Goal: Information Seeking & Learning: Compare options

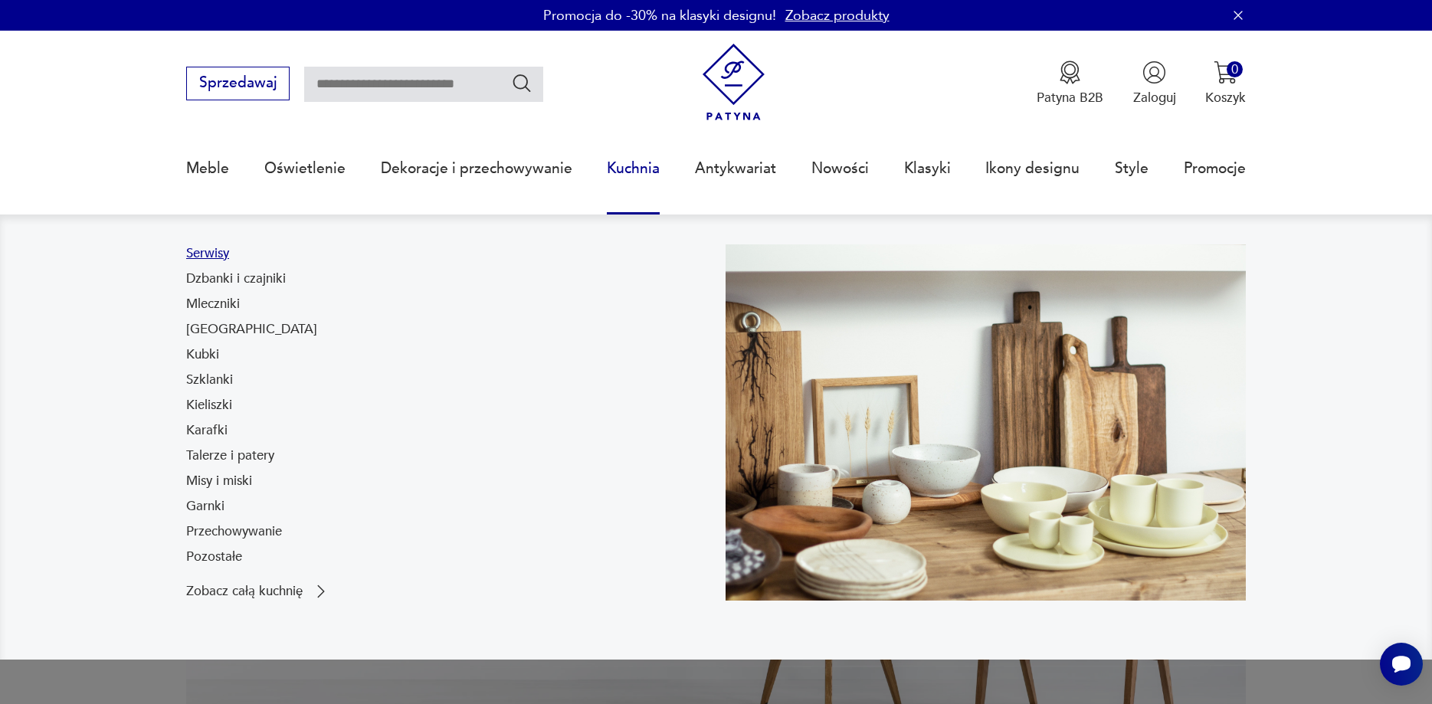
click at [205, 255] on link "Serwisy" at bounding box center [207, 253] width 43 height 18
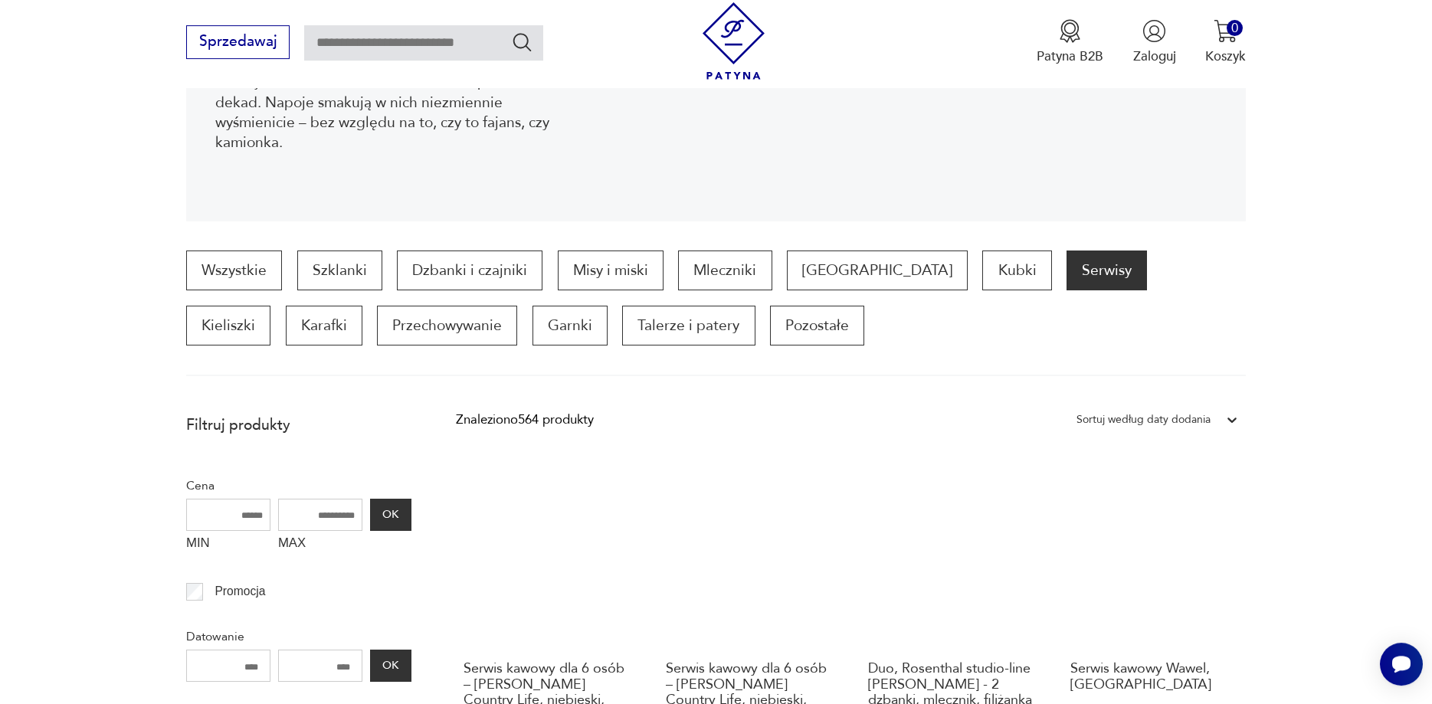
scroll to position [354, 0]
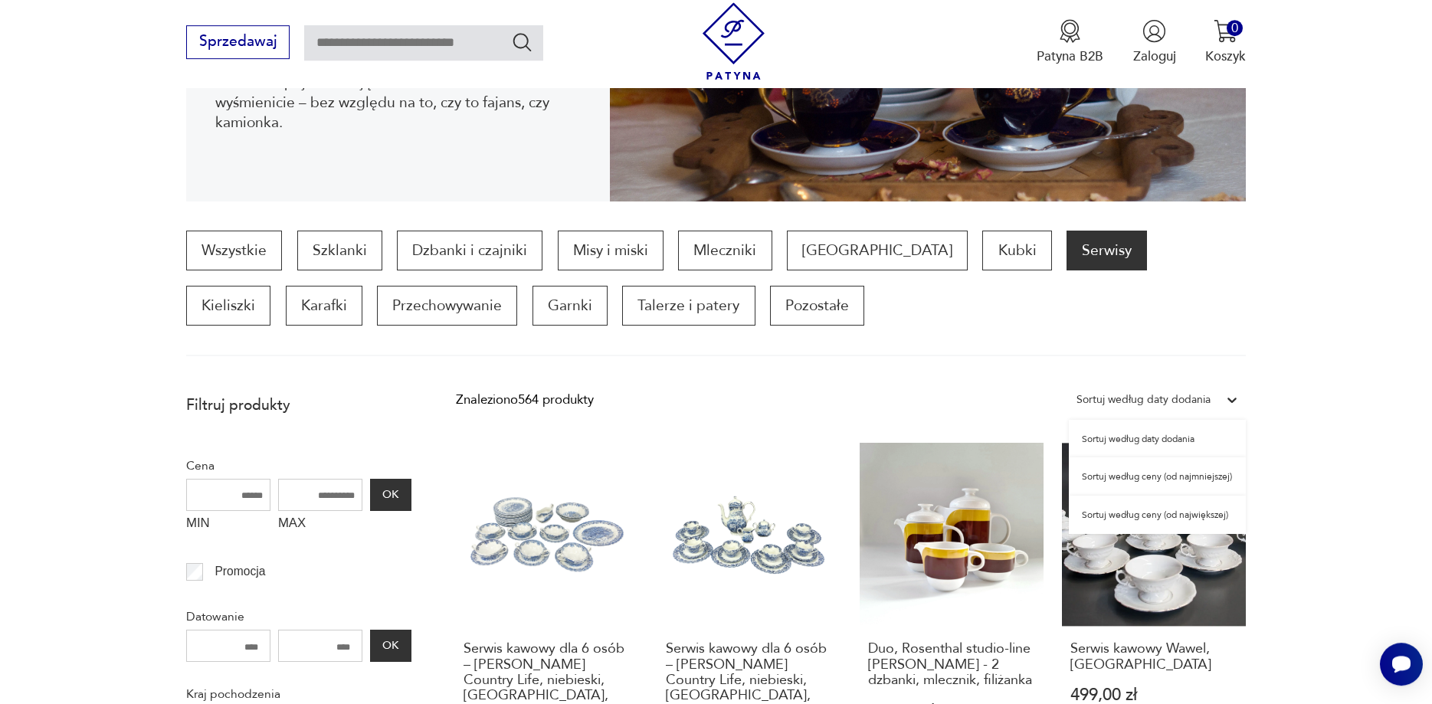
click at [1187, 400] on div "Sortuj według daty dodania" at bounding box center [1144, 400] width 134 height 20
click at [1180, 477] on div "Sortuj według ceny (od najmniejszej)" at bounding box center [1157, 476] width 177 height 38
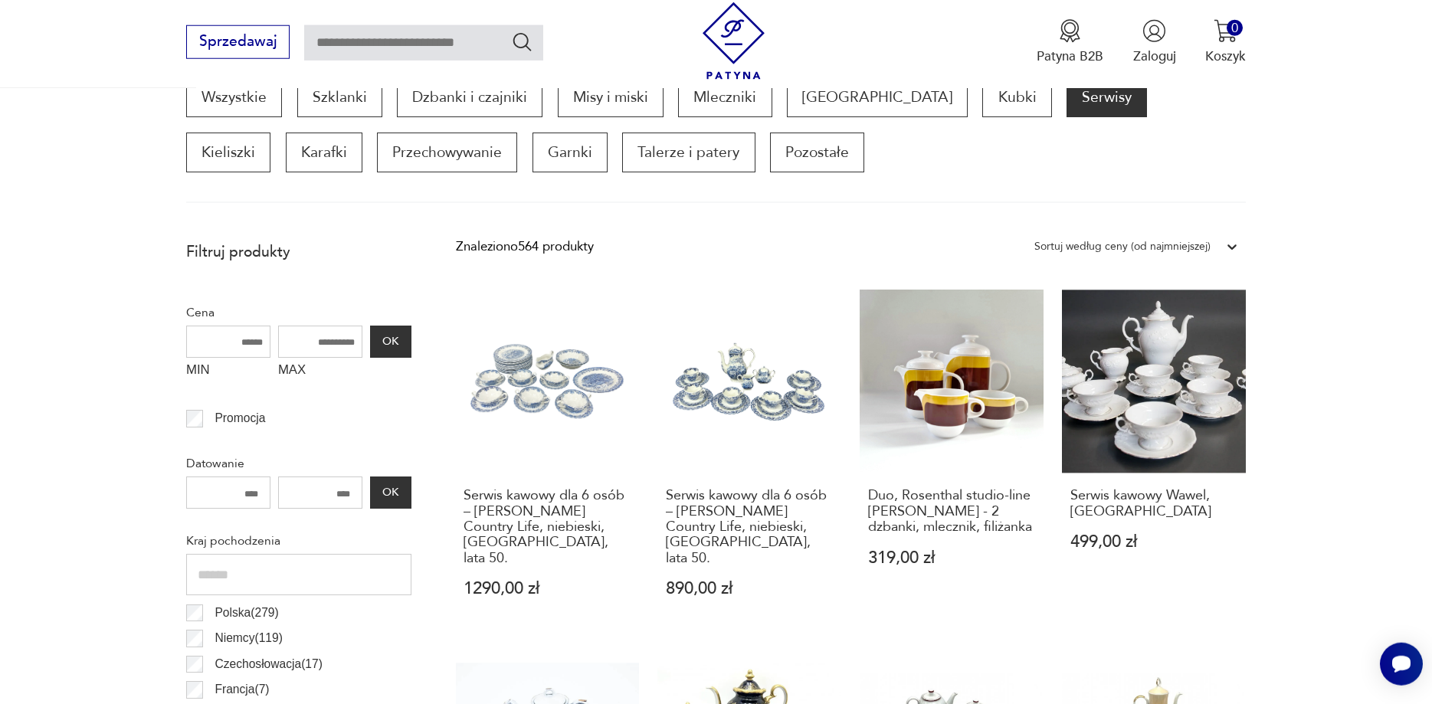
scroll to position [510, 0]
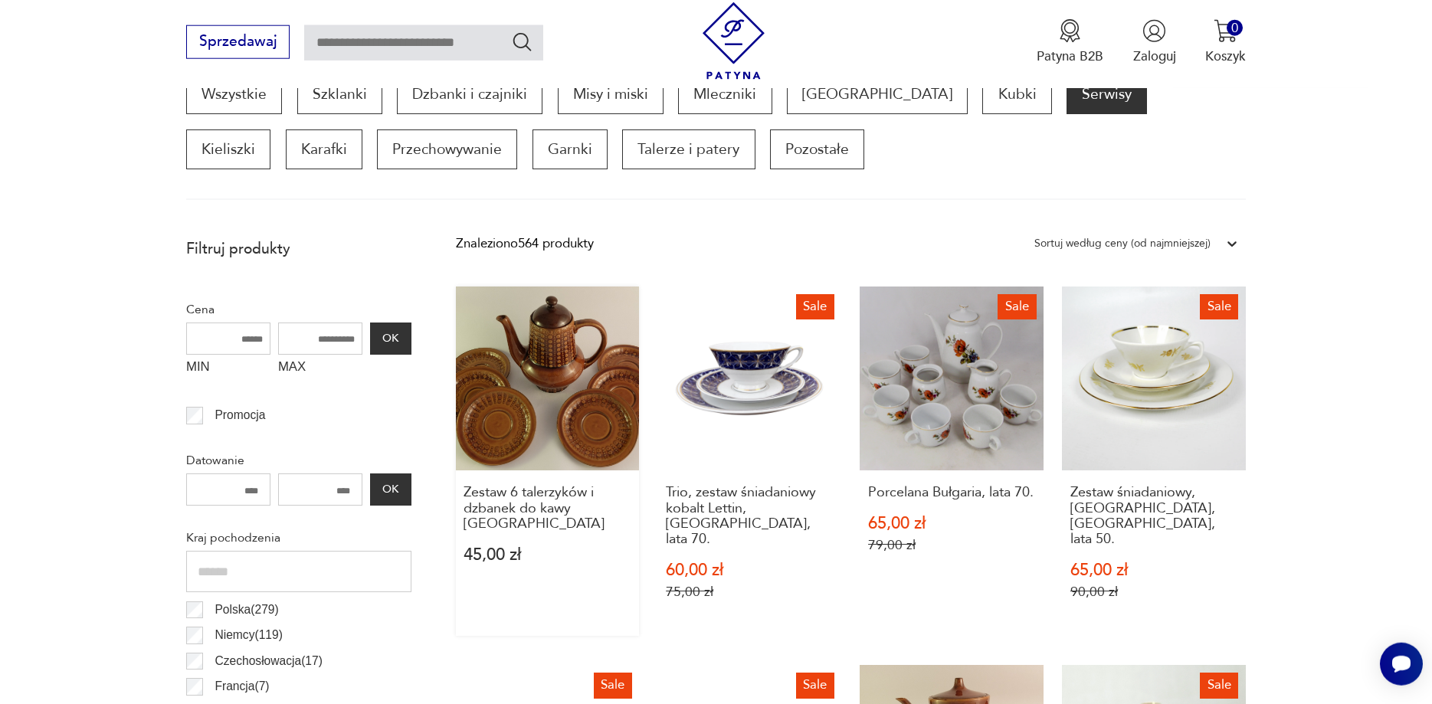
click at [536, 358] on link "Zestaw 6 talerzyków i dzbanek do kawy Tułowice 45,00 zł" at bounding box center [548, 461] width 184 height 349
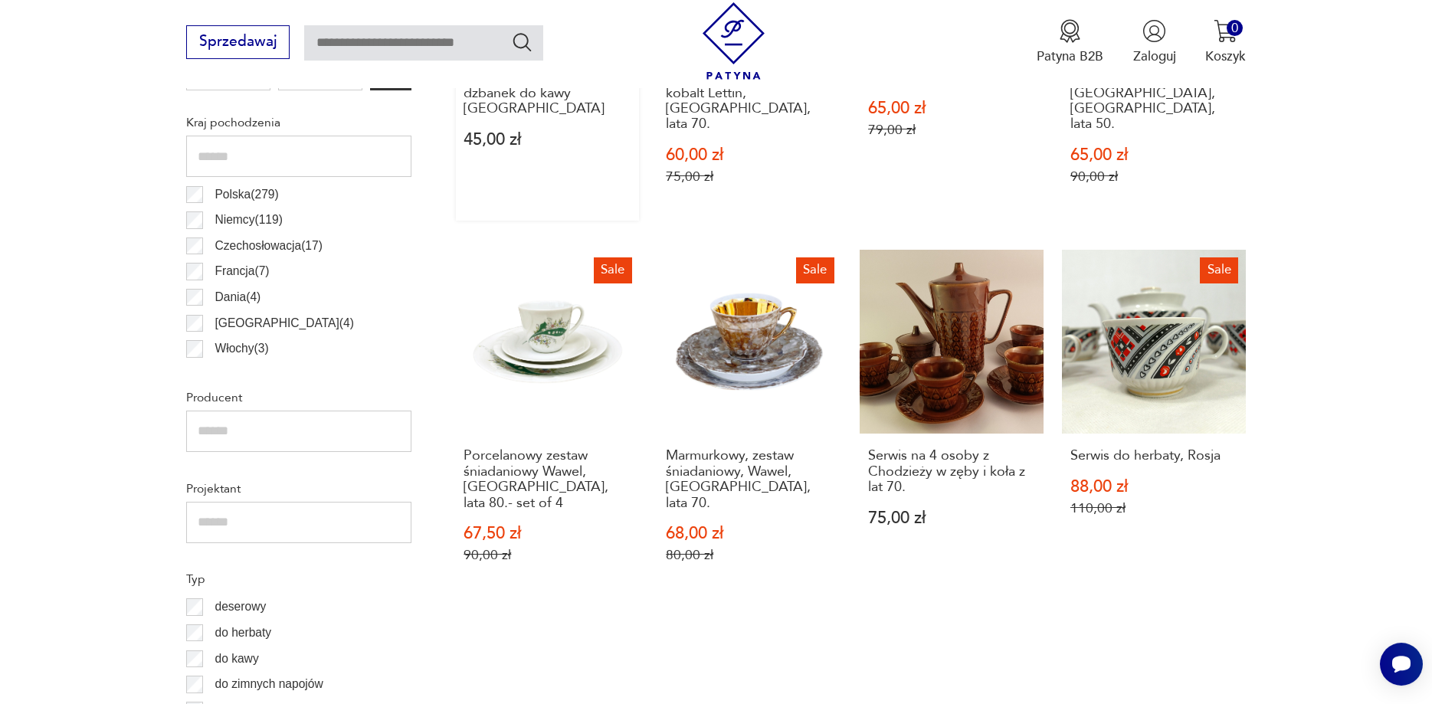
scroll to position [948, 0]
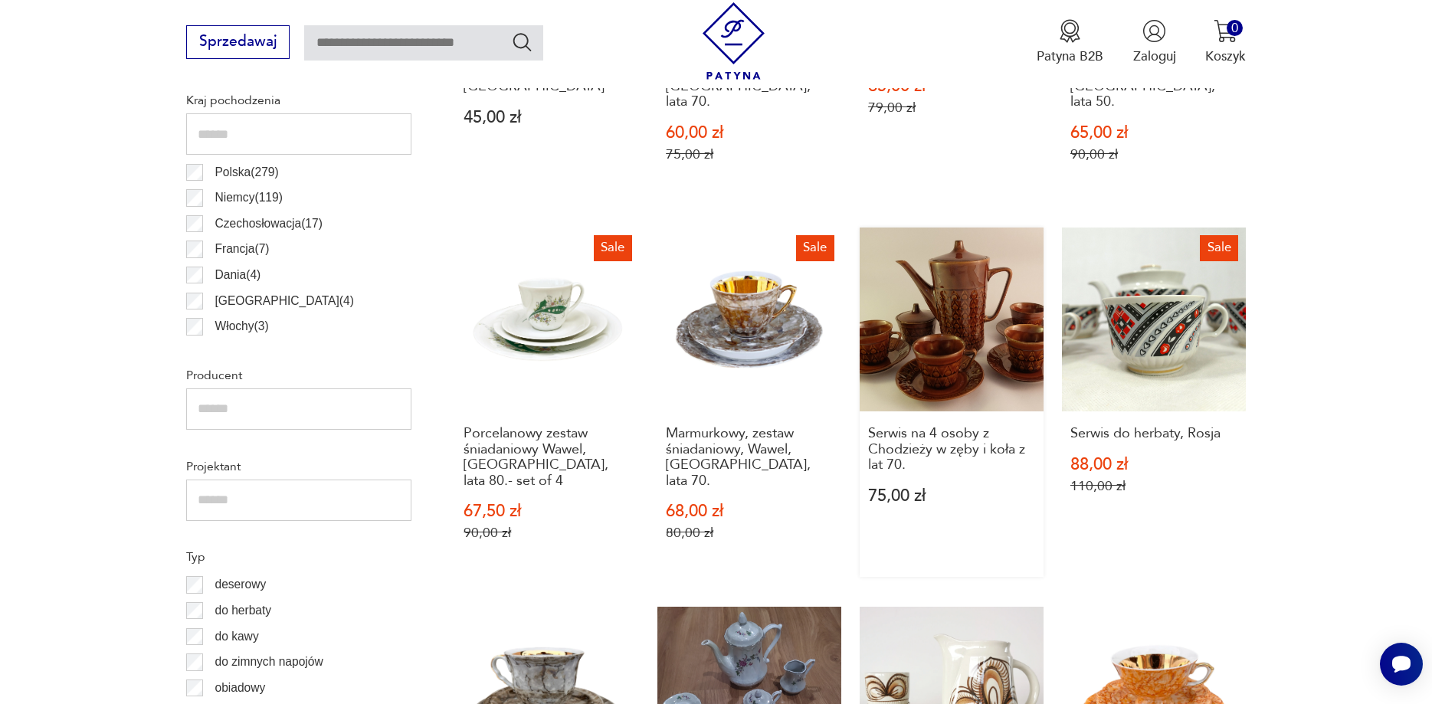
click at [988, 326] on link "Serwis na 4 osoby z Chodzieży w zęby i koła z lat 70. 75,00 zł" at bounding box center [952, 402] width 184 height 349
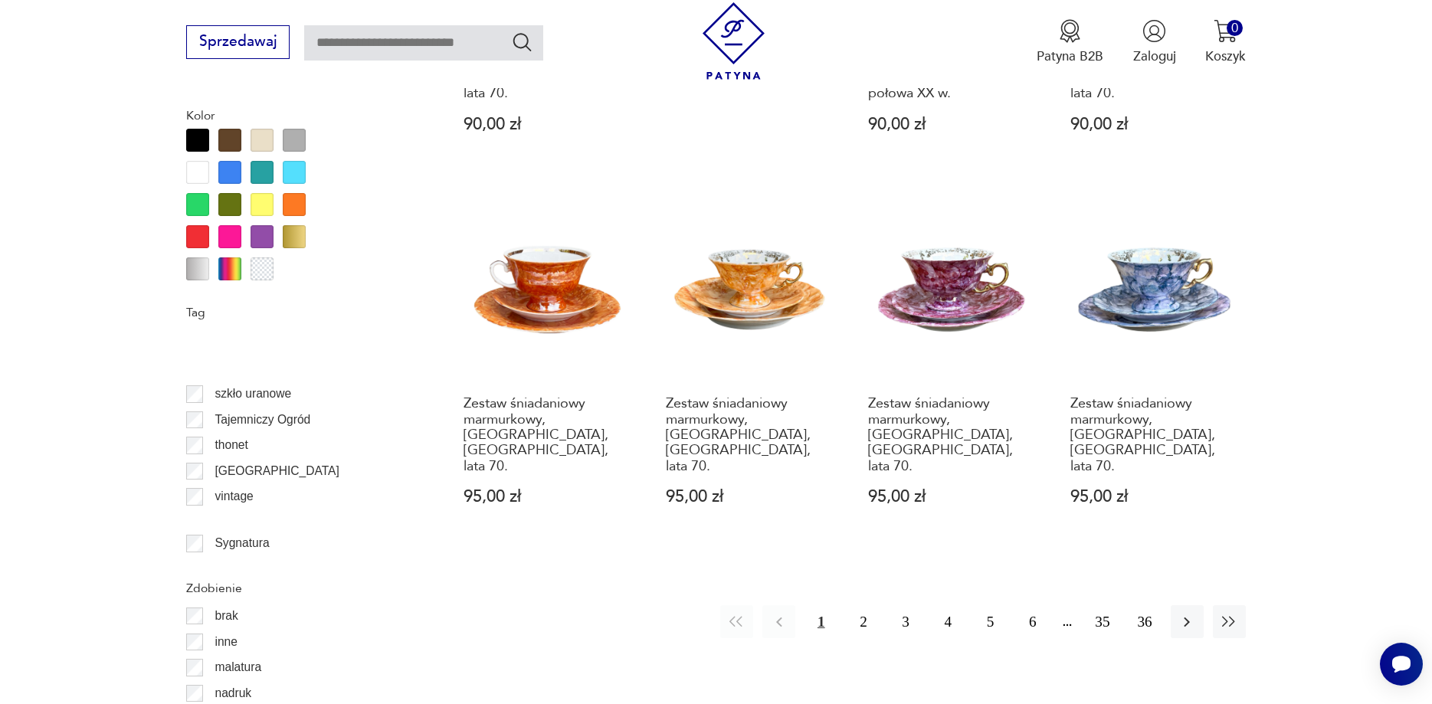
scroll to position [1471, 0]
click at [228, 410] on p "Tułowice" at bounding box center [277, 405] width 124 height 20
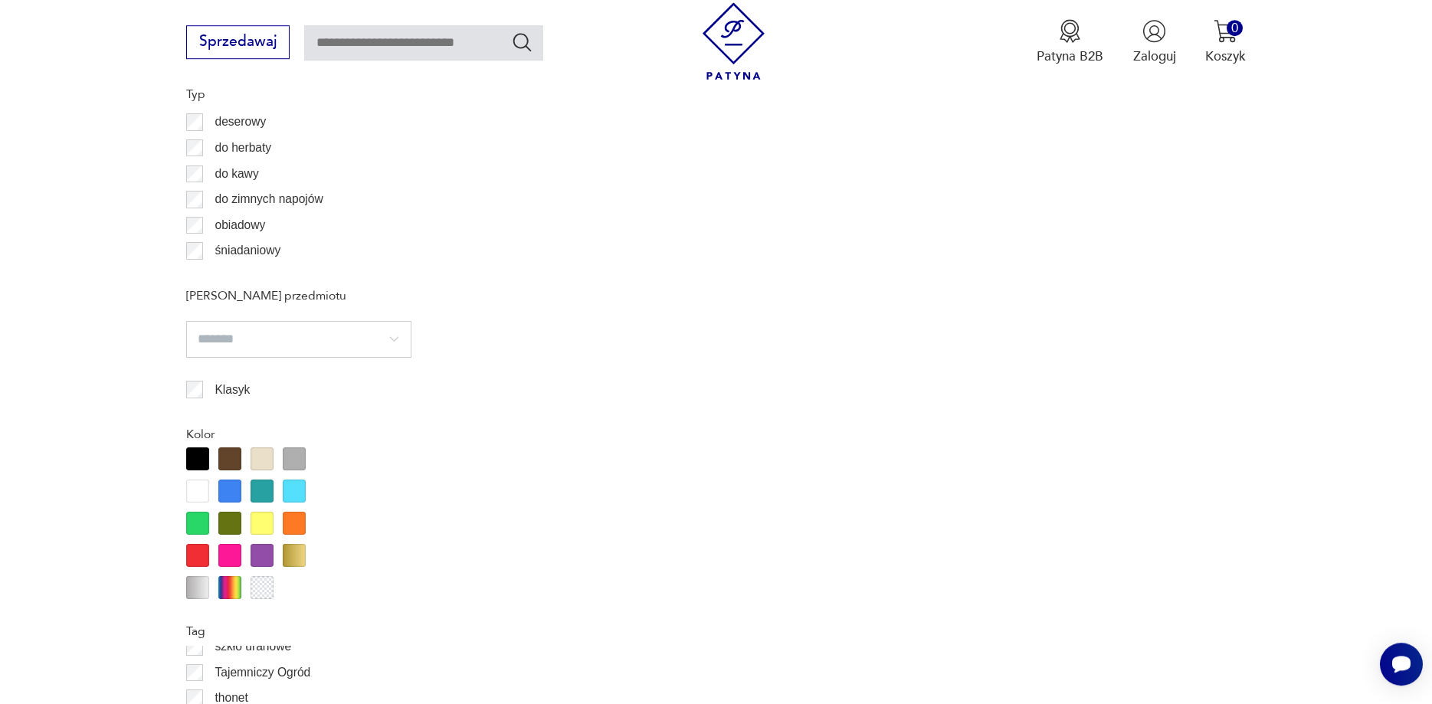
scroll to position [1448, 0]
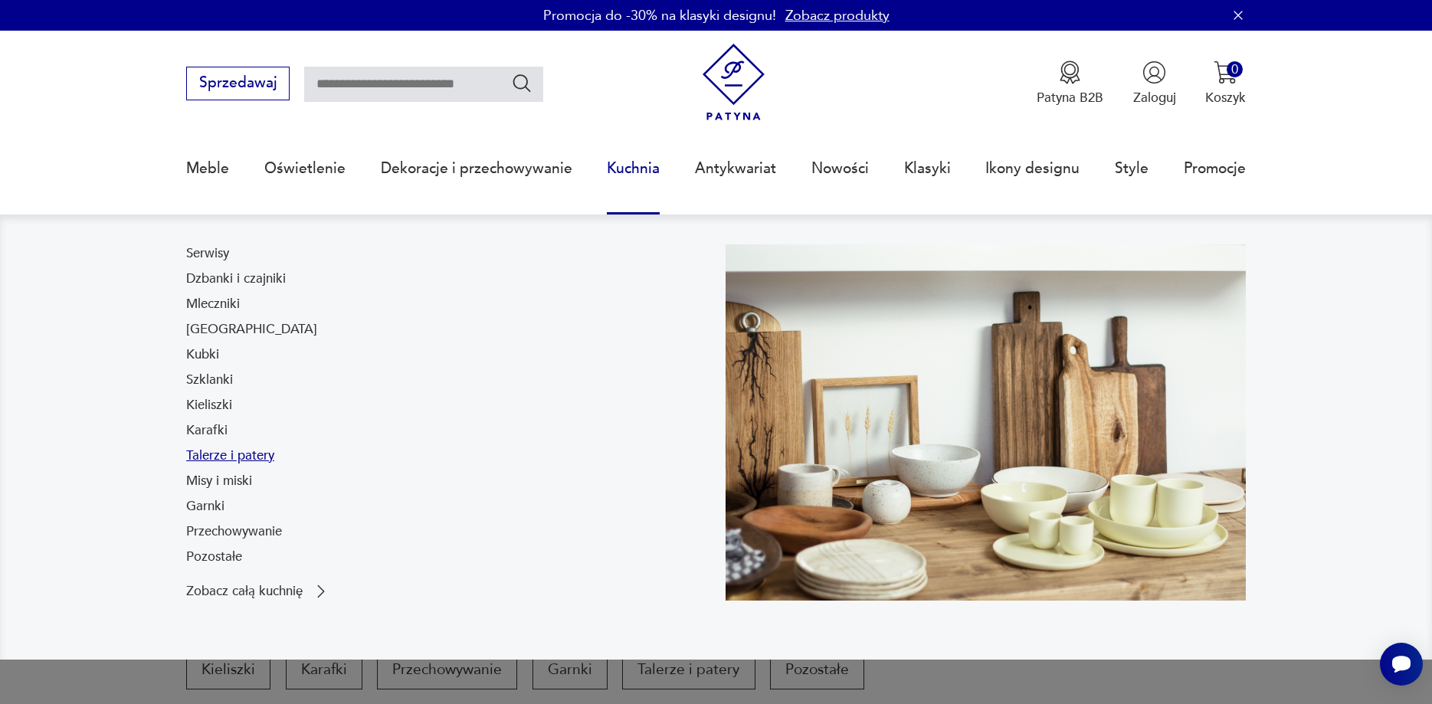
click at [241, 463] on link "Talerze i patery" at bounding box center [230, 456] width 88 height 18
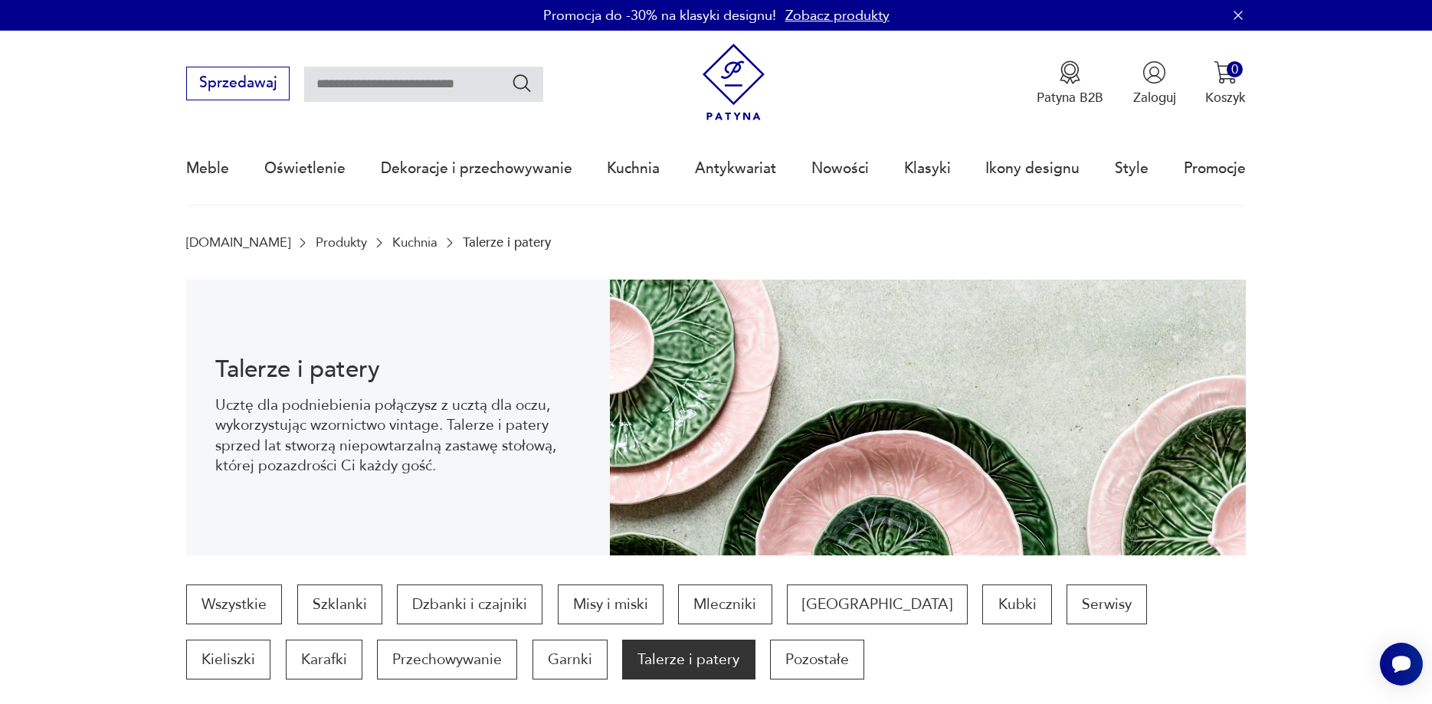
click at [739, 90] on img at bounding box center [733, 82] width 77 height 77
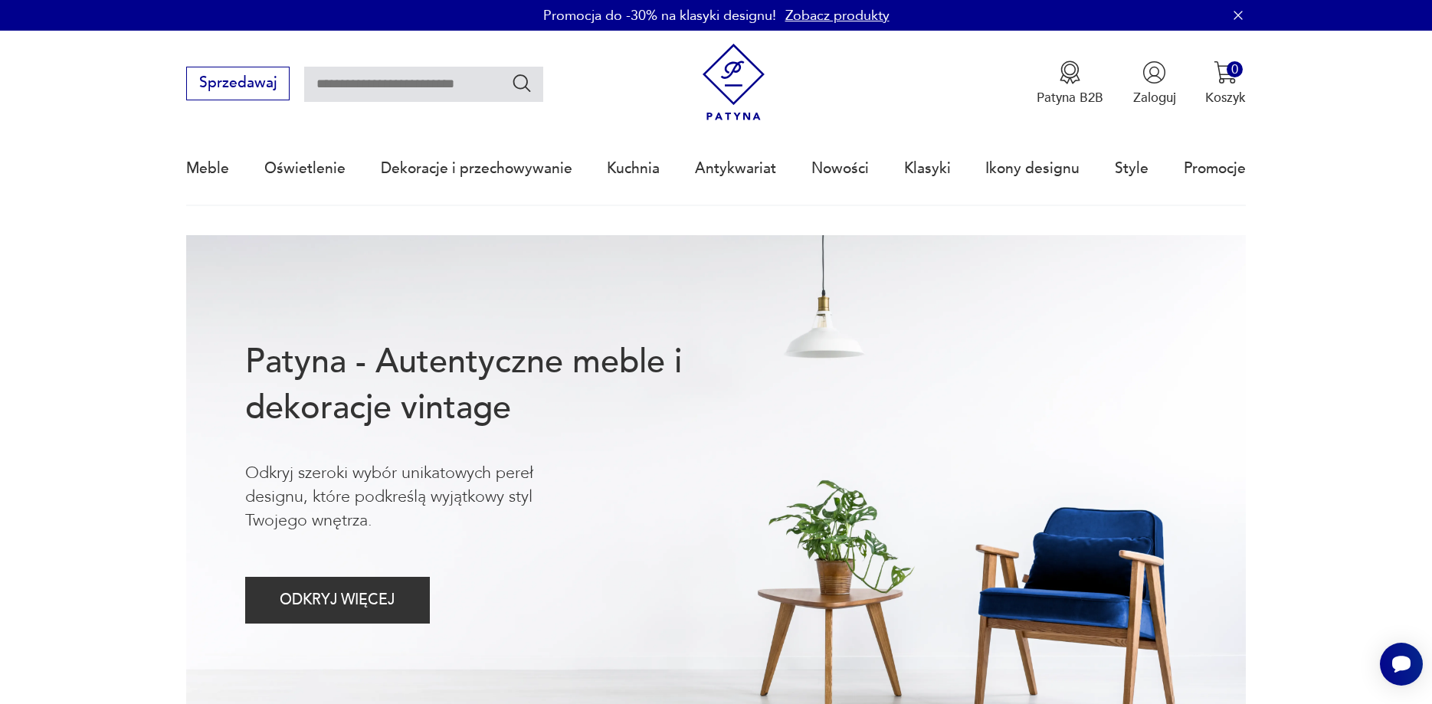
click at [405, 73] on input "text" at bounding box center [423, 84] width 239 height 35
type input "********"
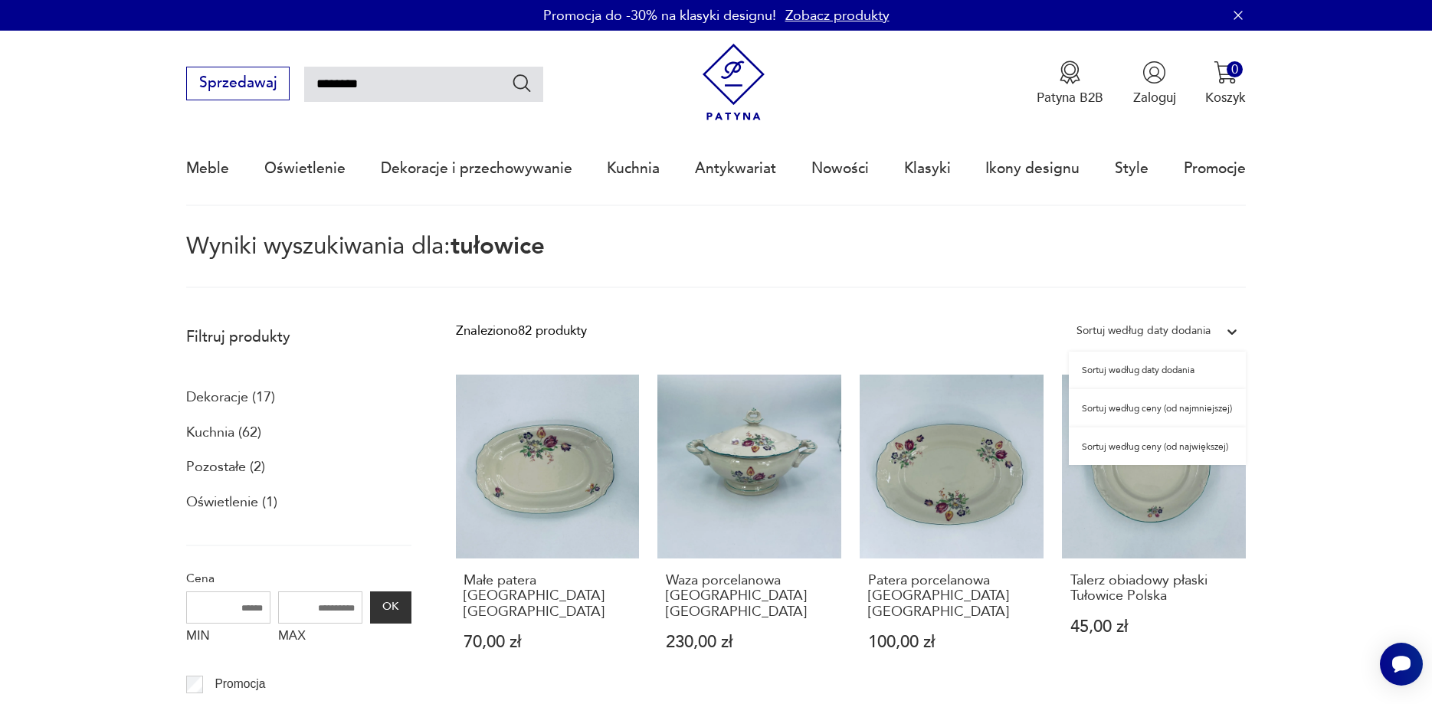
click at [1192, 328] on div "Sortuj według daty dodania" at bounding box center [1144, 331] width 134 height 20
click at [1157, 402] on div "Sortuj według ceny (od najmniejszej)" at bounding box center [1157, 408] width 177 height 38
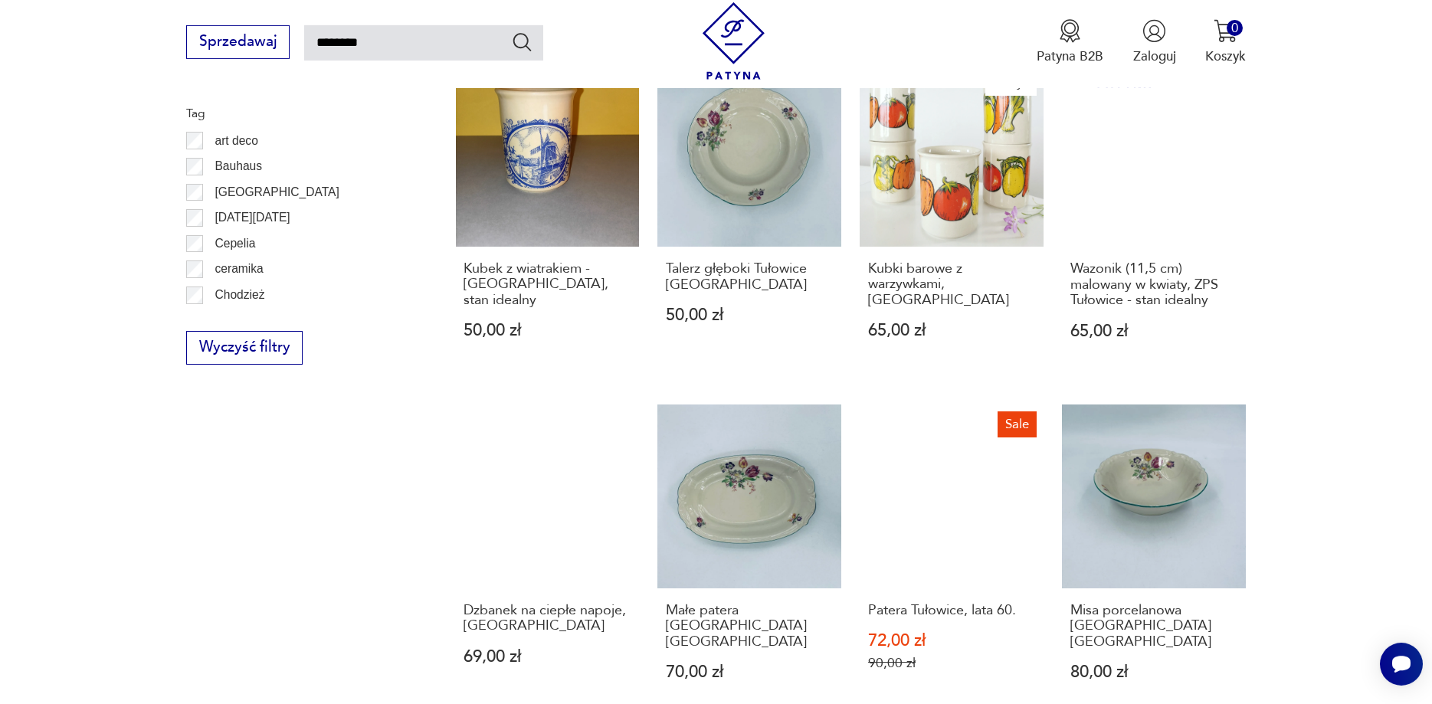
scroll to position [1339, 0]
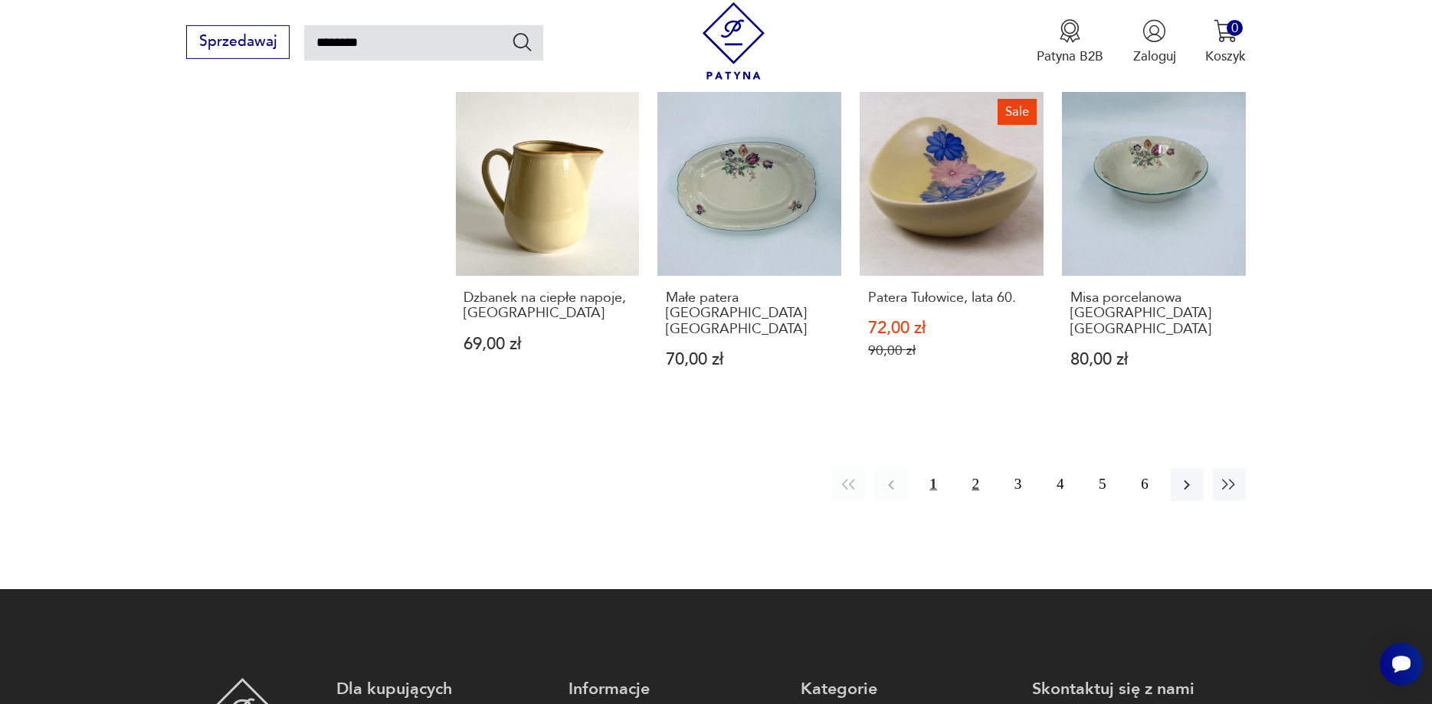
click at [984, 468] on button "2" at bounding box center [975, 484] width 33 height 33
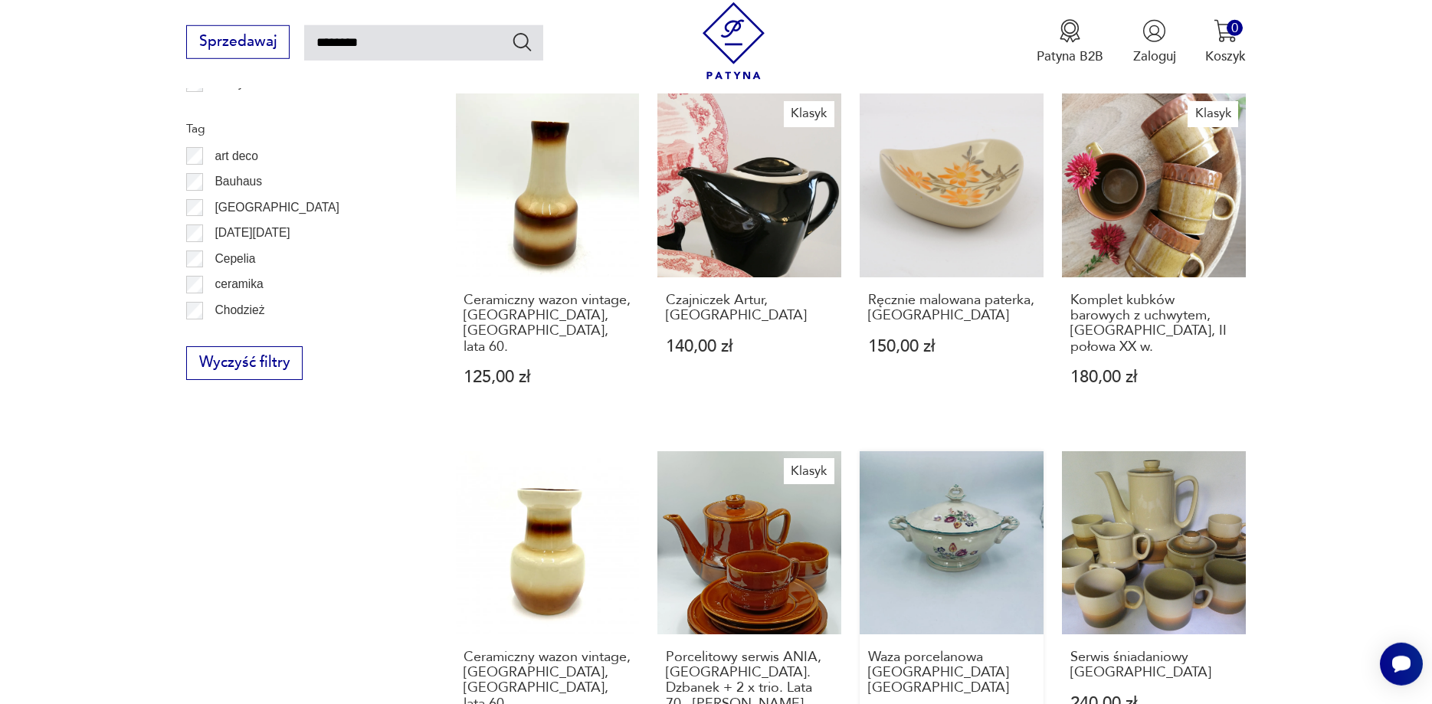
scroll to position [1402, 0]
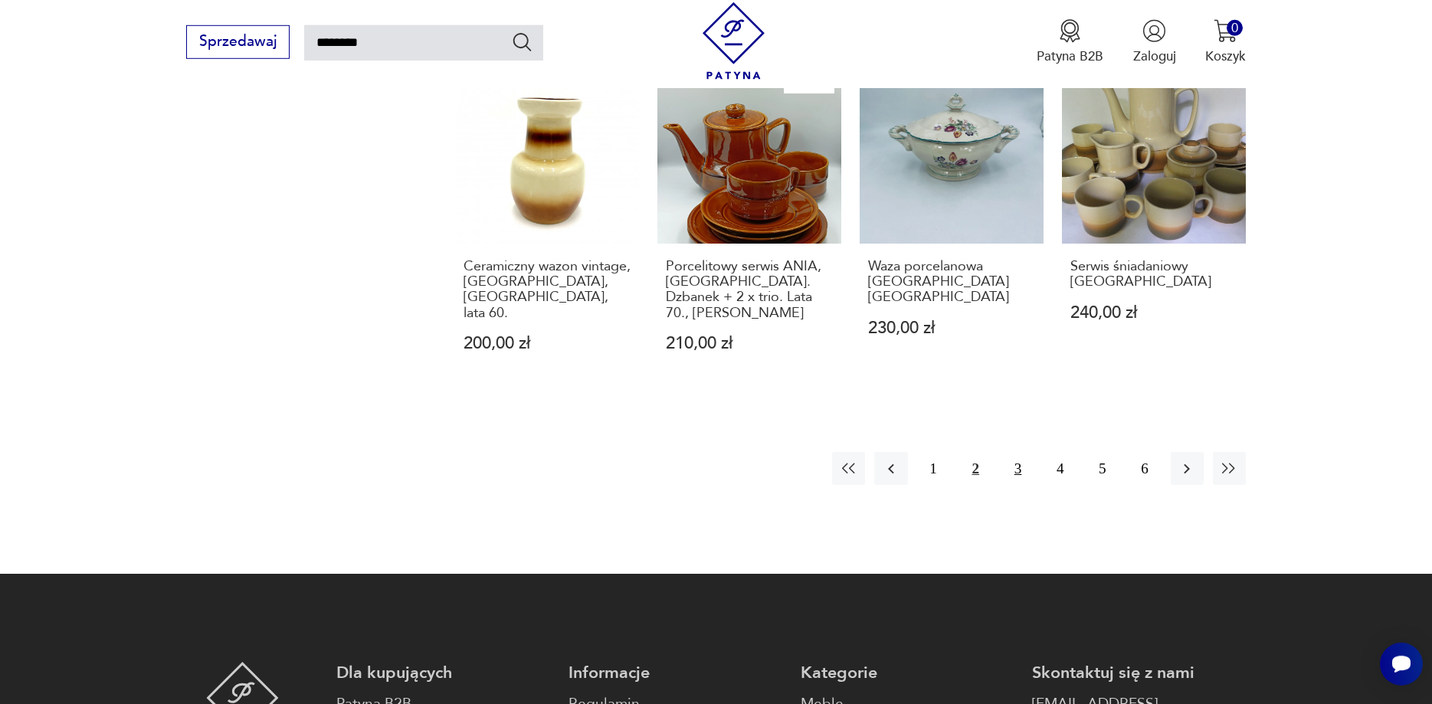
click at [1013, 452] on button "3" at bounding box center [1018, 468] width 33 height 33
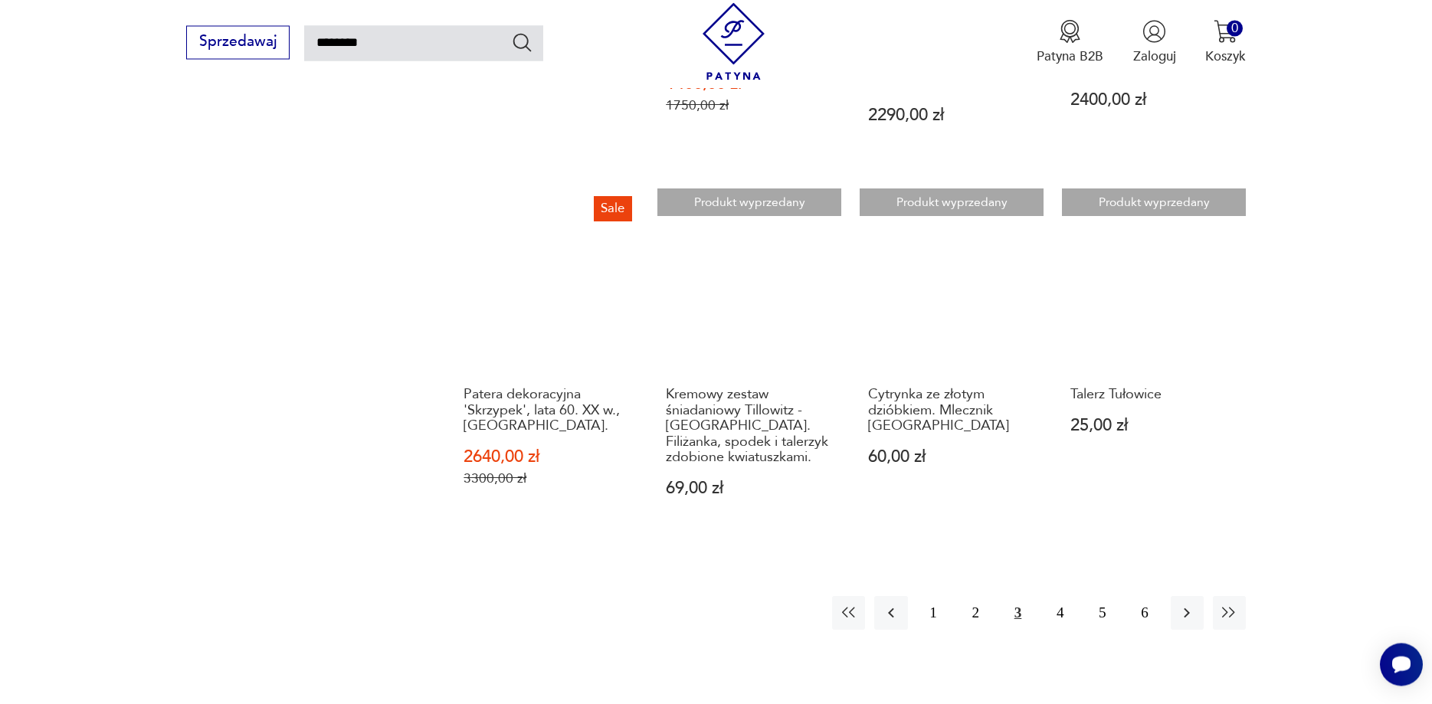
scroll to position [1417, 0]
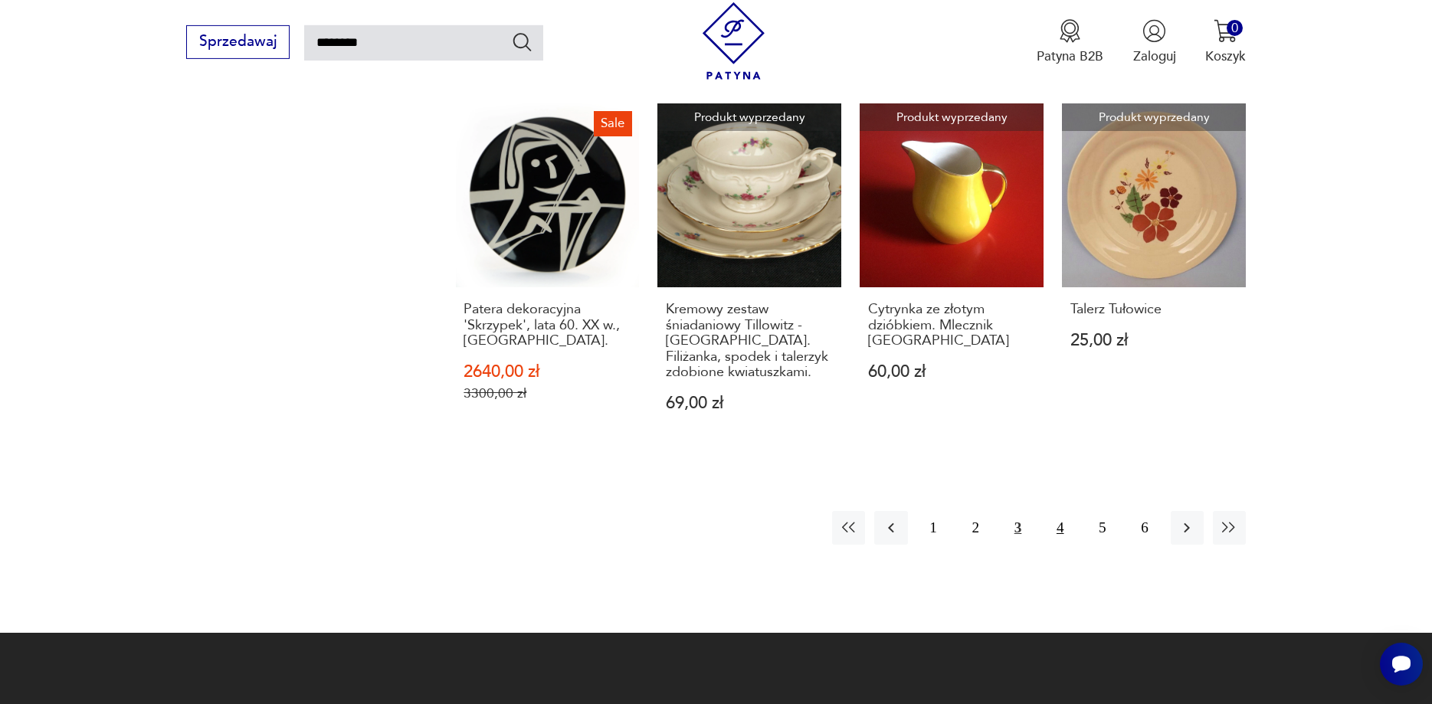
click at [1056, 511] on button "4" at bounding box center [1060, 527] width 33 height 33
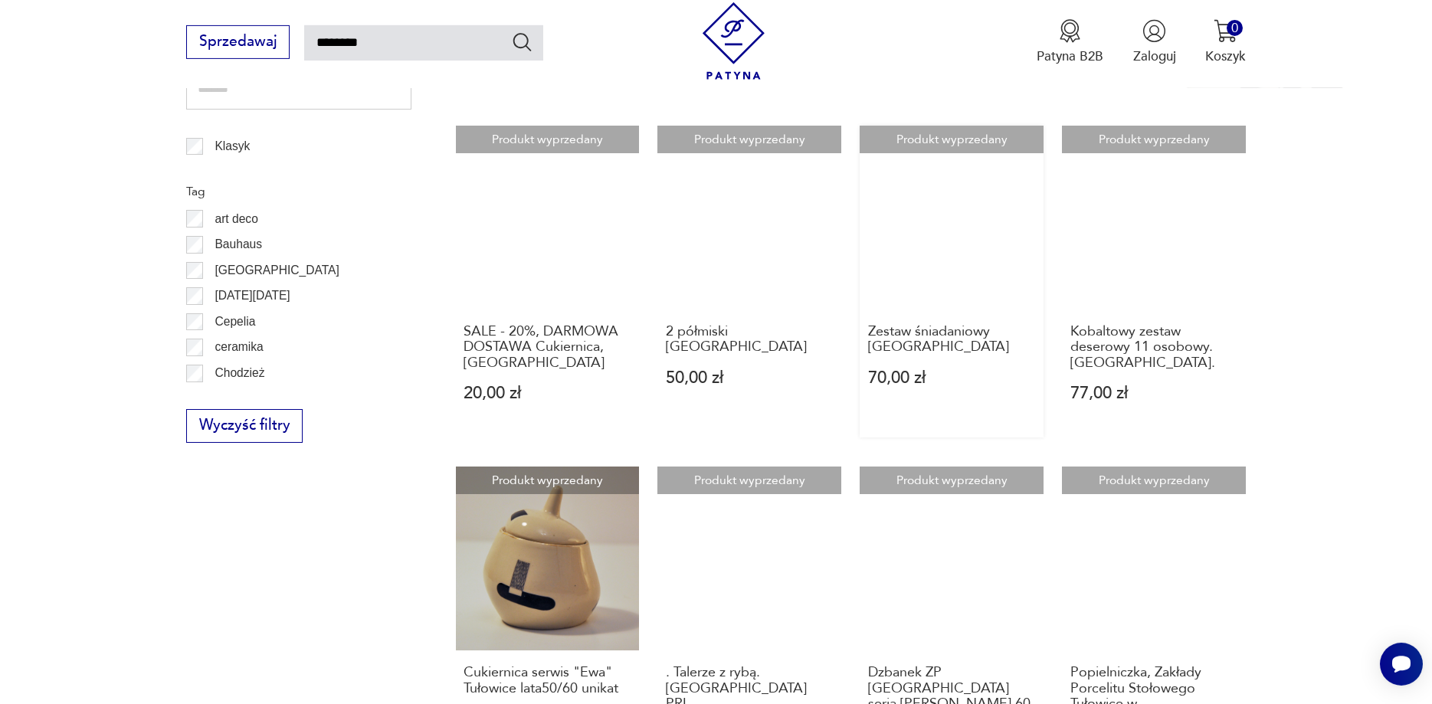
scroll to position [1182, 0]
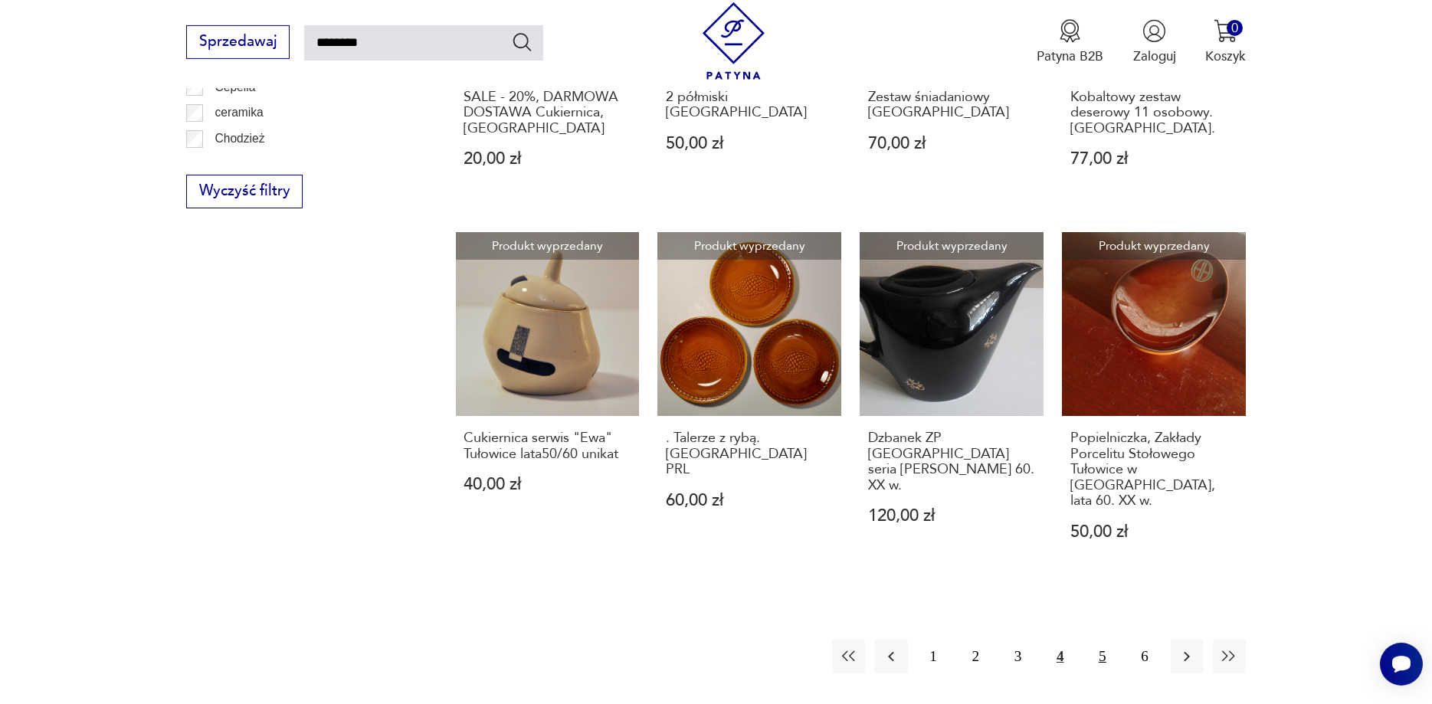
click at [1110, 640] on button "5" at bounding box center [1102, 656] width 33 height 33
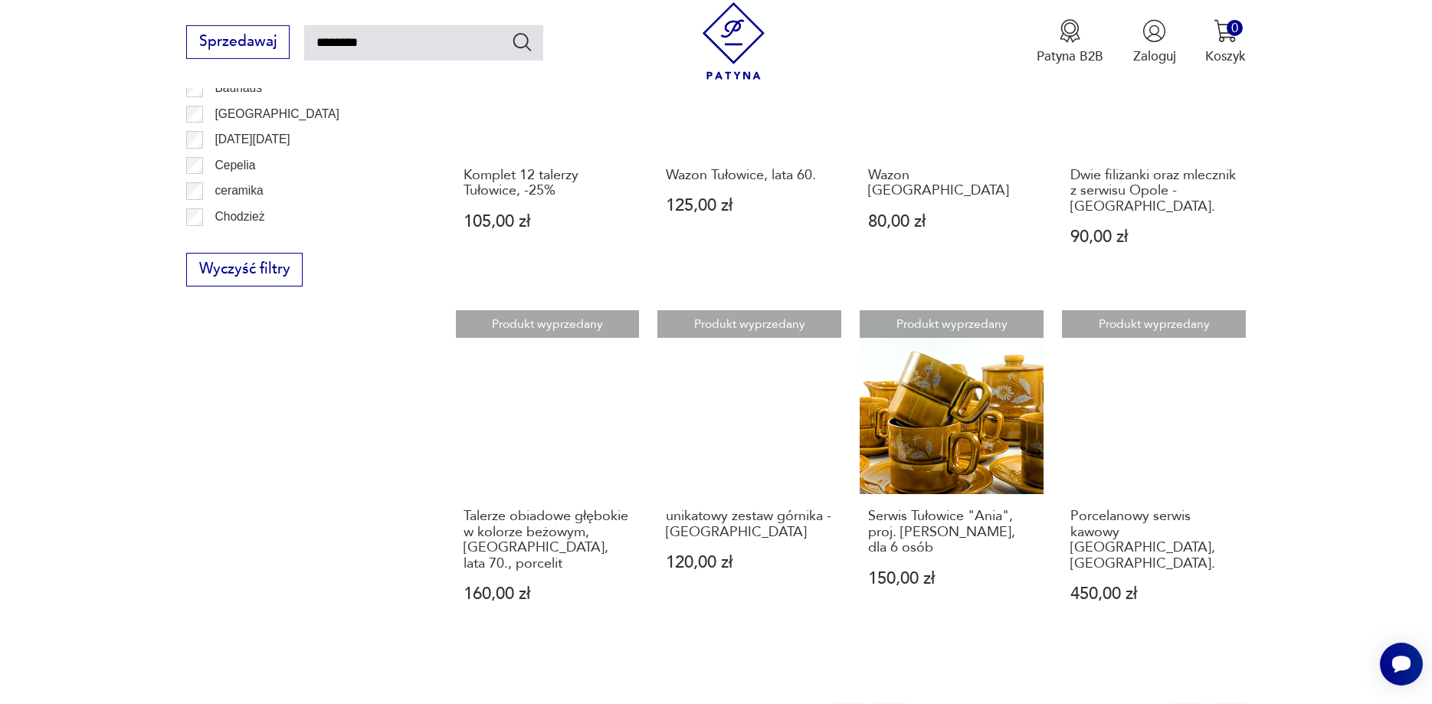
scroll to position [1261, 0]
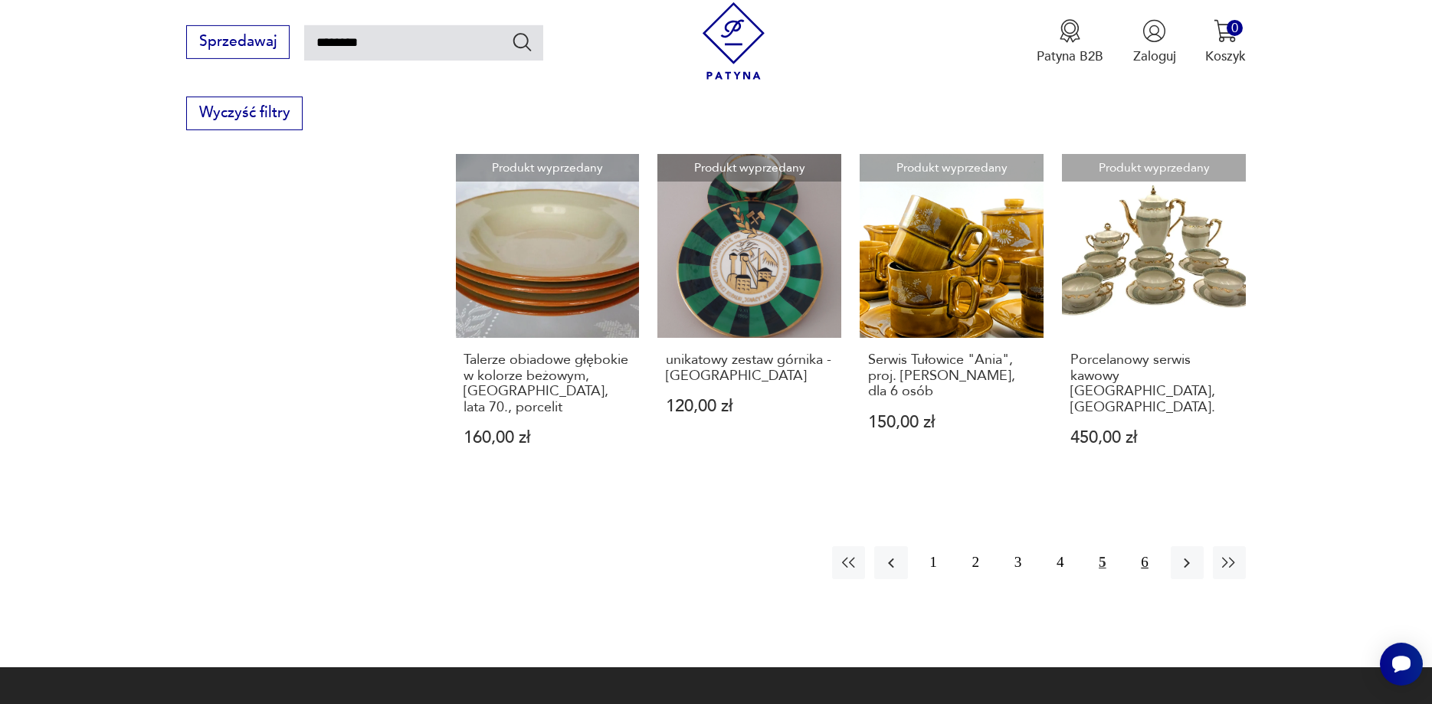
click at [1144, 546] on button "6" at bounding box center [1144, 562] width 33 height 33
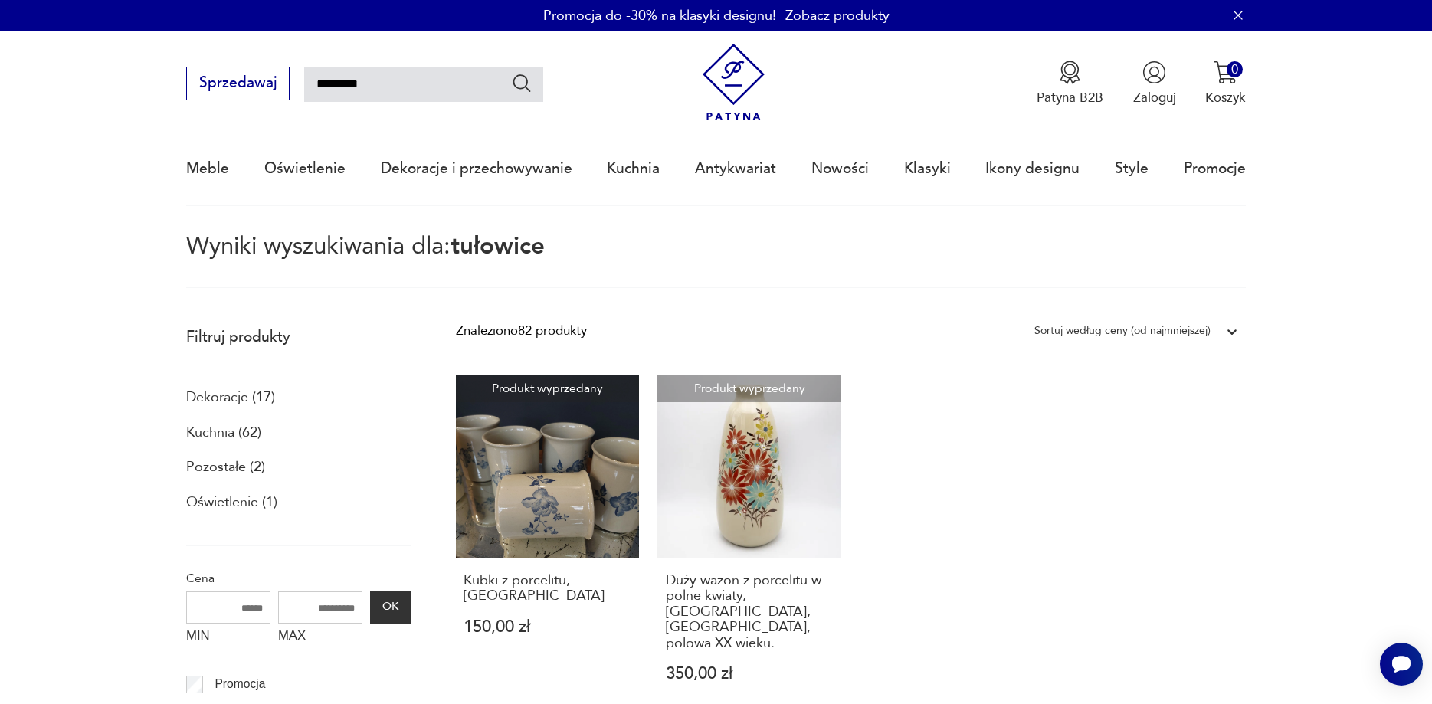
drag, startPoint x: 421, startPoint y: 94, endPoint x: 215, endPoint y: 76, distance: 206.2
click at [304, 76] on input "********" at bounding box center [423, 84] width 239 height 35
type input "********"
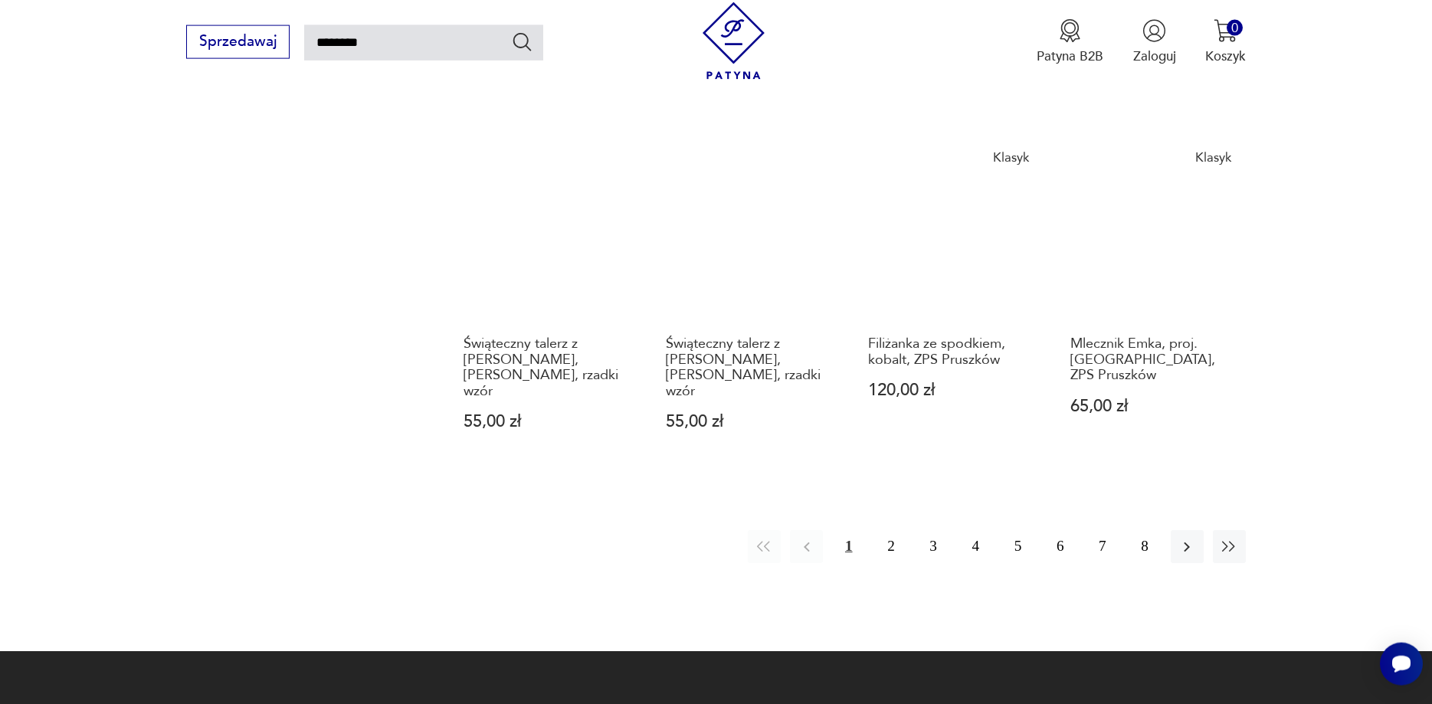
scroll to position [1417, 0]
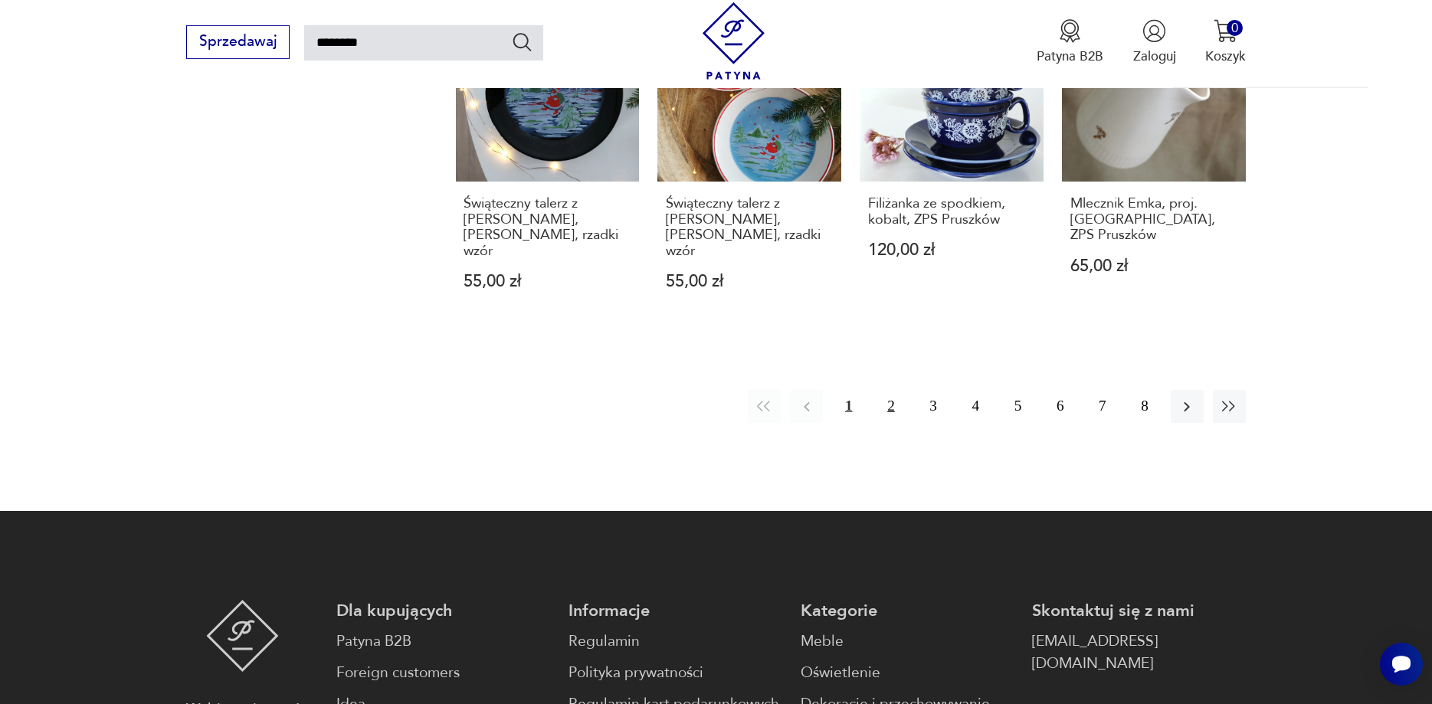
click at [887, 390] on button "2" at bounding box center [890, 406] width 33 height 33
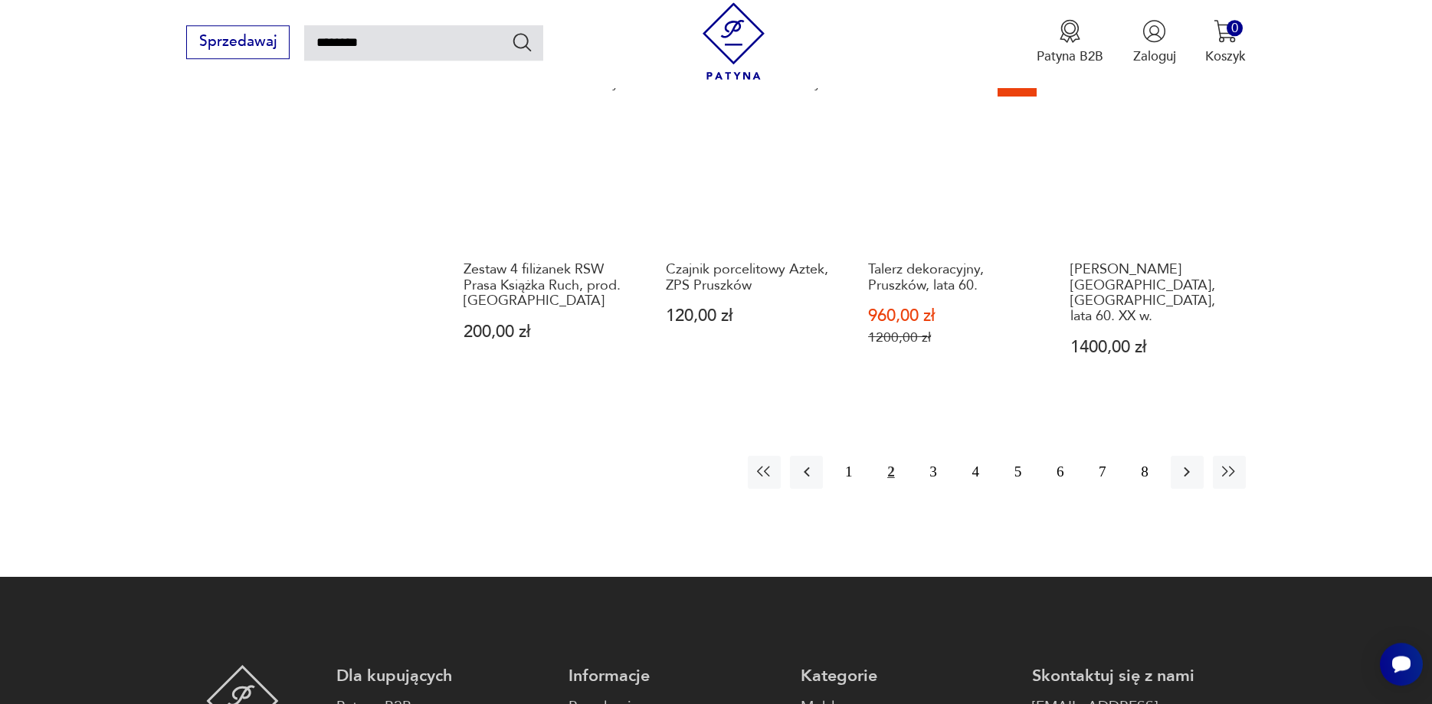
scroll to position [1417, 0]
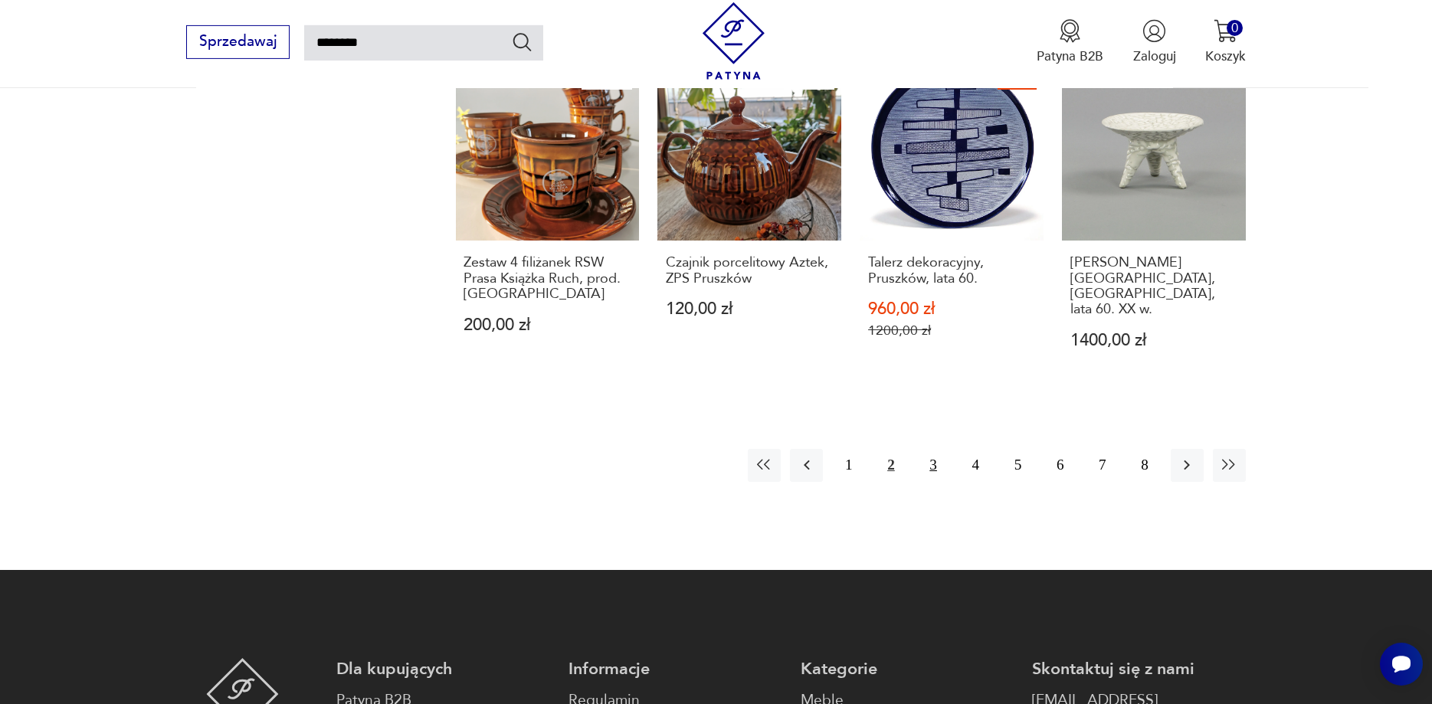
click at [934, 449] on button "3" at bounding box center [933, 465] width 33 height 33
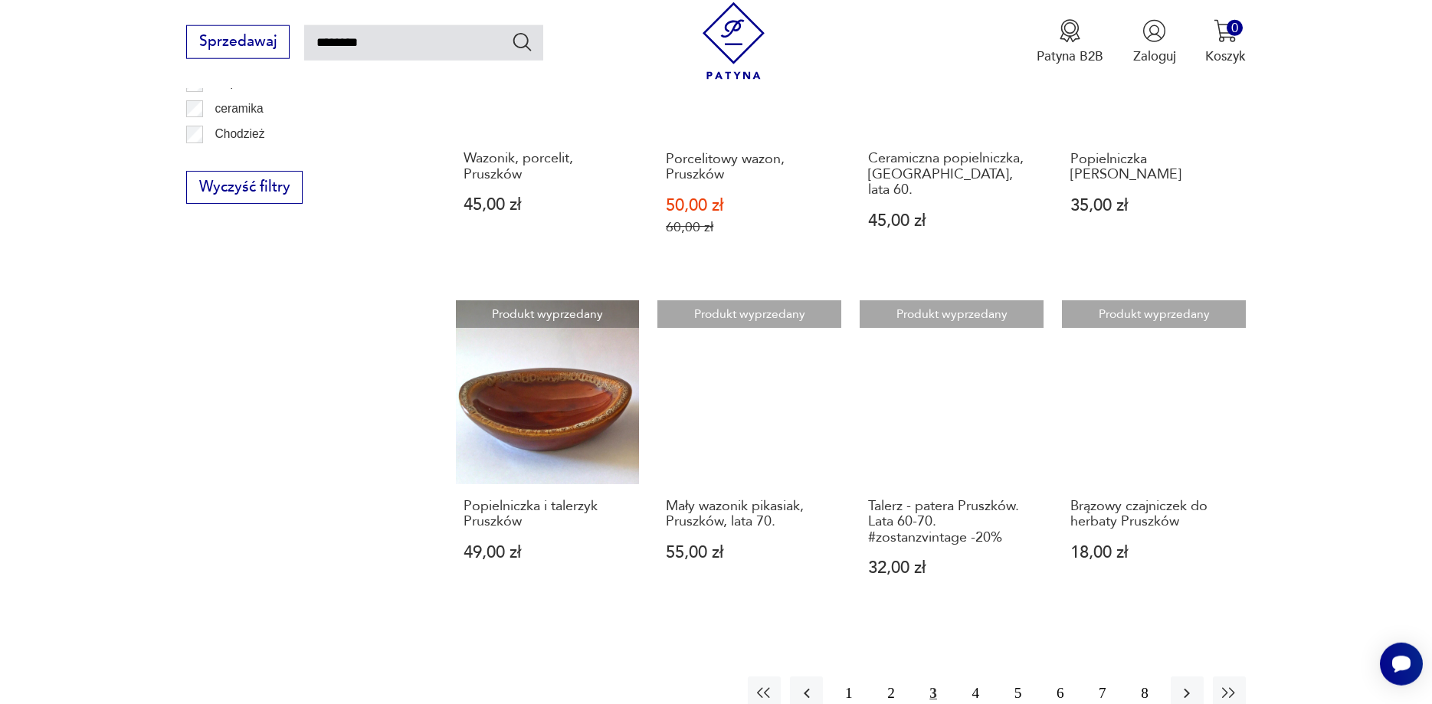
scroll to position [1261, 0]
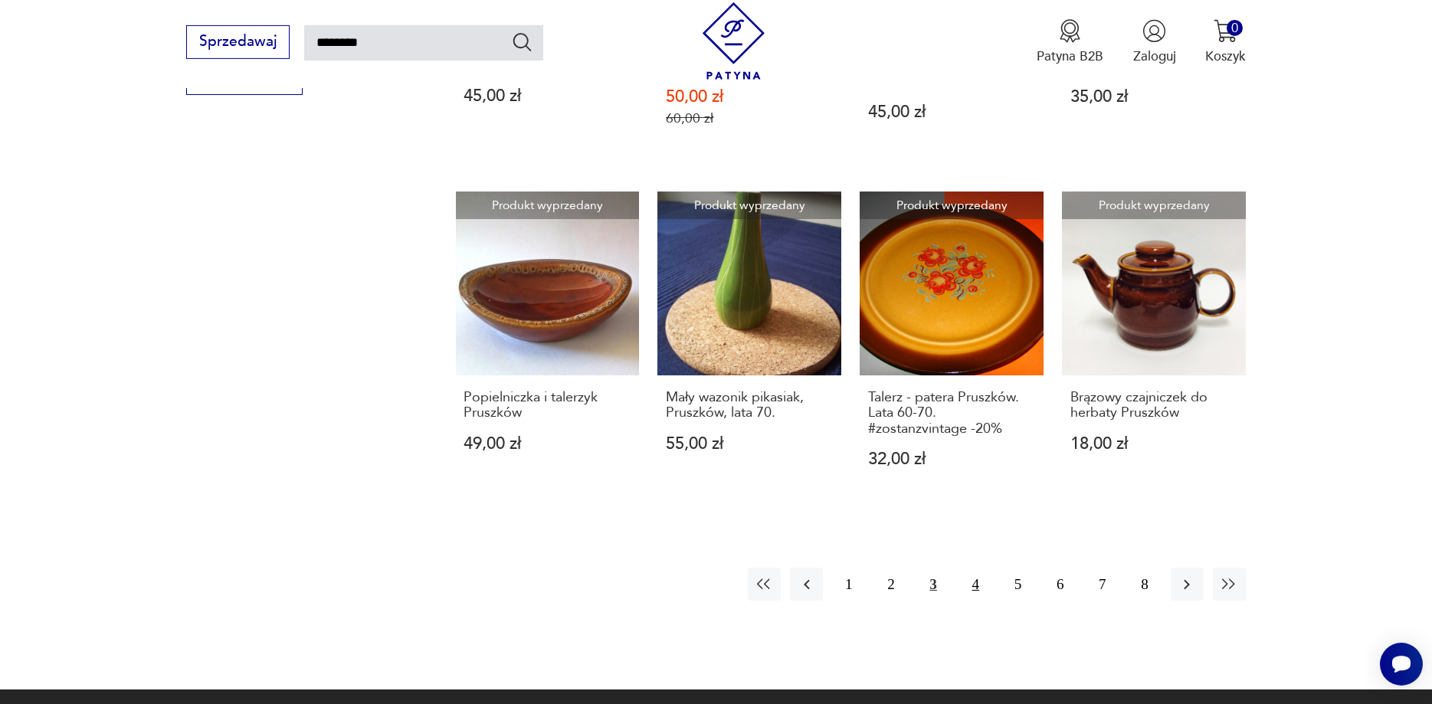
click at [976, 568] on button "4" at bounding box center [975, 584] width 33 height 33
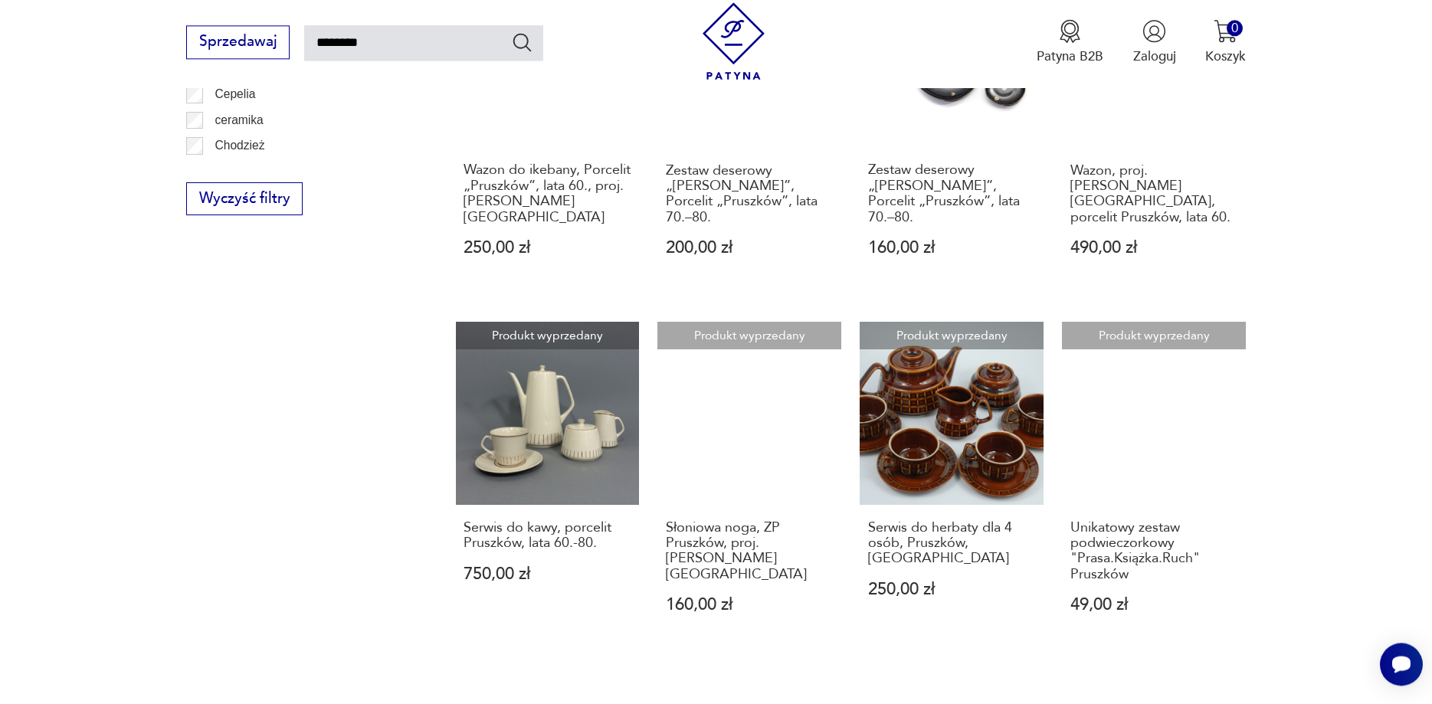
scroll to position [1182, 0]
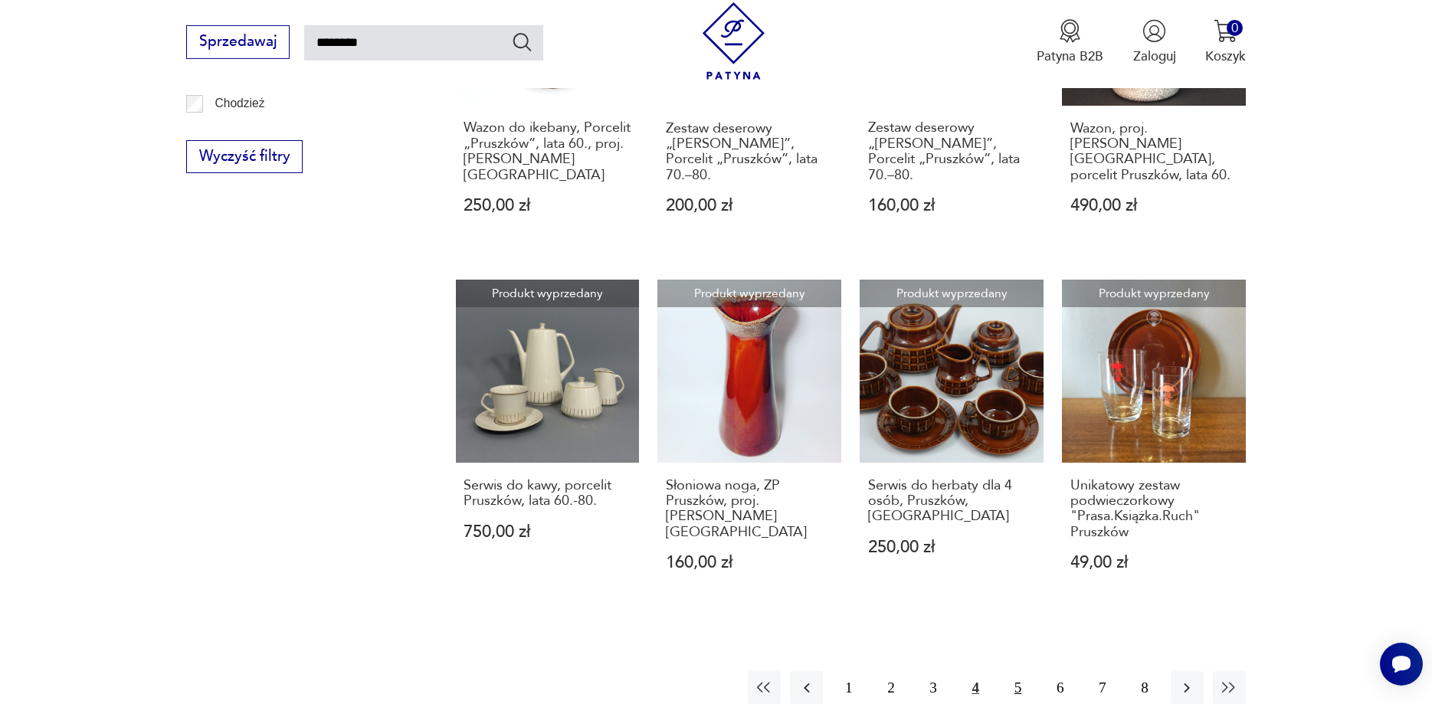
click at [1025, 671] on button "5" at bounding box center [1018, 687] width 33 height 33
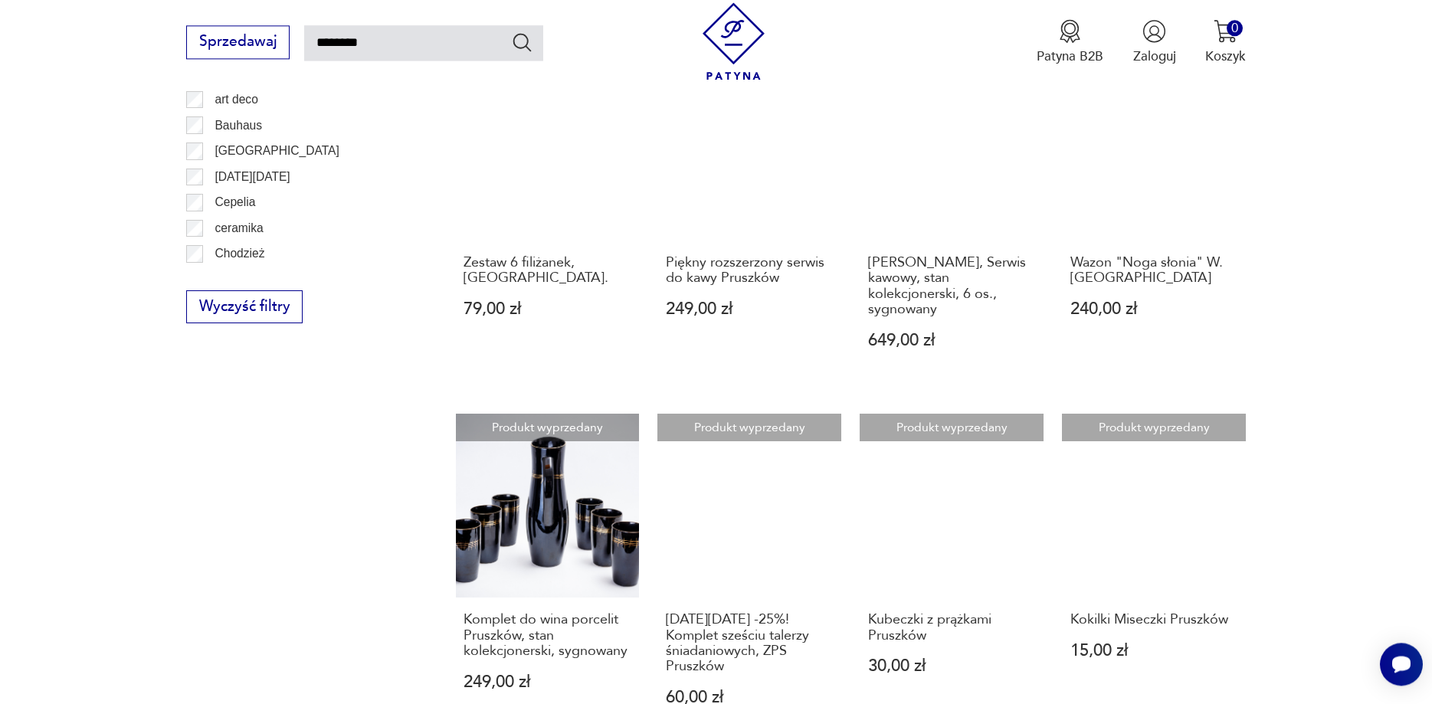
scroll to position [1182, 0]
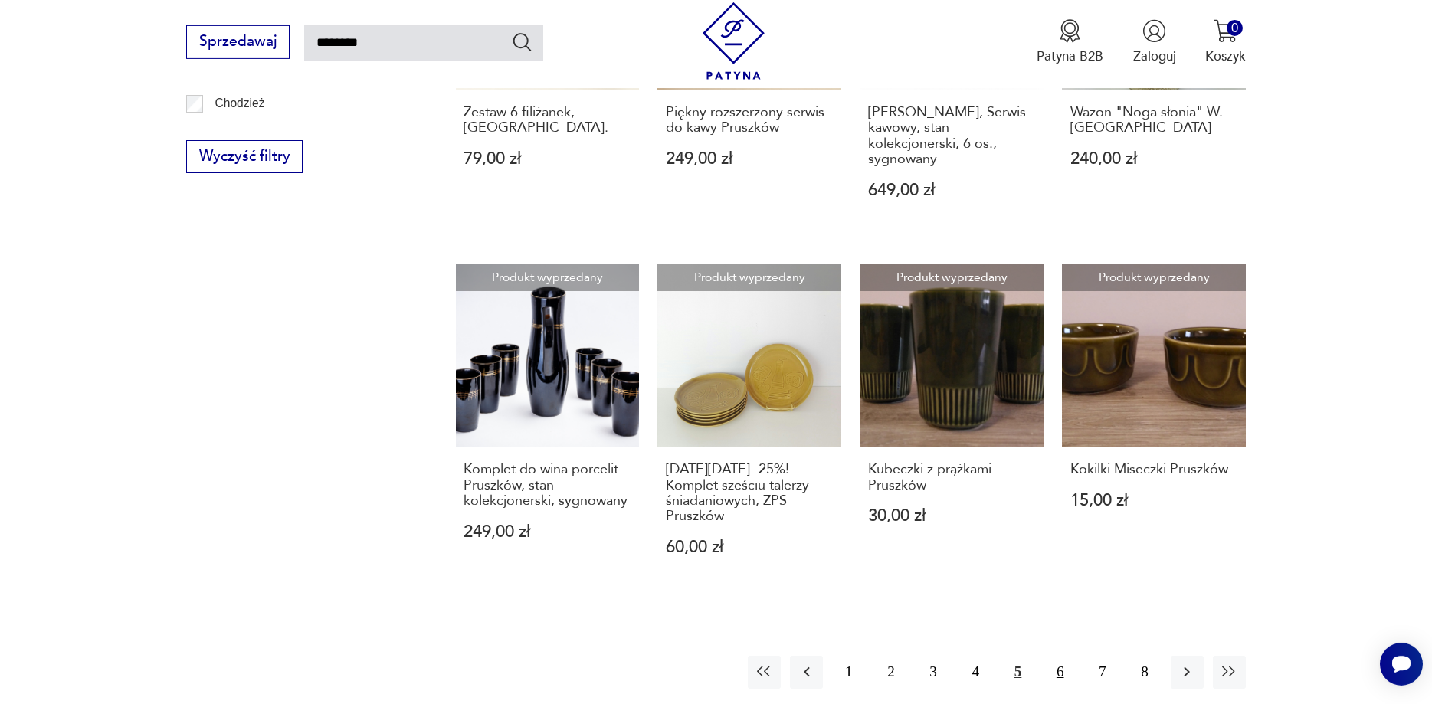
click at [1061, 656] on button "6" at bounding box center [1060, 672] width 33 height 33
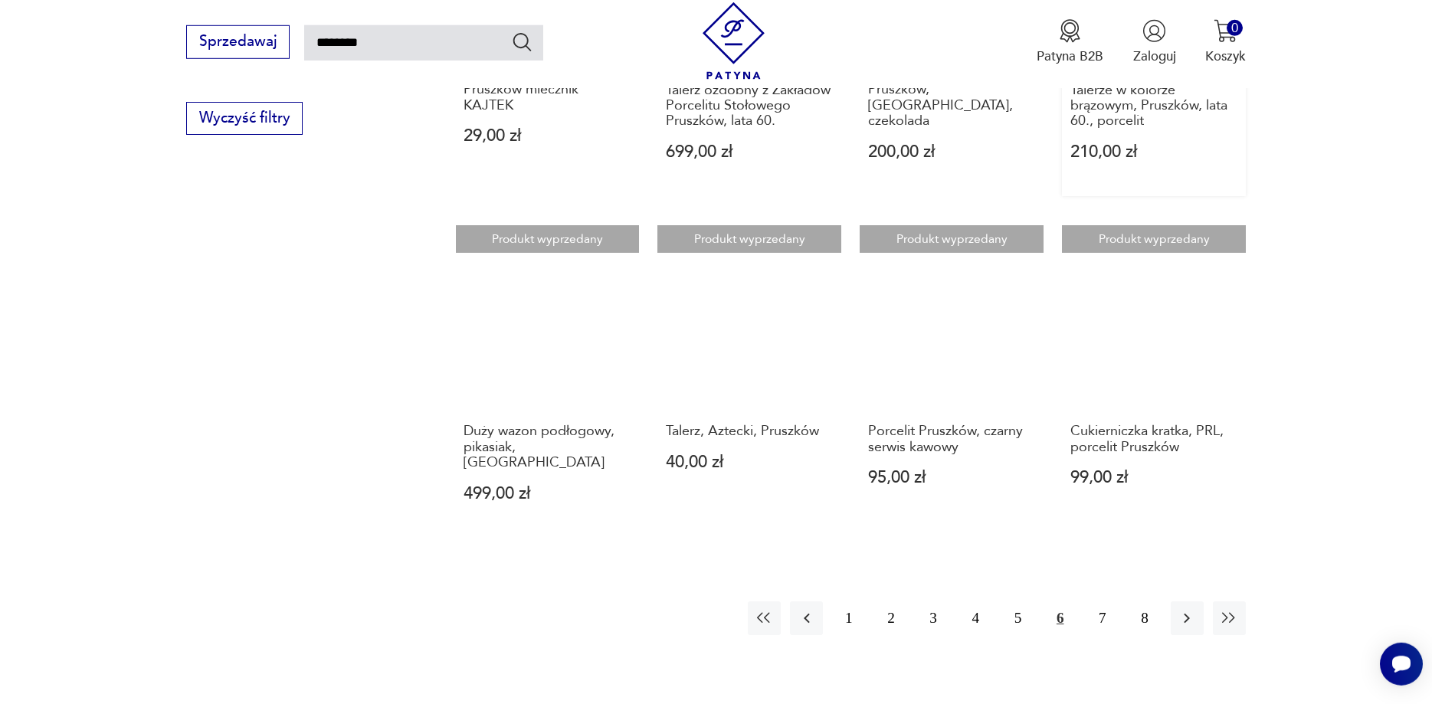
scroll to position [1261, 0]
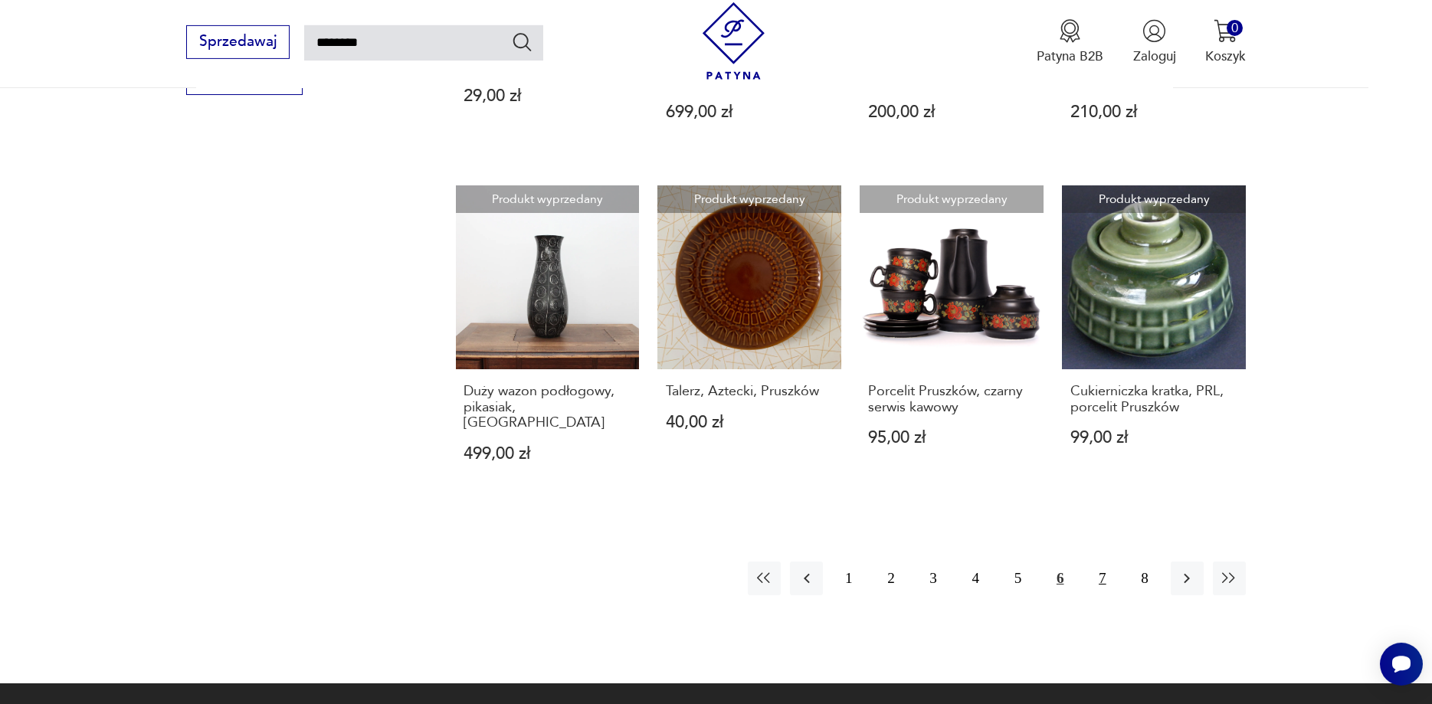
click at [1102, 562] on button "7" at bounding box center [1102, 578] width 33 height 33
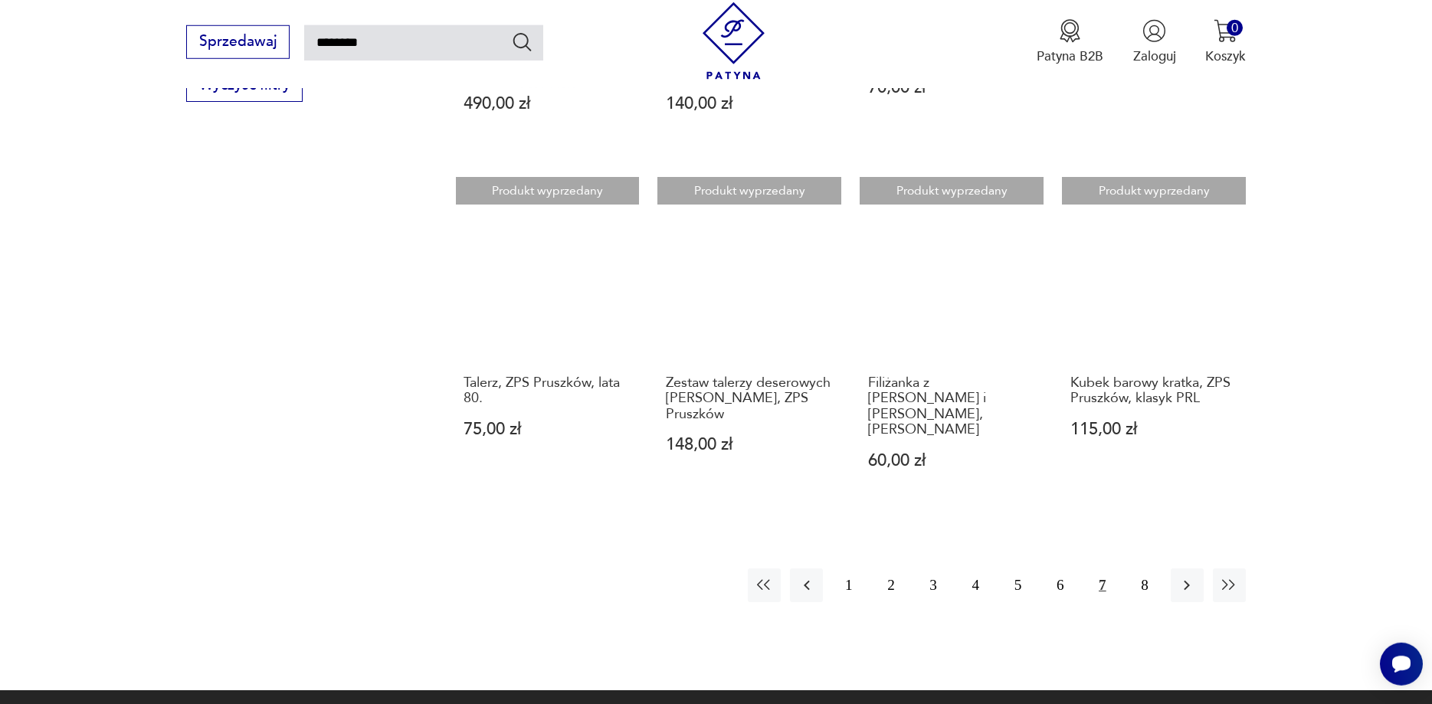
scroll to position [1261, 0]
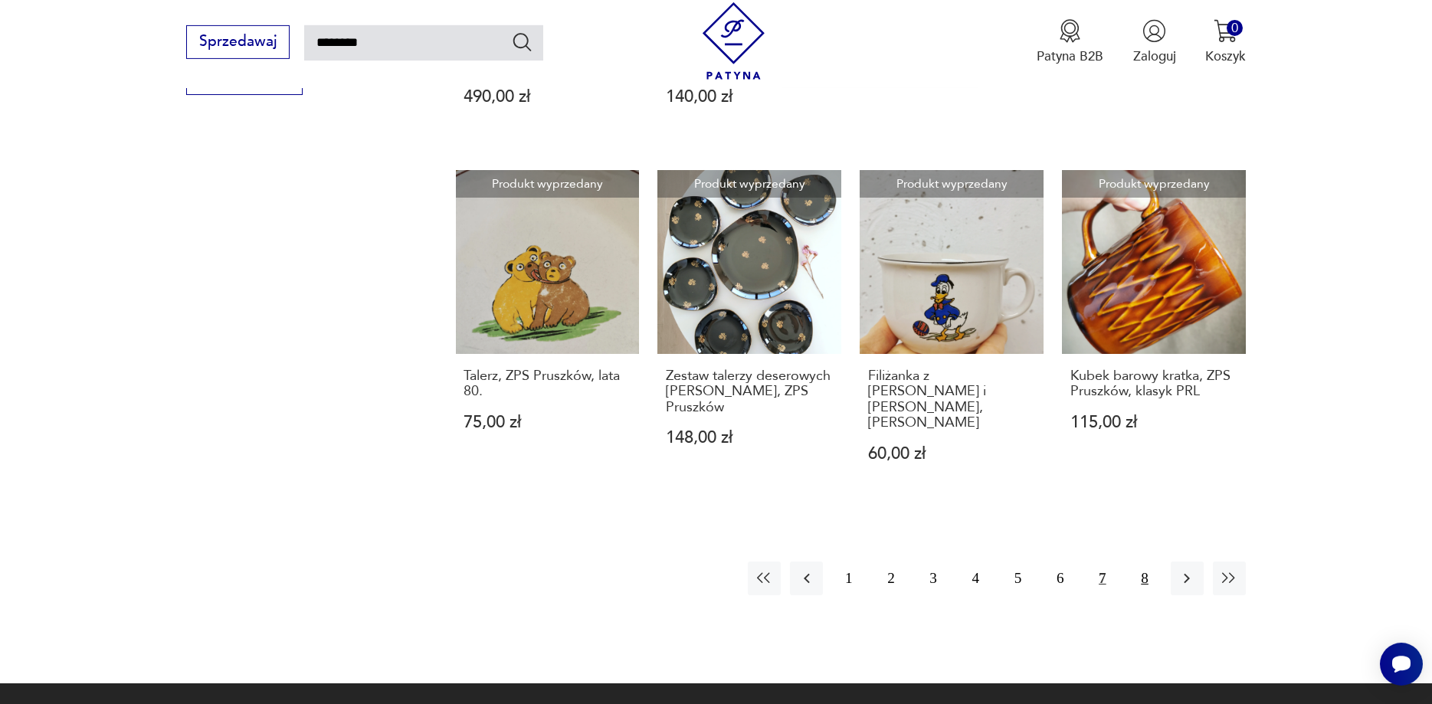
click at [1151, 562] on button "8" at bounding box center [1144, 578] width 33 height 33
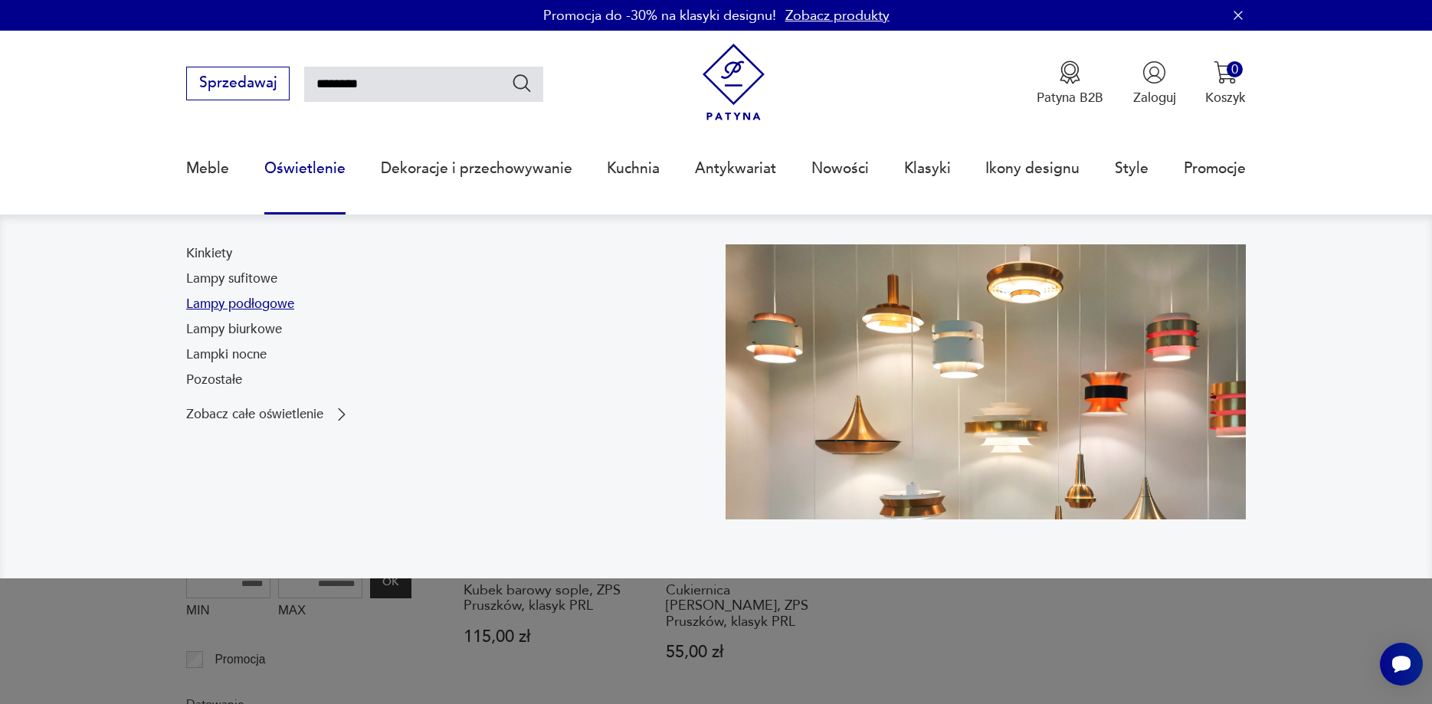
click at [258, 310] on link "Lampy podłogowe" at bounding box center [240, 304] width 108 height 18
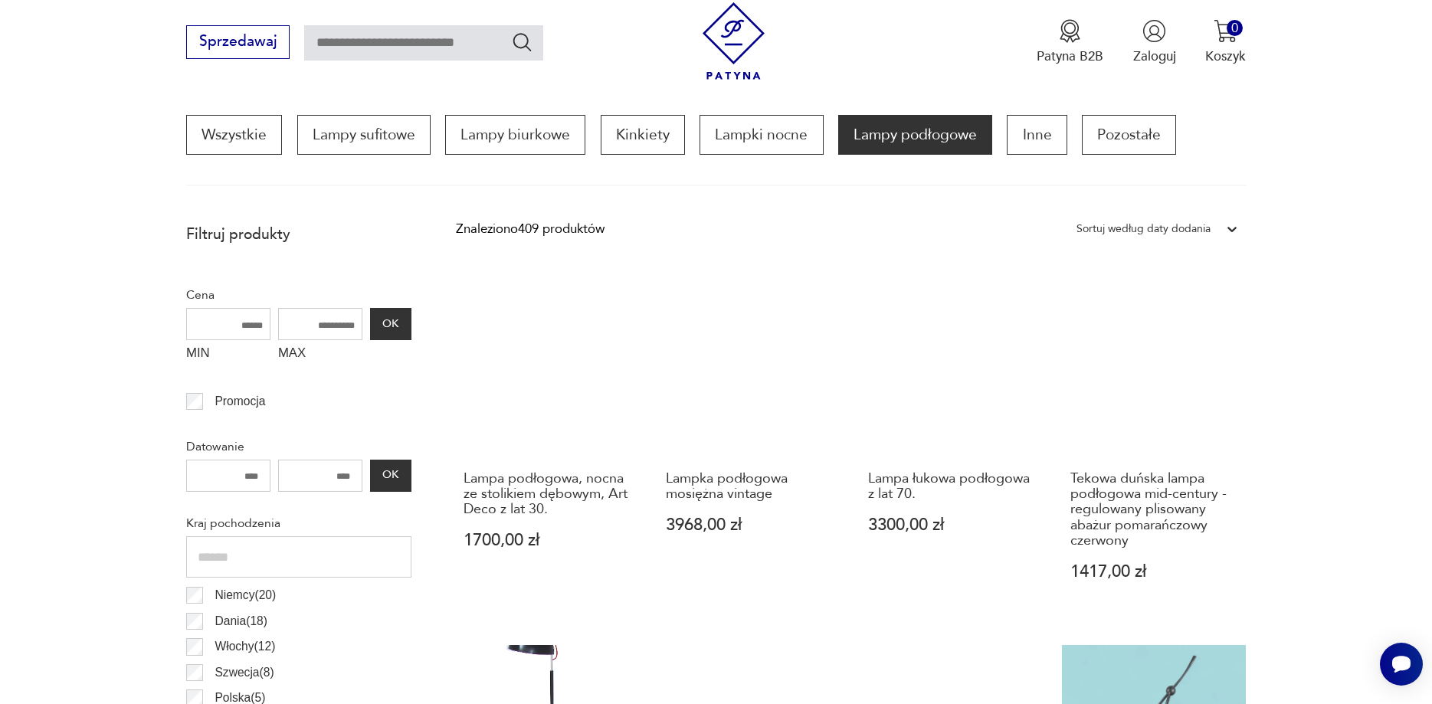
scroll to position [541, 0]
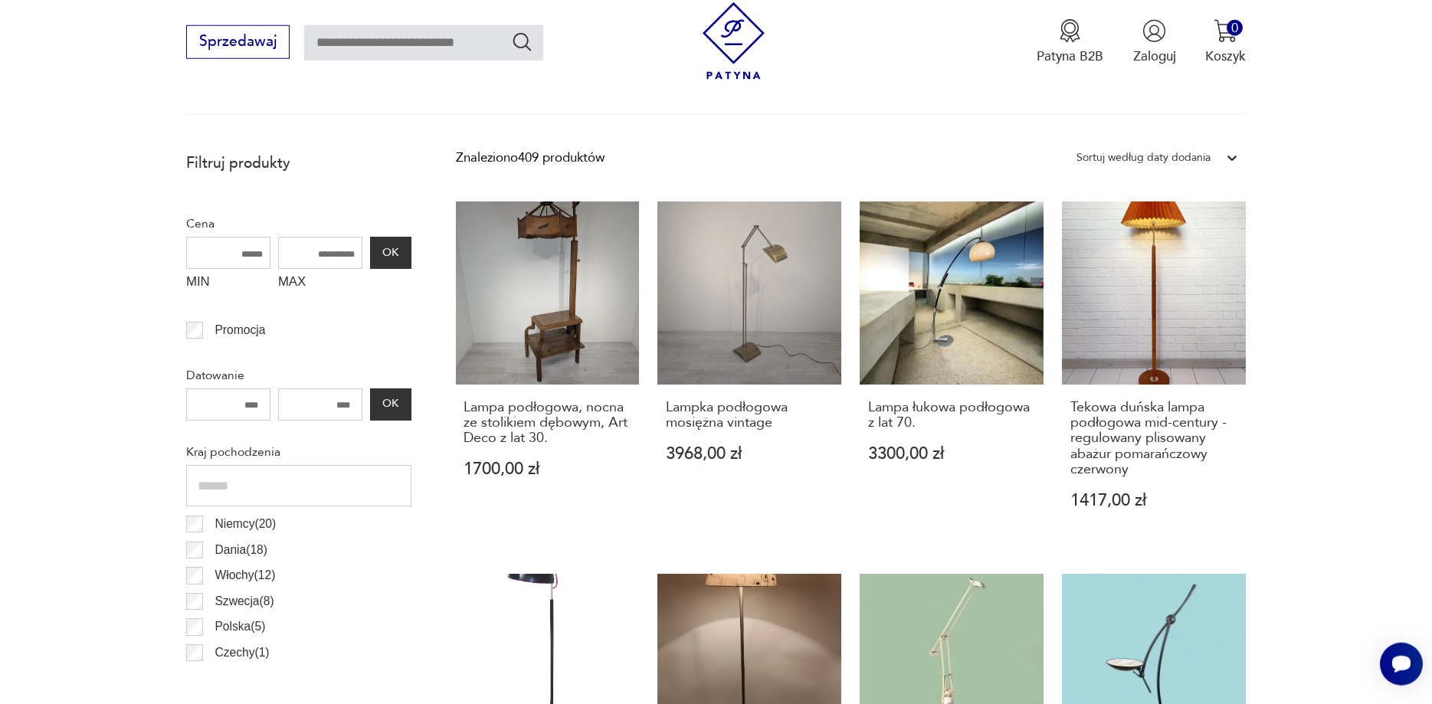
click at [1158, 160] on div "Sortuj według daty dodania" at bounding box center [1144, 158] width 134 height 20
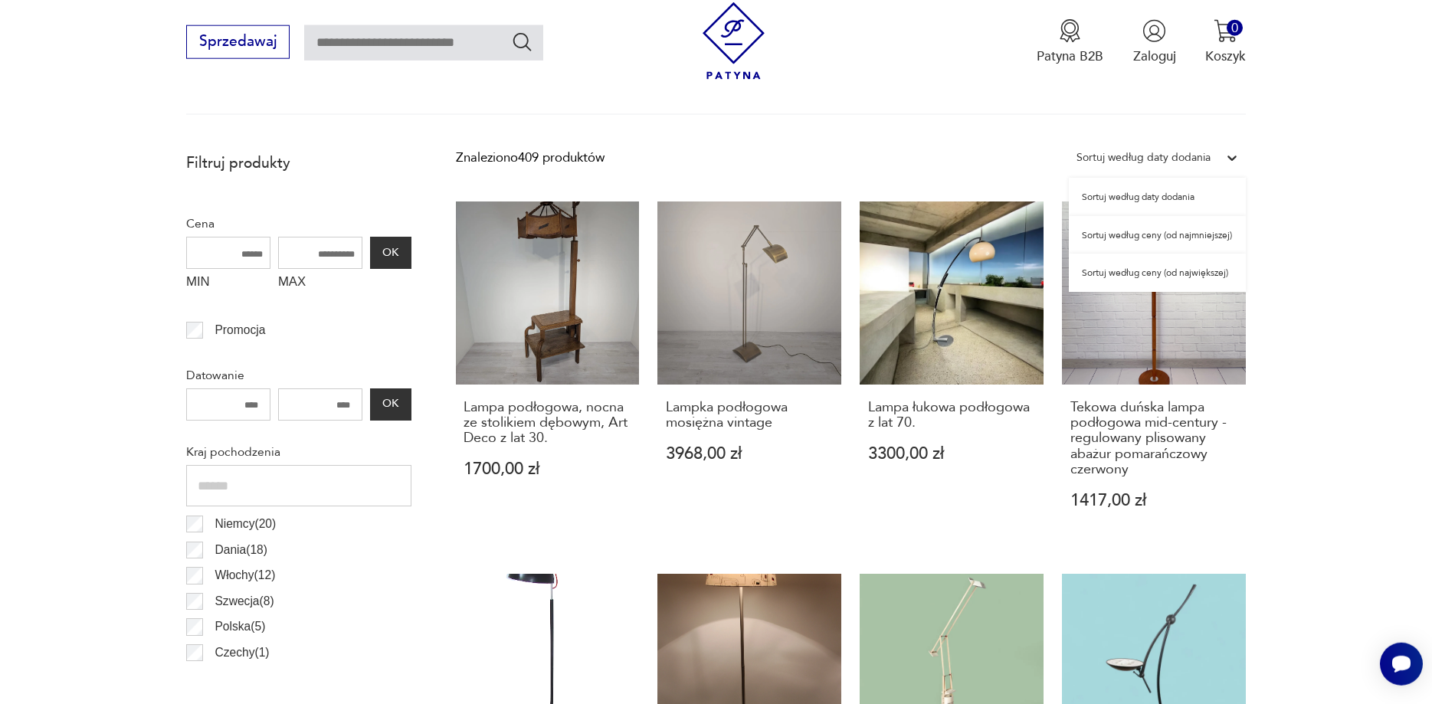
click at [1158, 238] on div "Sortuj według ceny (od najmniejszej)" at bounding box center [1157, 235] width 177 height 38
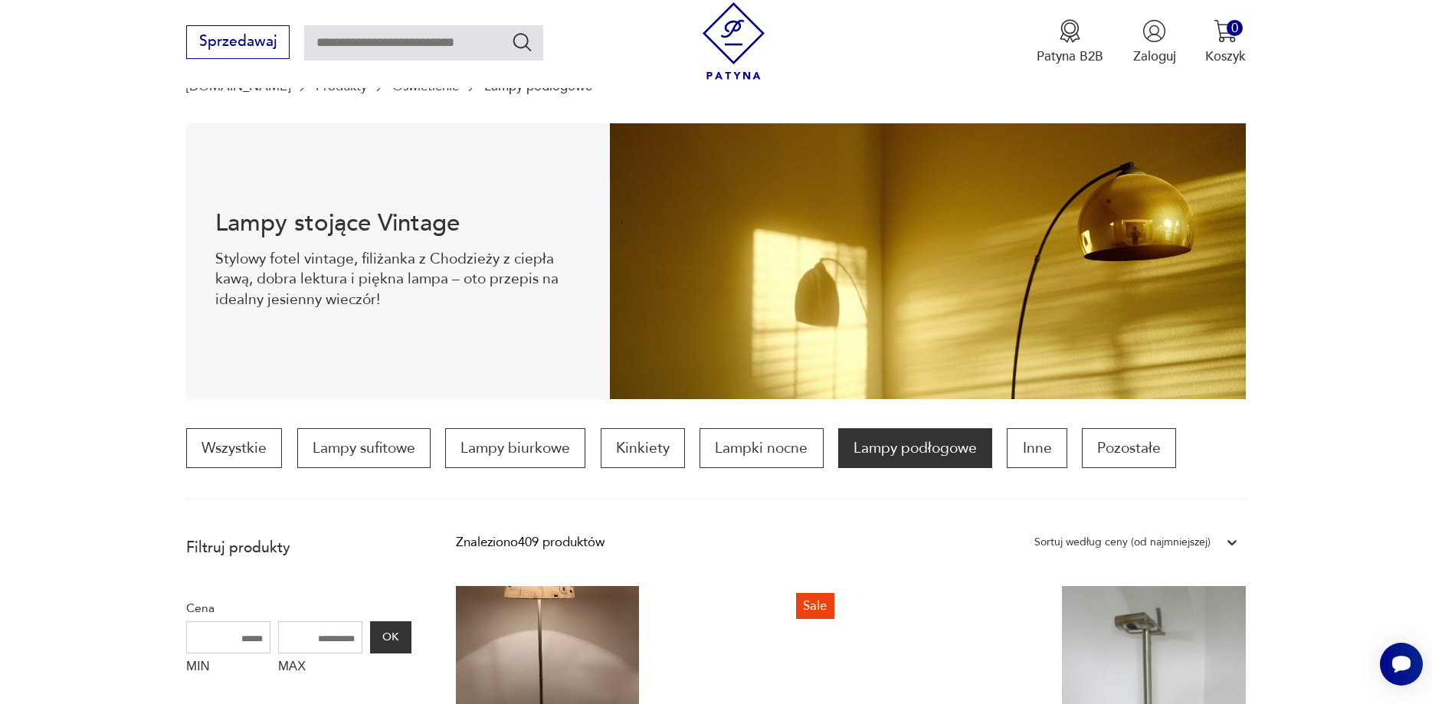
scroll to position [391, 0]
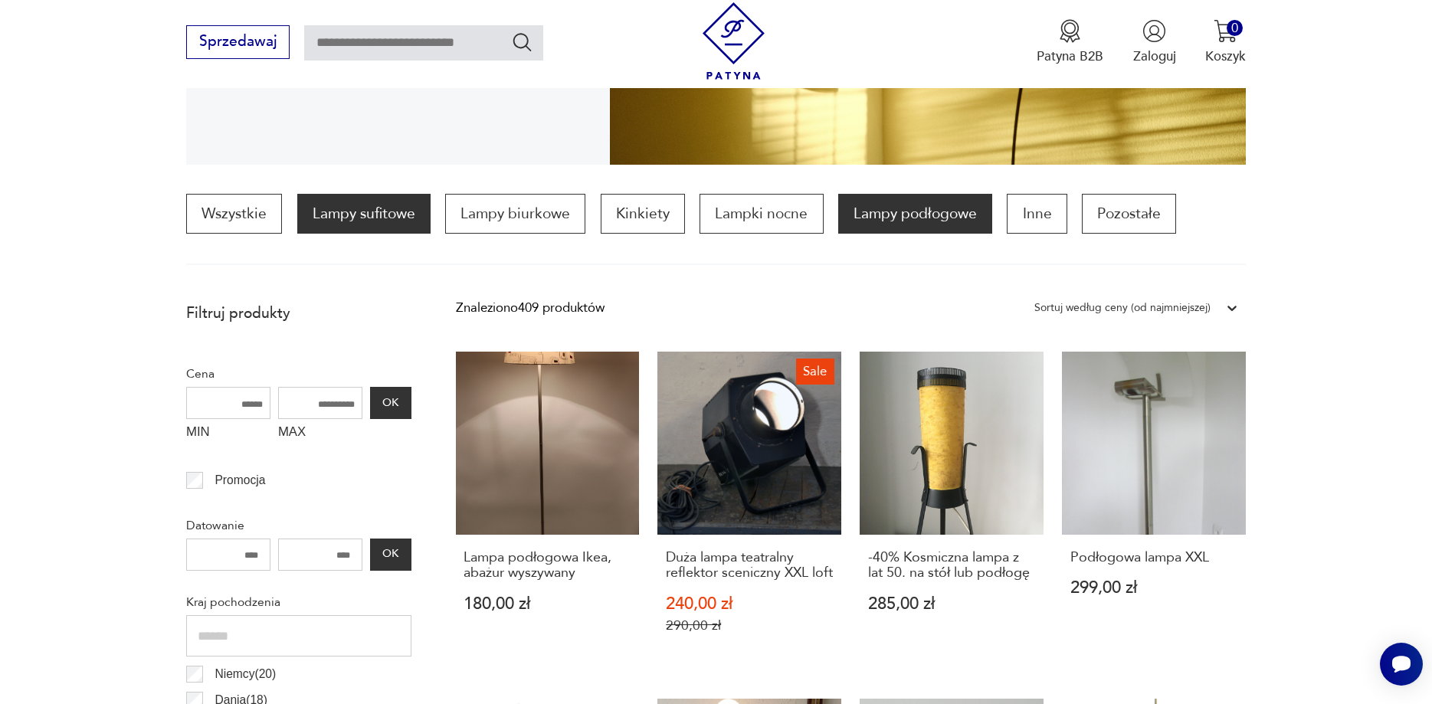
click at [386, 195] on p "Lampy sufitowe" at bounding box center [363, 214] width 133 height 40
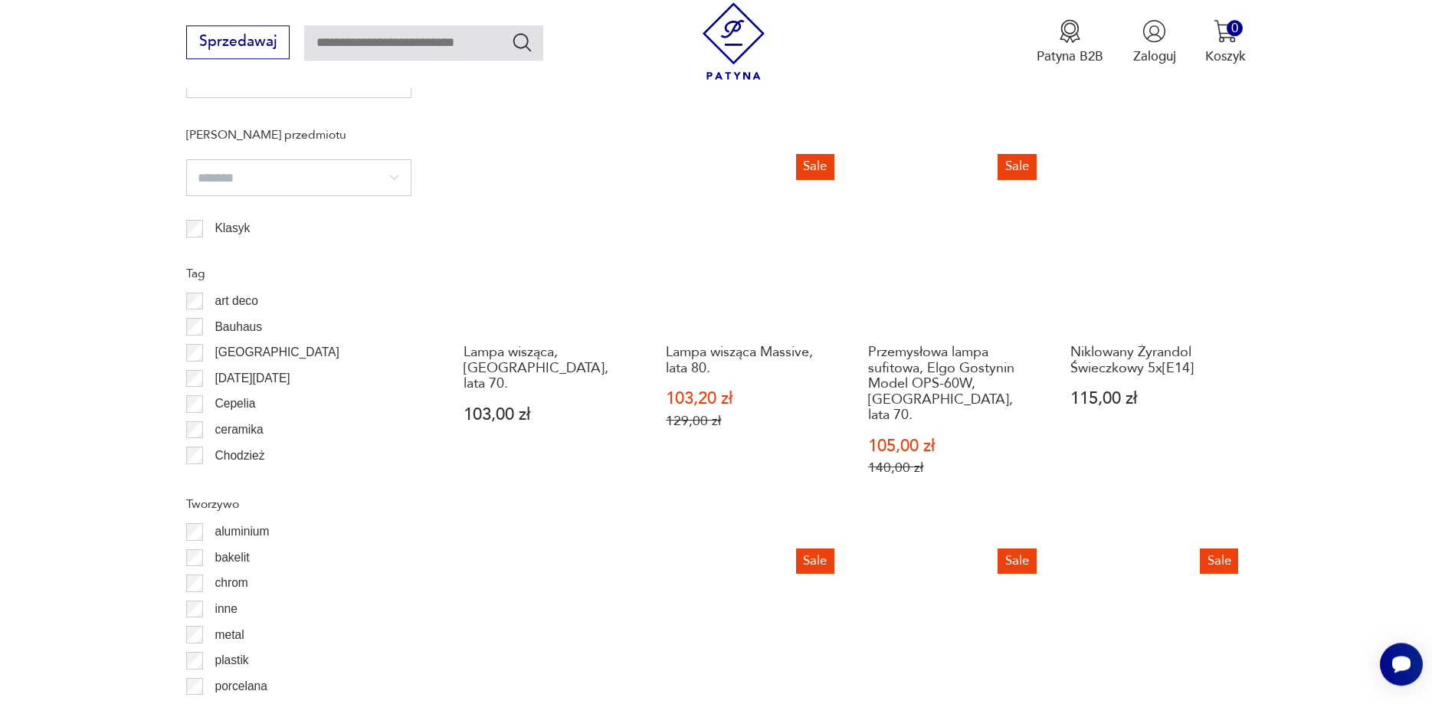
scroll to position [1707, 0]
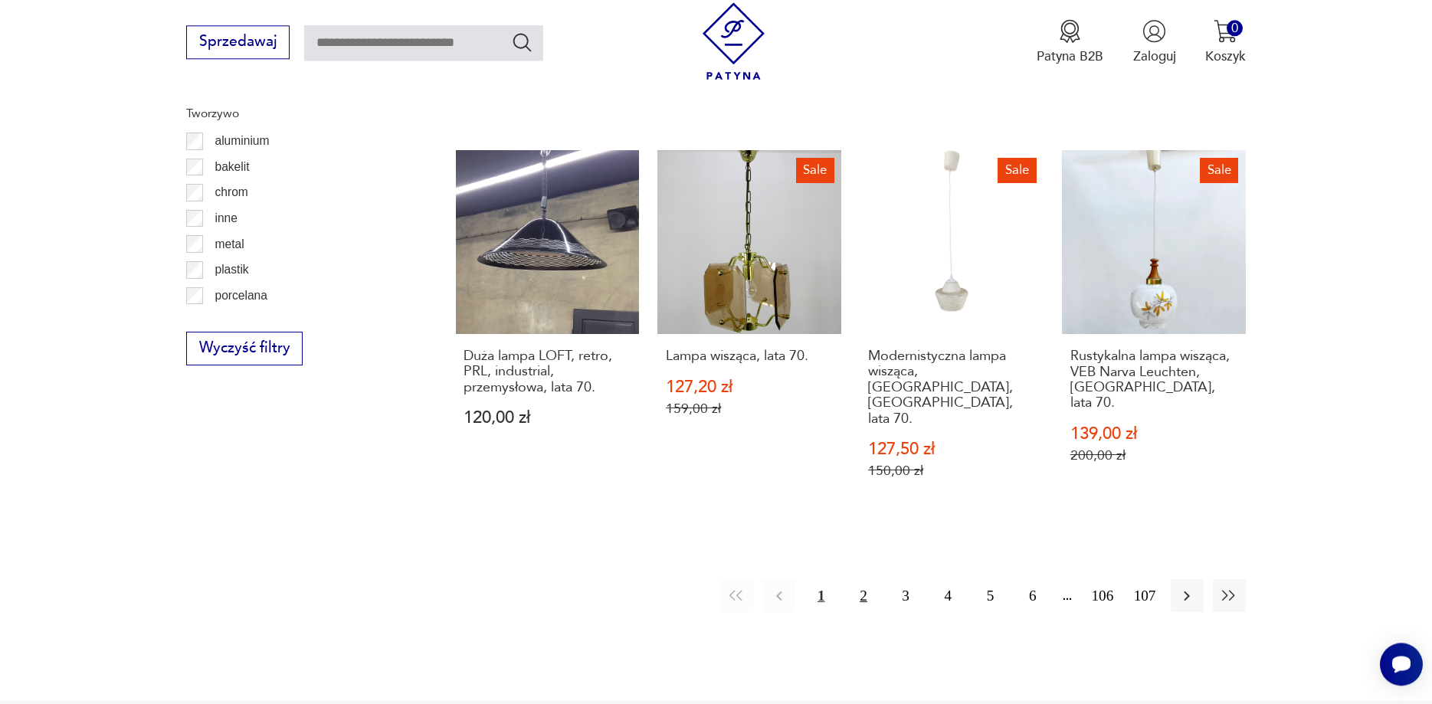
click at [863, 579] on button "2" at bounding box center [863, 595] width 33 height 33
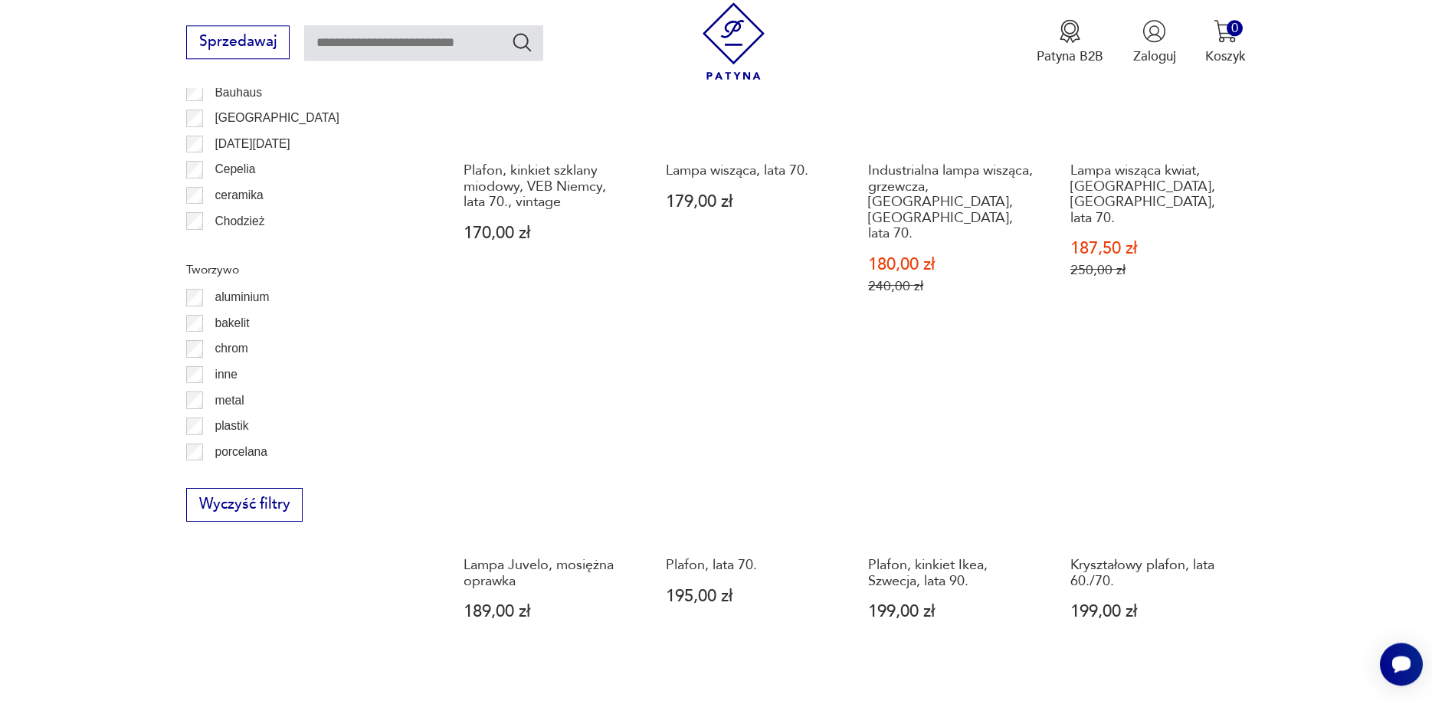
scroll to position [1628, 0]
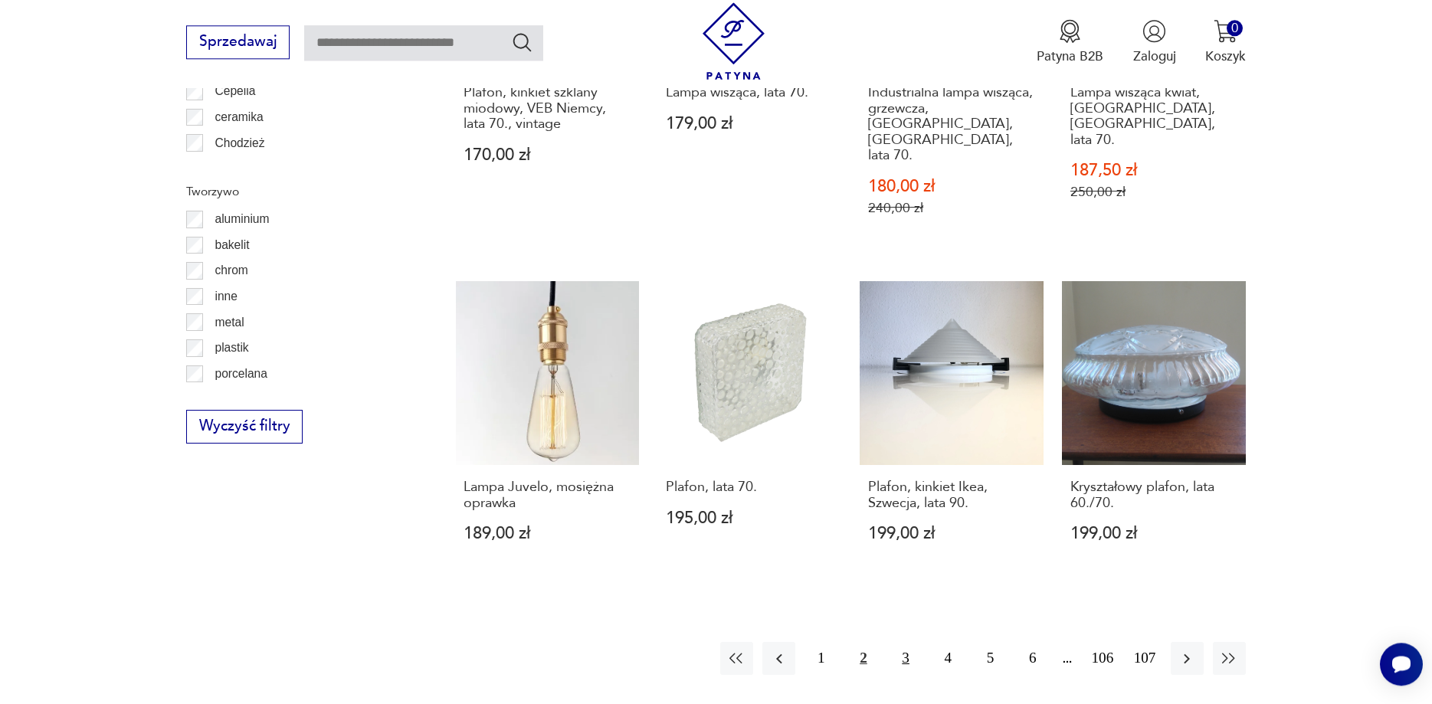
click at [913, 642] on button "3" at bounding box center [906, 658] width 33 height 33
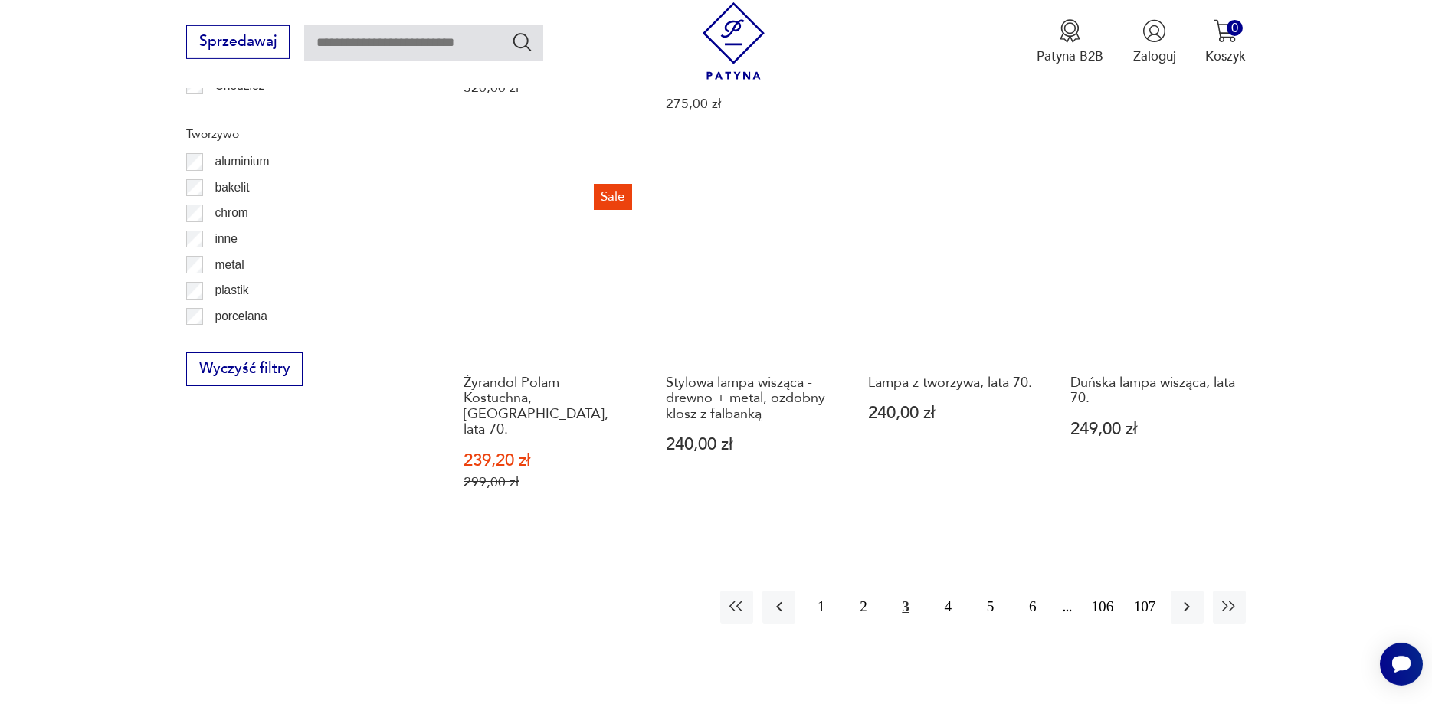
scroll to position [1707, 0]
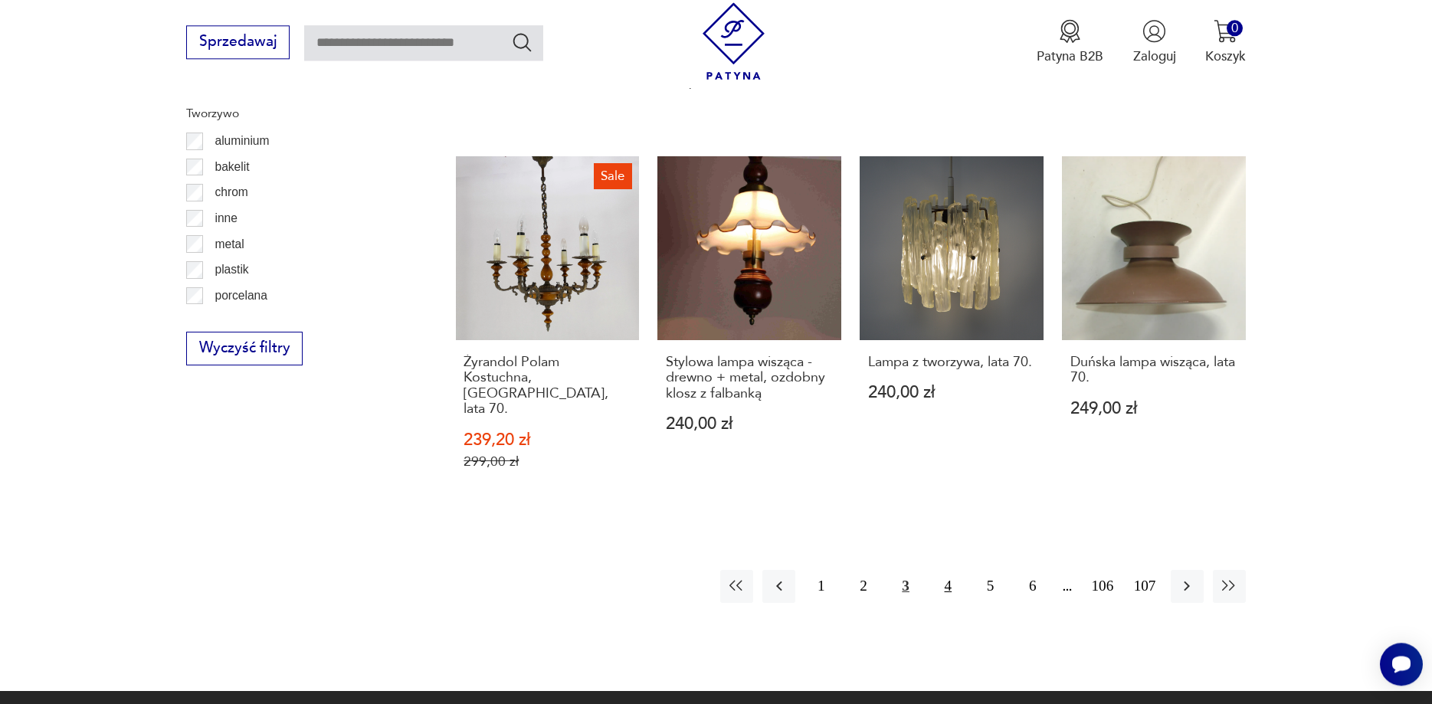
click at [956, 570] on button "4" at bounding box center [948, 586] width 33 height 33
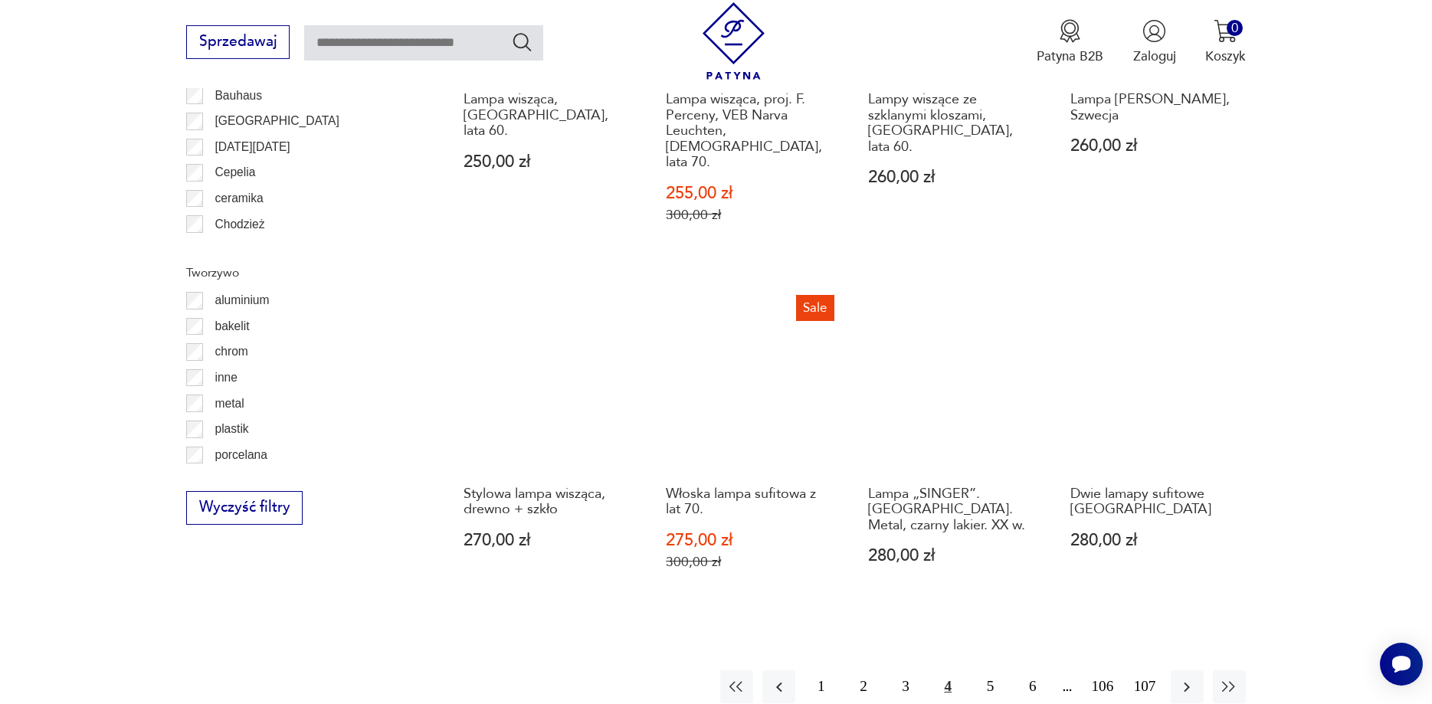
scroll to position [1550, 0]
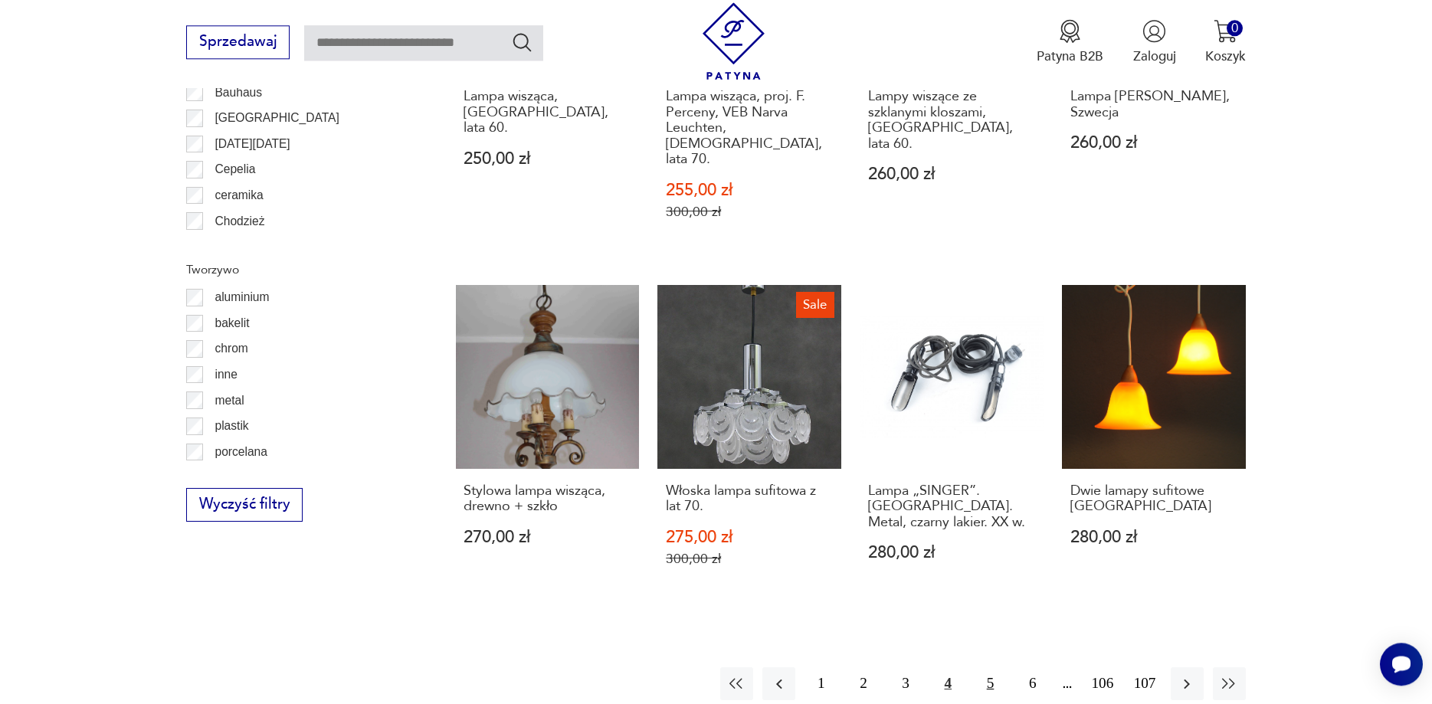
click at [982, 667] on button "5" at bounding box center [990, 683] width 33 height 33
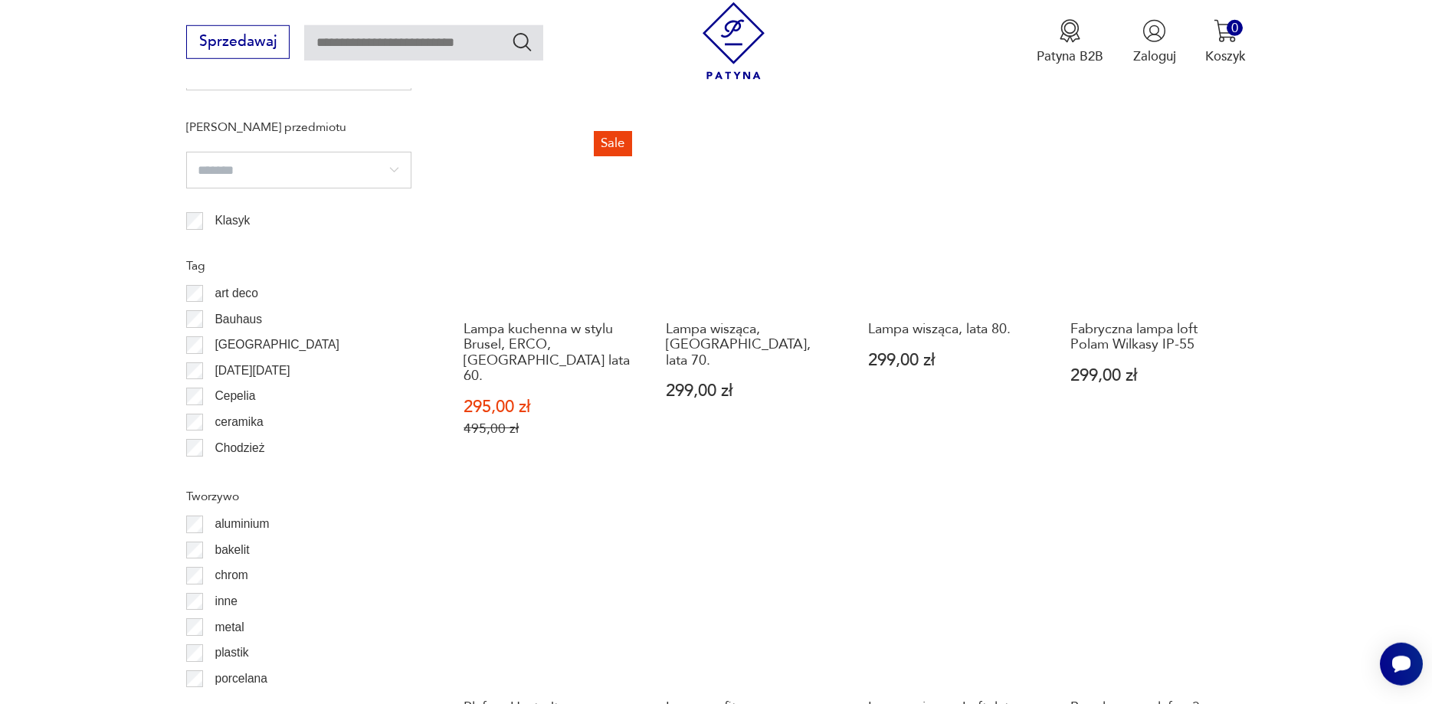
scroll to position [1550, 0]
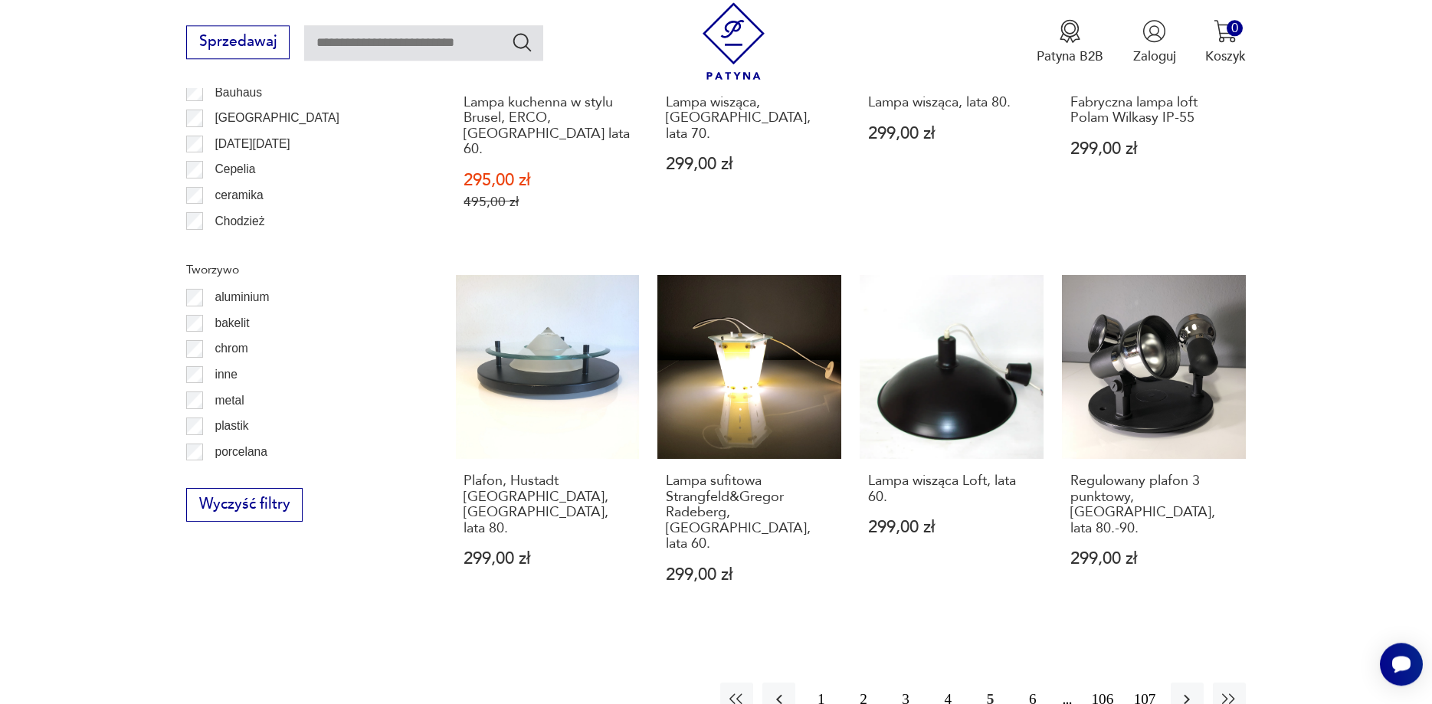
click at [1041, 683] on button "6" at bounding box center [1032, 699] width 33 height 33
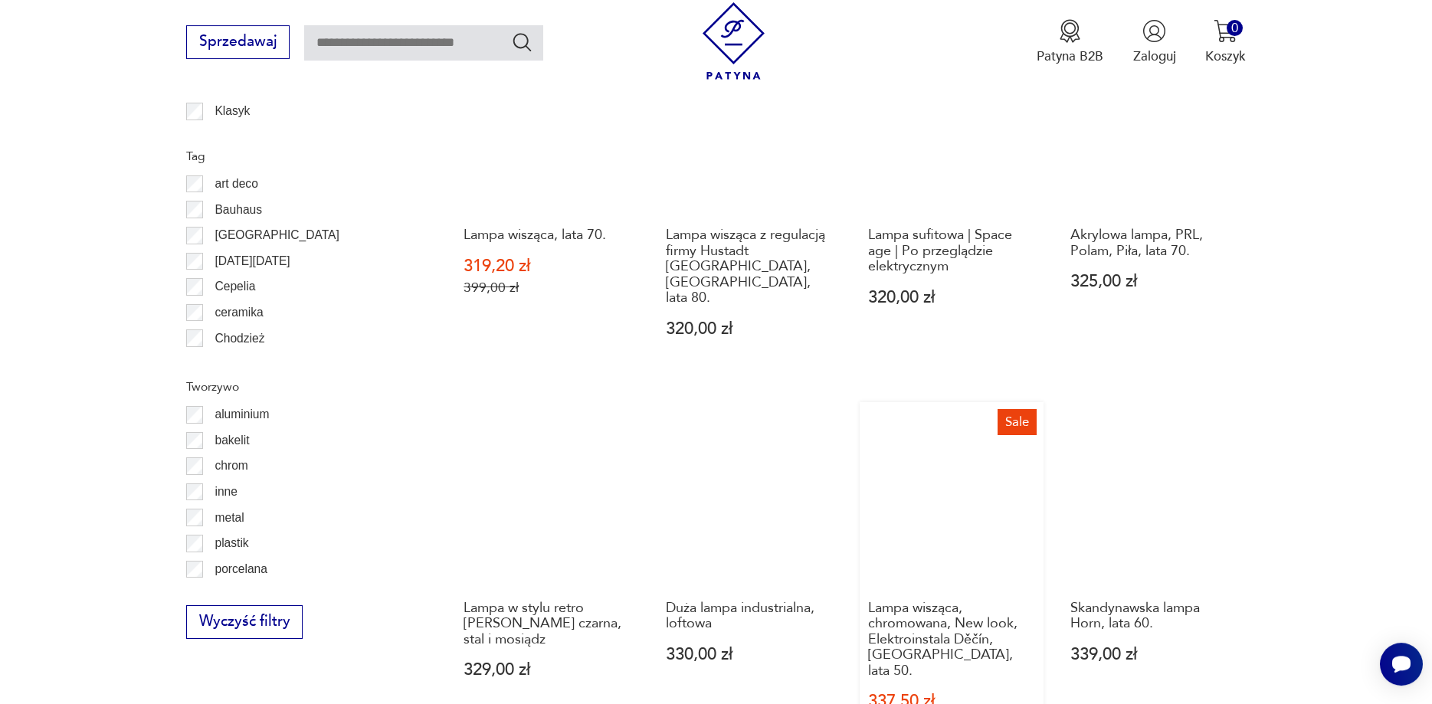
scroll to position [1550, 0]
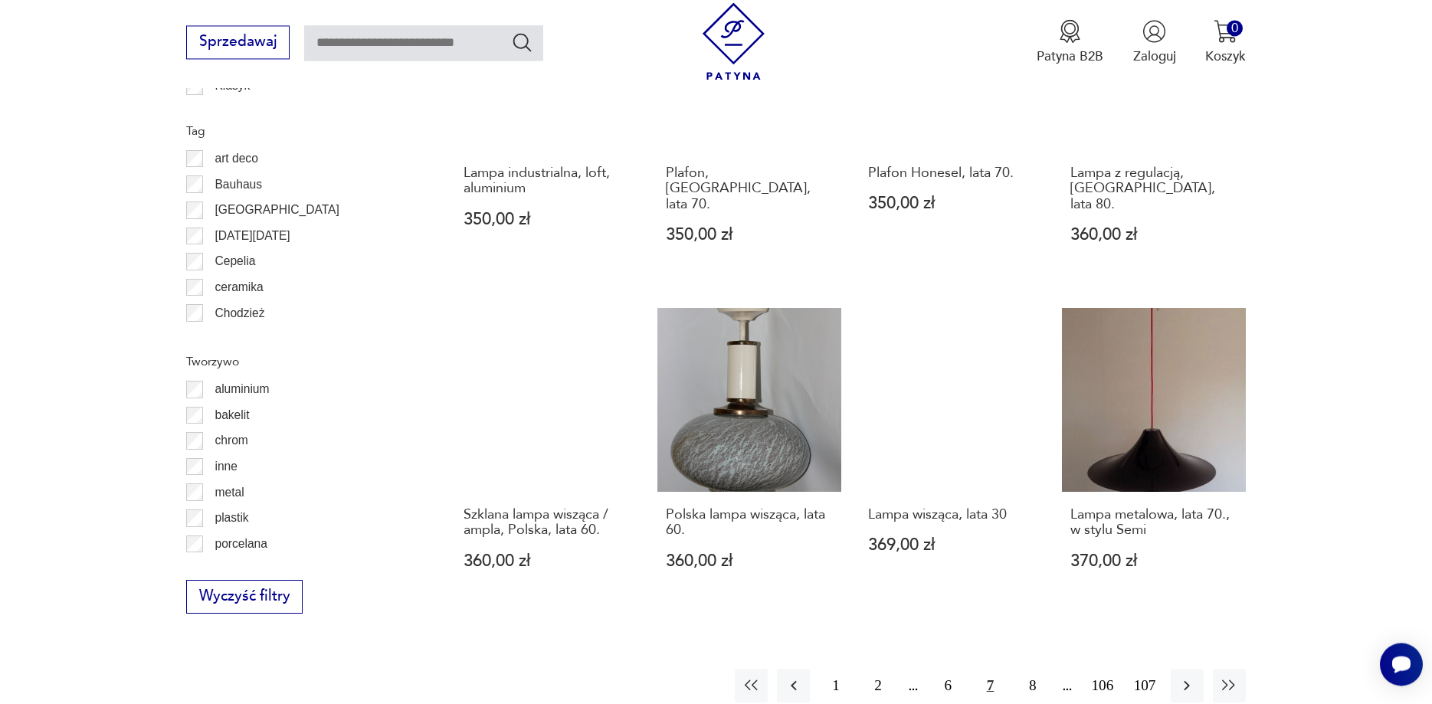
scroll to position [1550, 0]
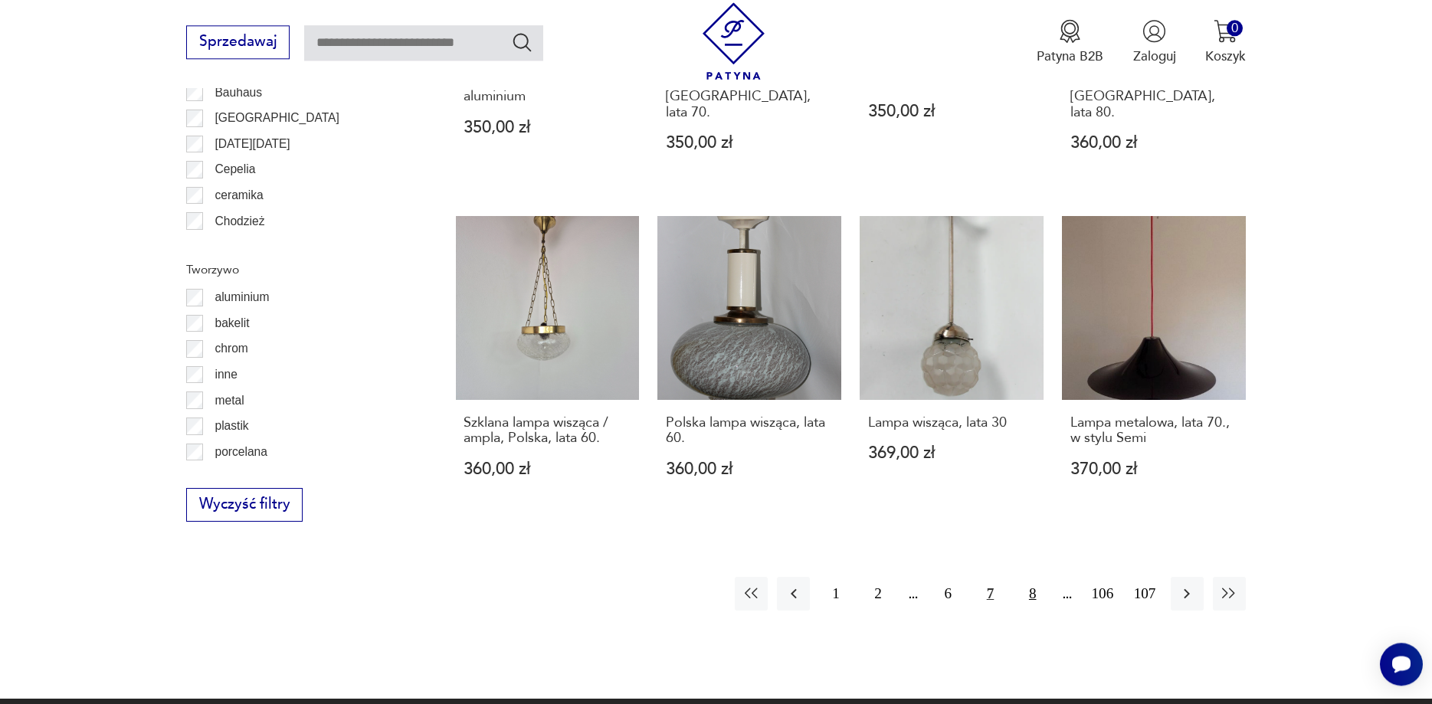
click at [1044, 577] on button "8" at bounding box center [1032, 593] width 33 height 33
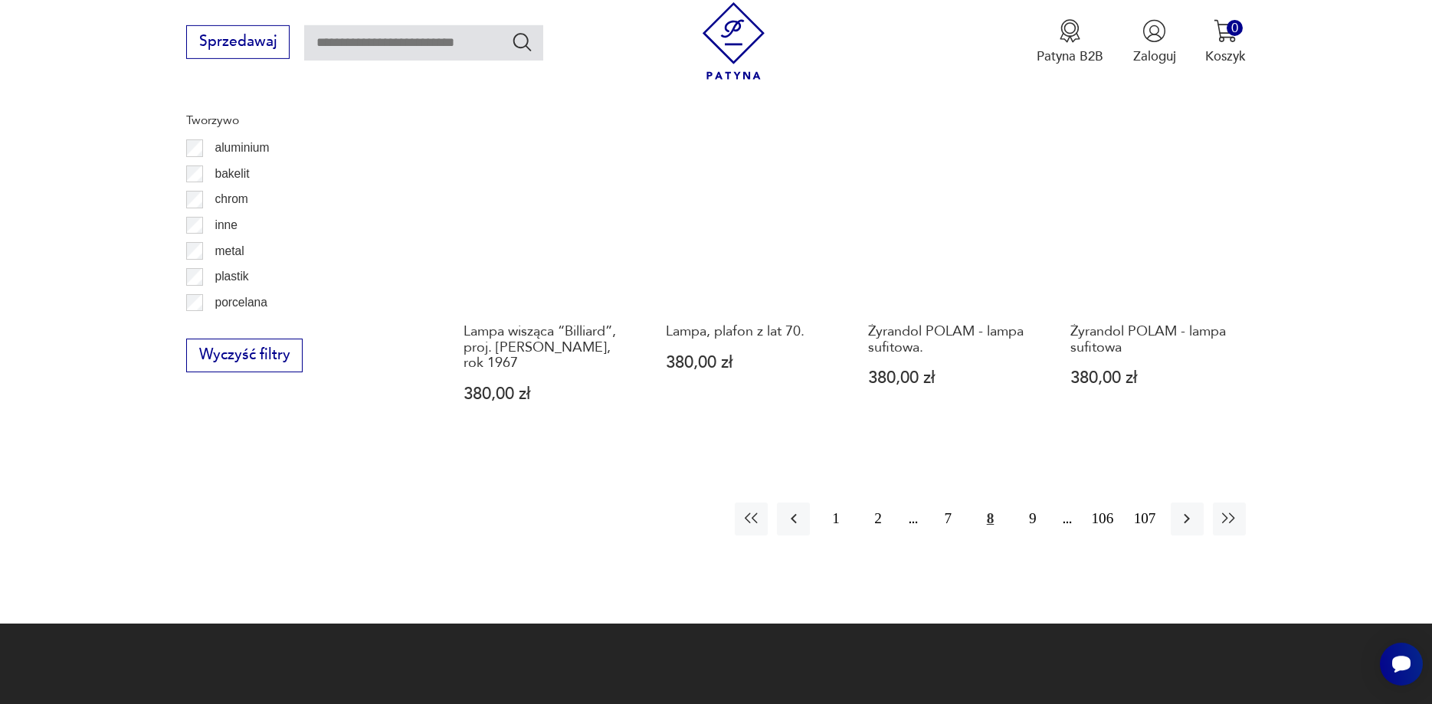
scroll to position [1707, 0]
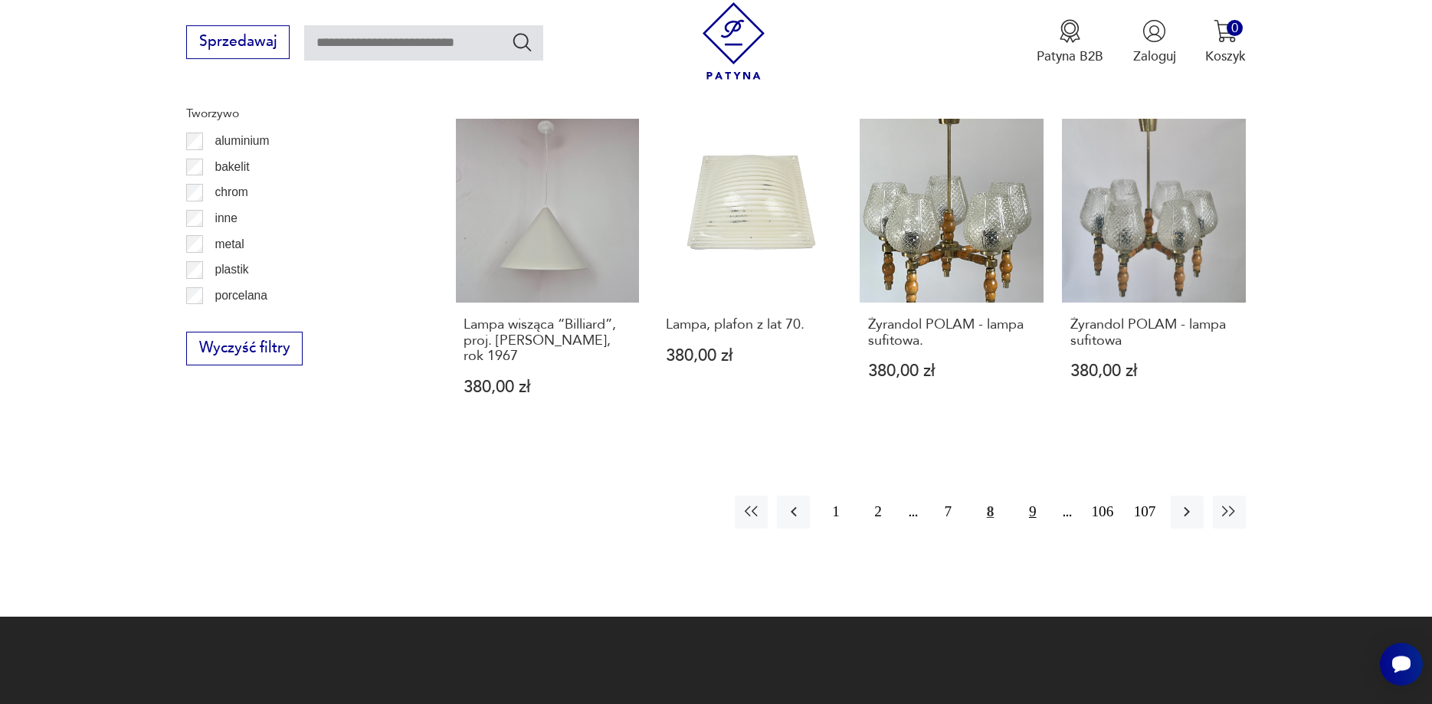
click at [1029, 497] on button "9" at bounding box center [1032, 512] width 33 height 33
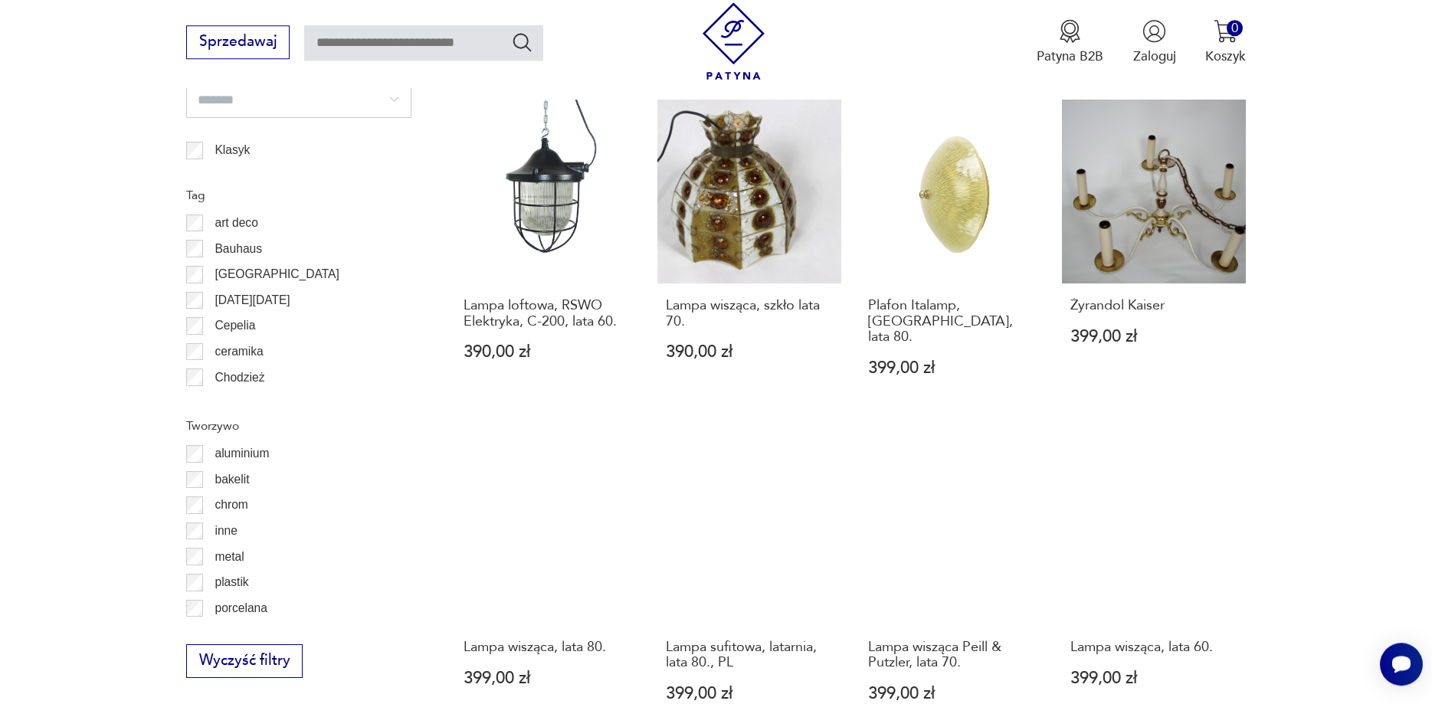
scroll to position [1550, 0]
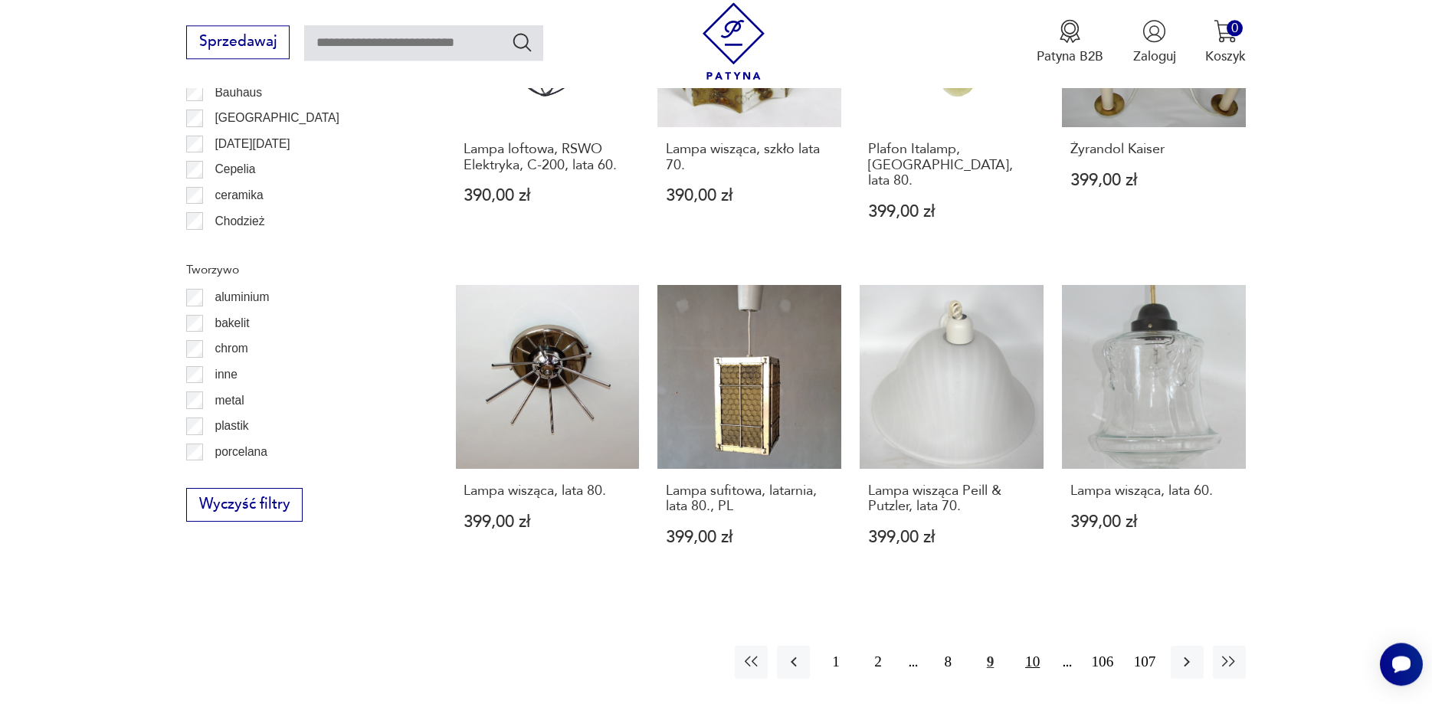
click at [1032, 646] on button "10" at bounding box center [1032, 662] width 33 height 33
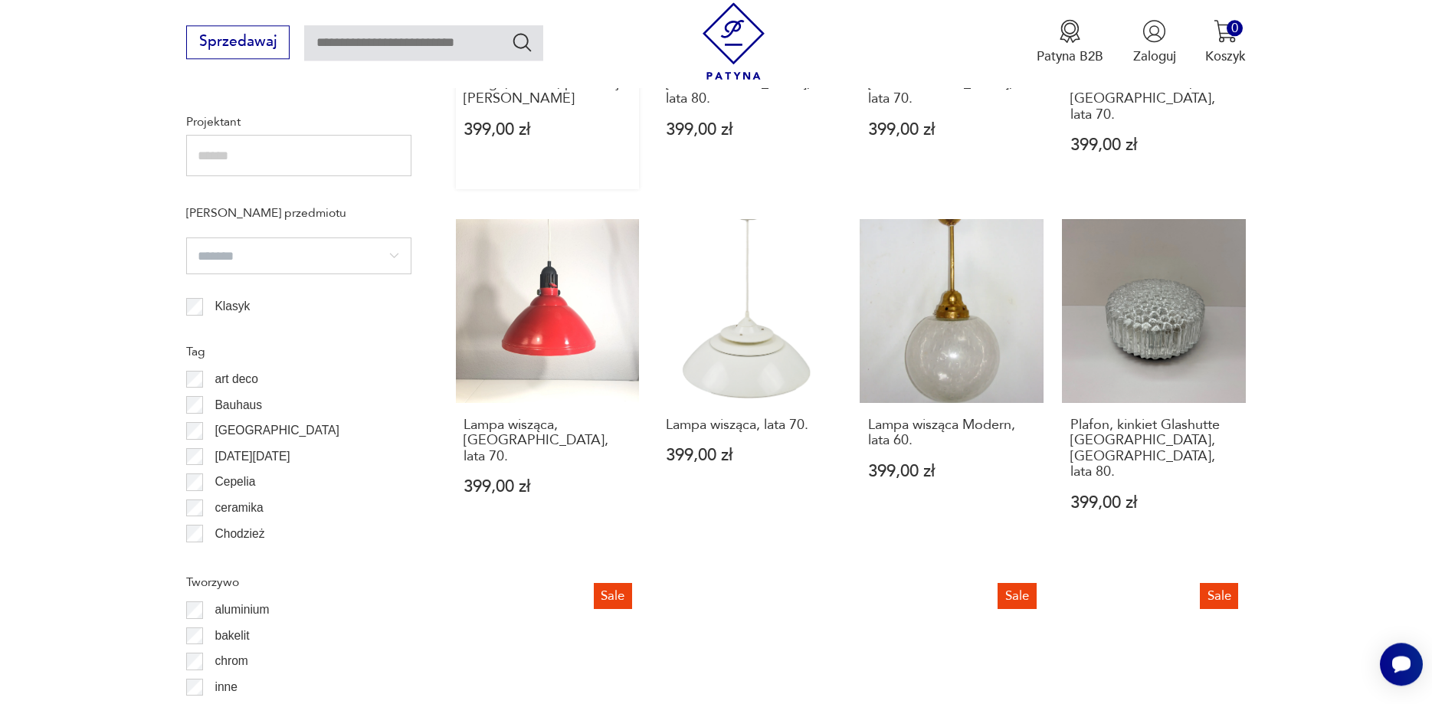
scroll to position [1550, 0]
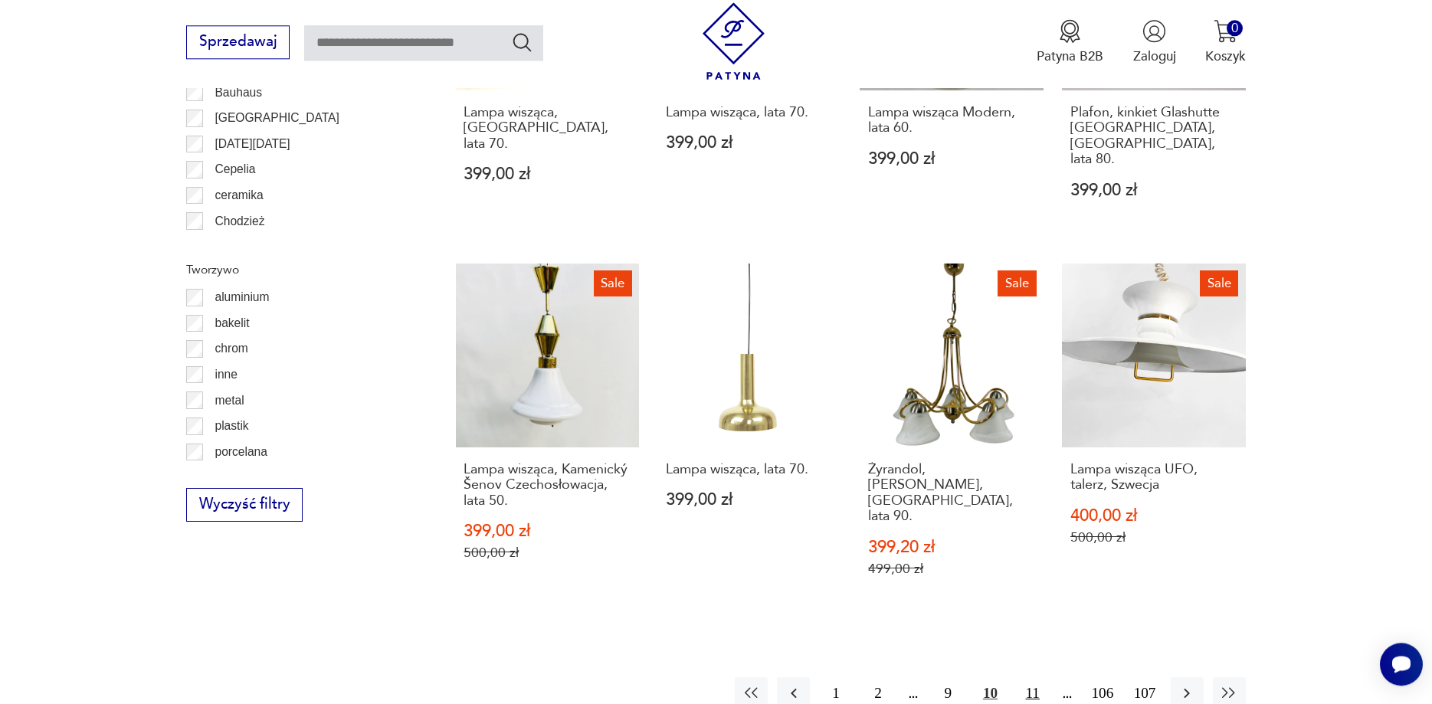
click at [1022, 677] on button "11" at bounding box center [1032, 693] width 33 height 33
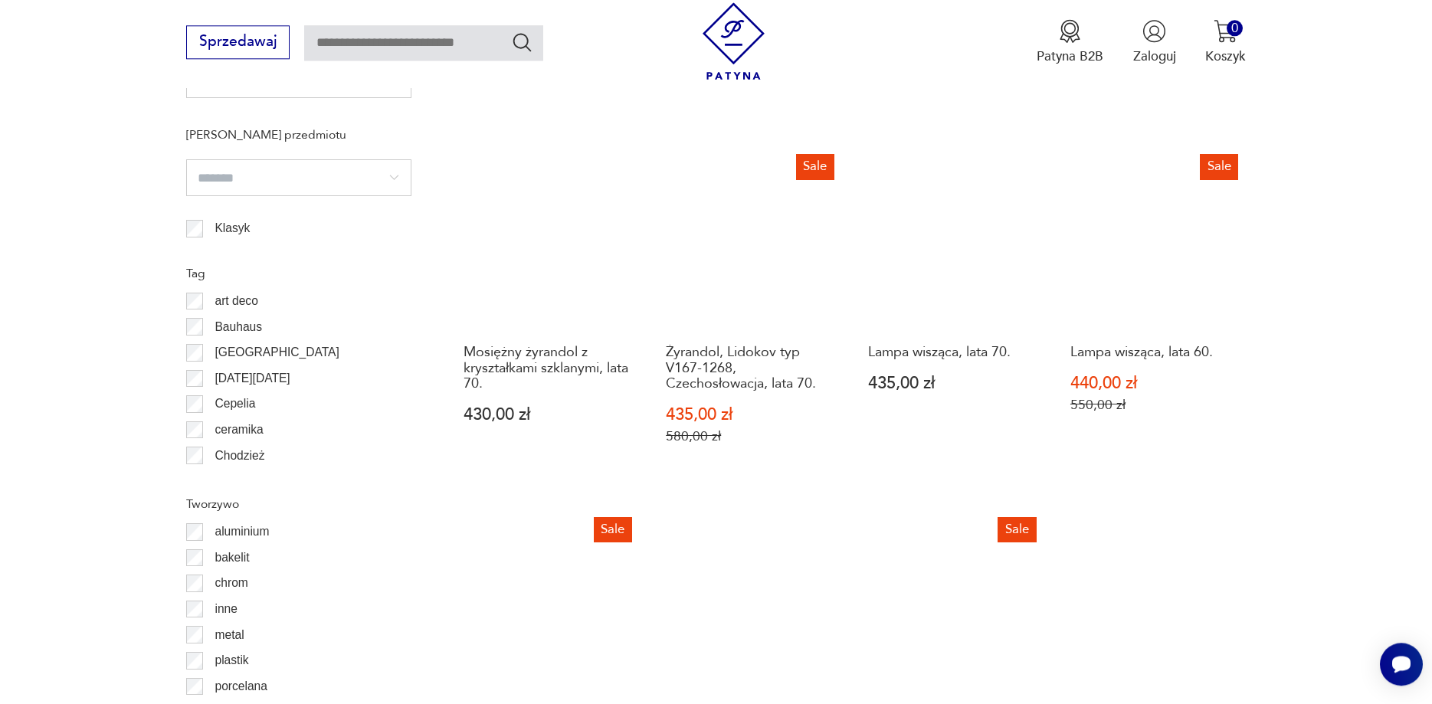
scroll to position [1628, 0]
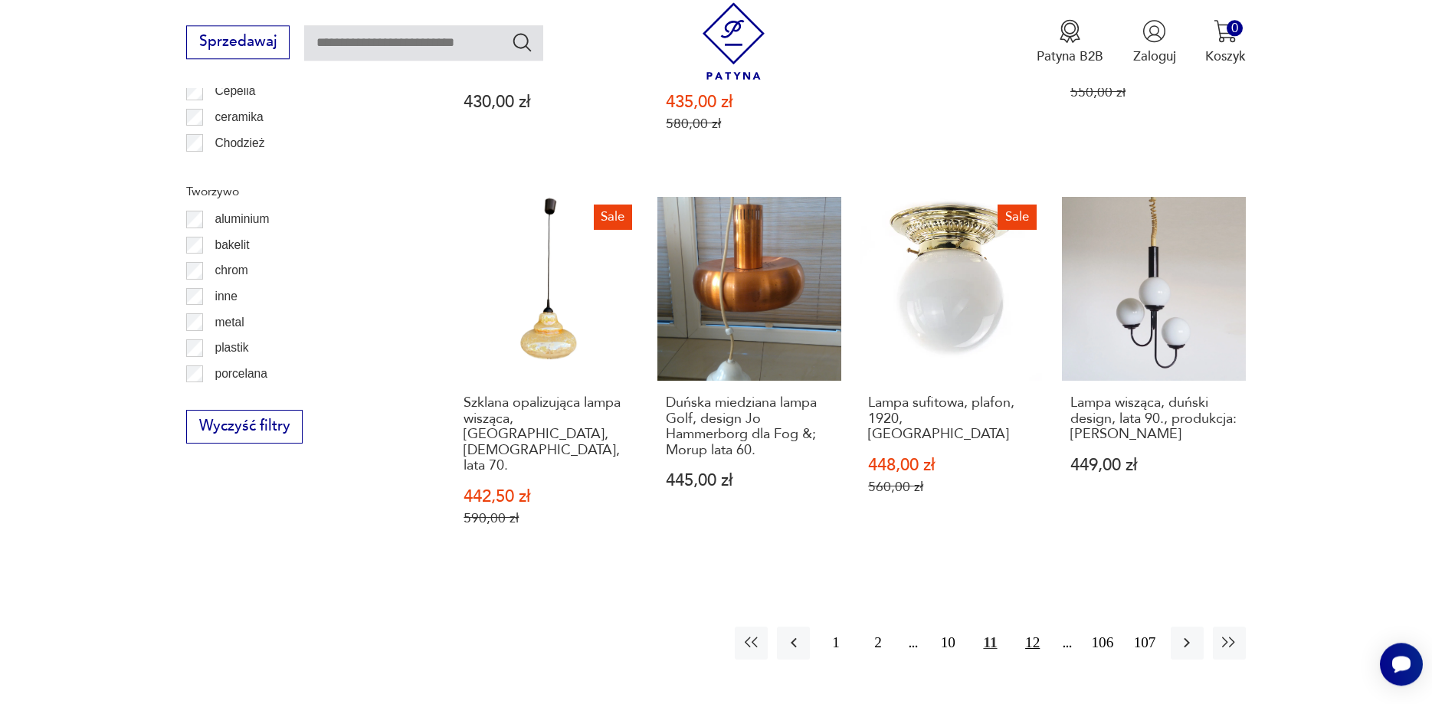
click at [1025, 627] on button "12" at bounding box center [1032, 643] width 33 height 33
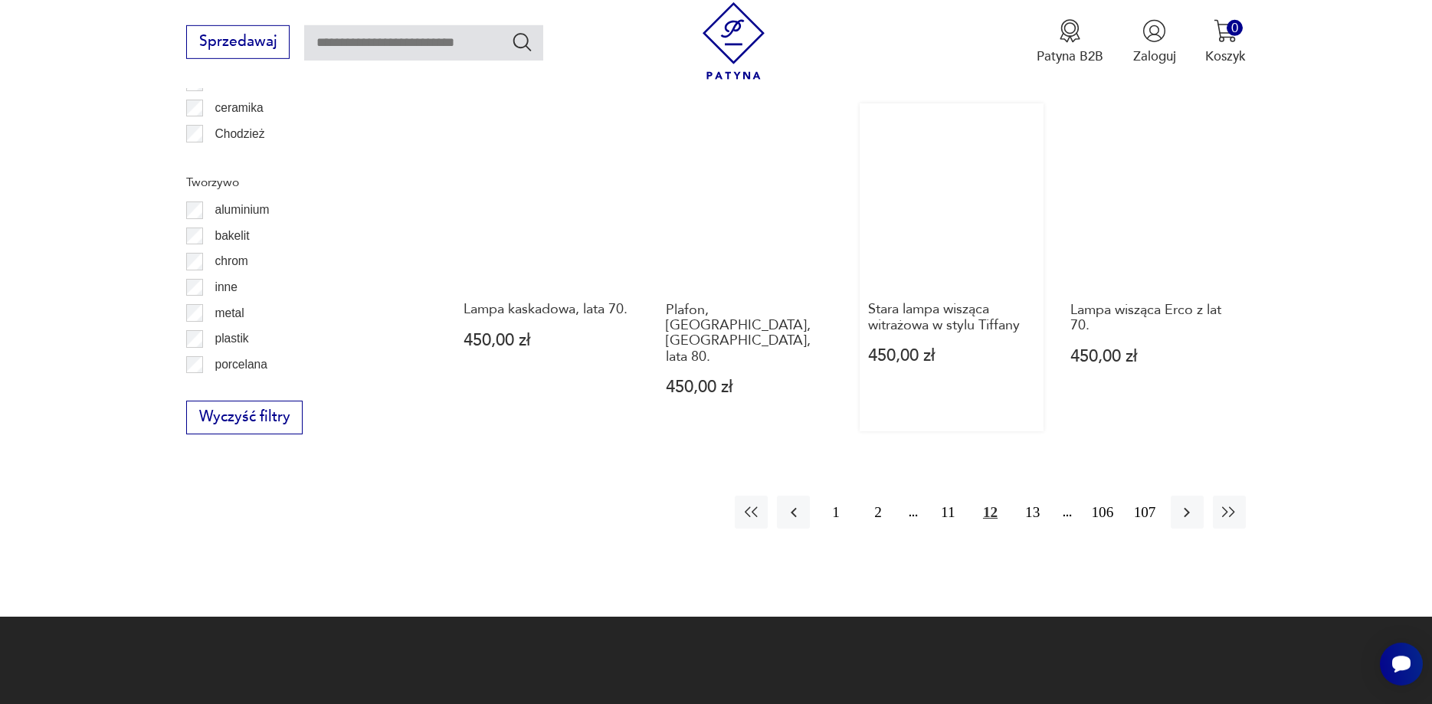
scroll to position [1733, 0]
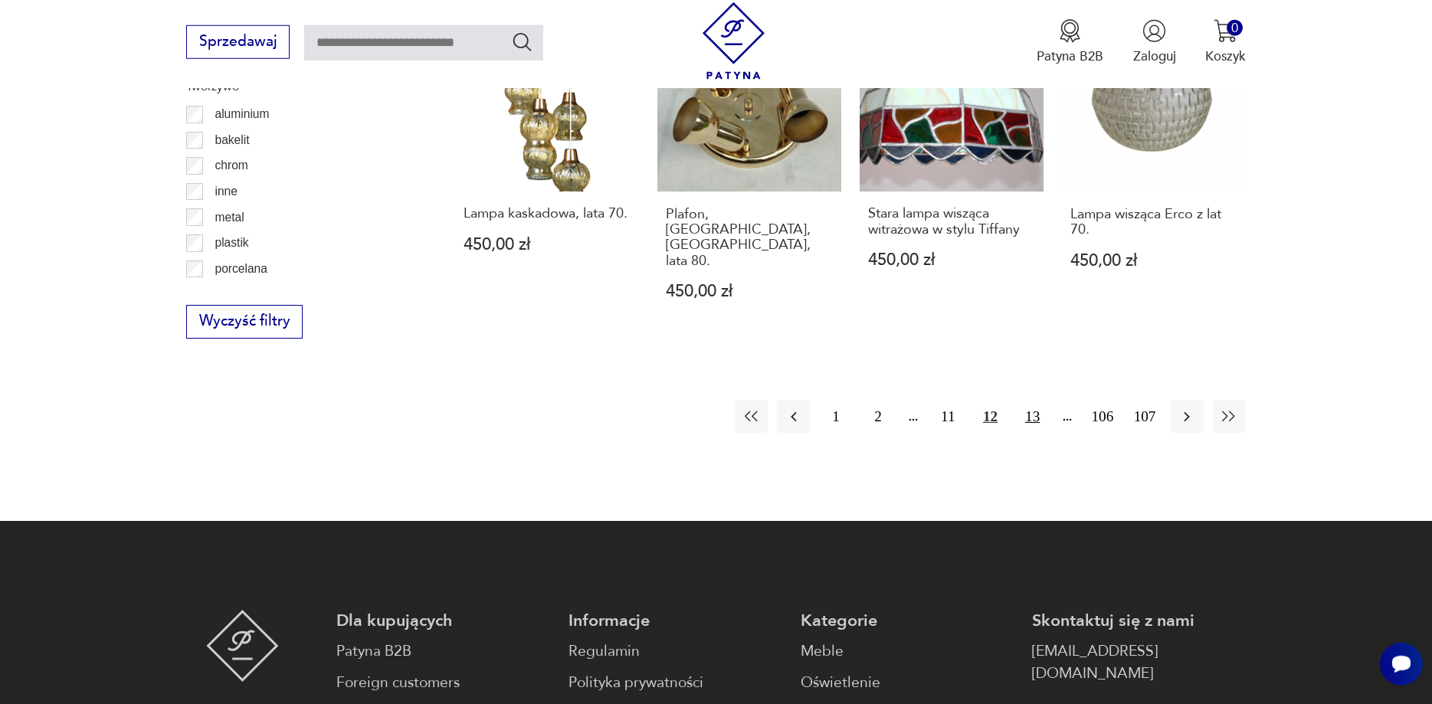
click at [1036, 400] on button "13" at bounding box center [1032, 416] width 33 height 33
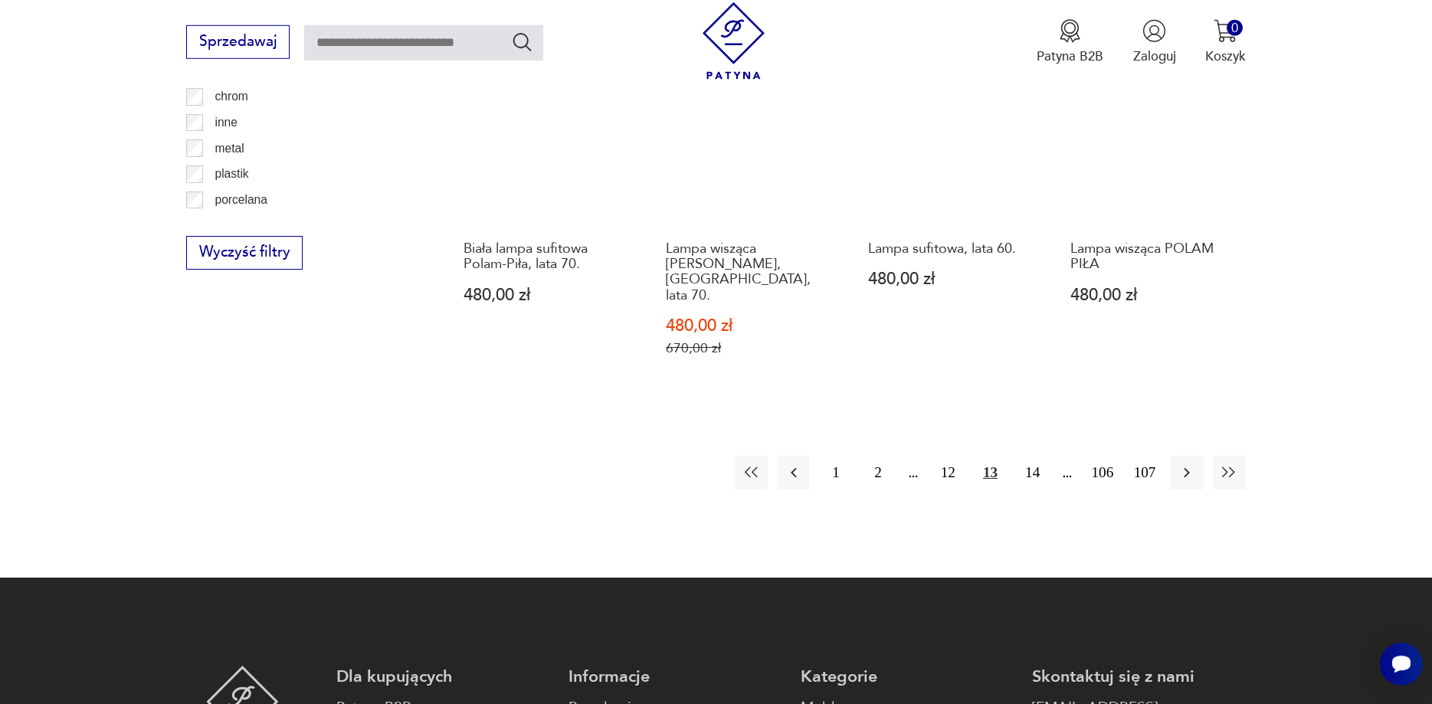
scroll to position [1863, 0]
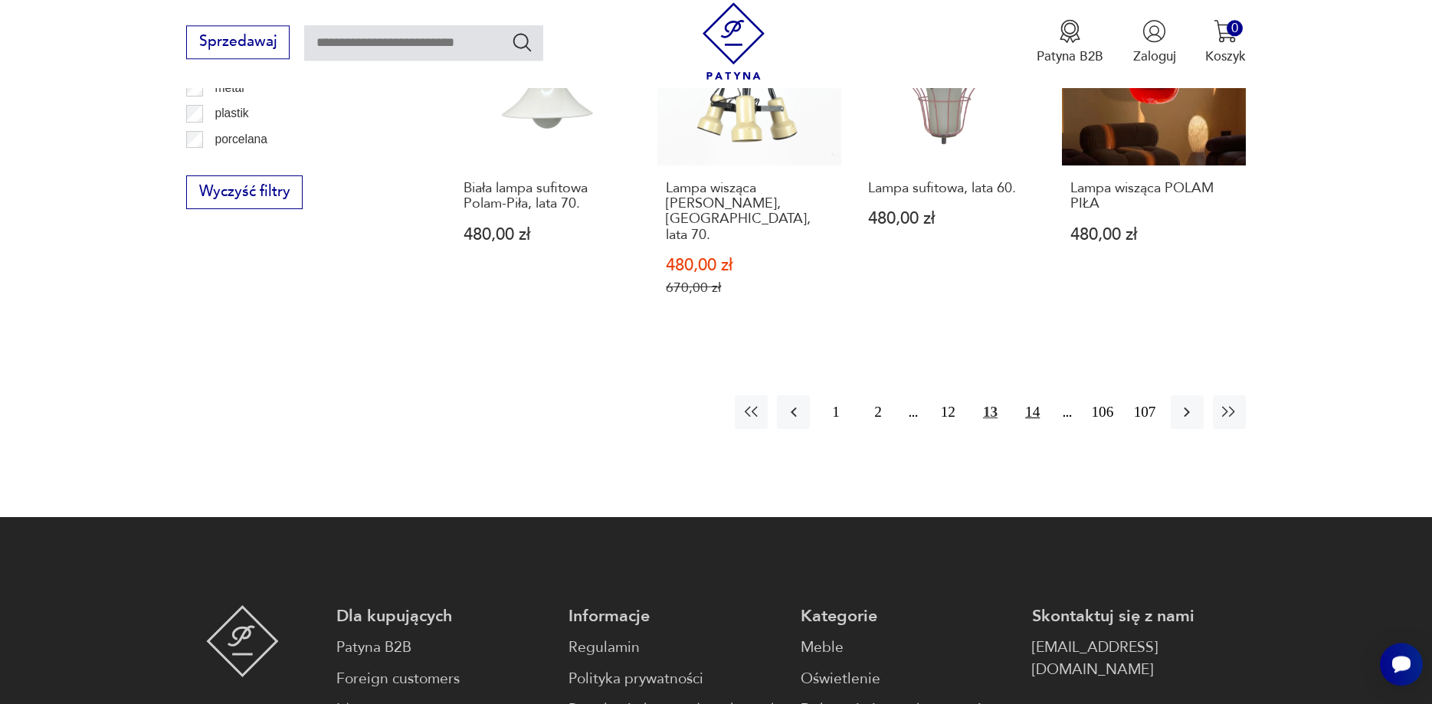
click at [1032, 395] on button "14" at bounding box center [1032, 411] width 33 height 33
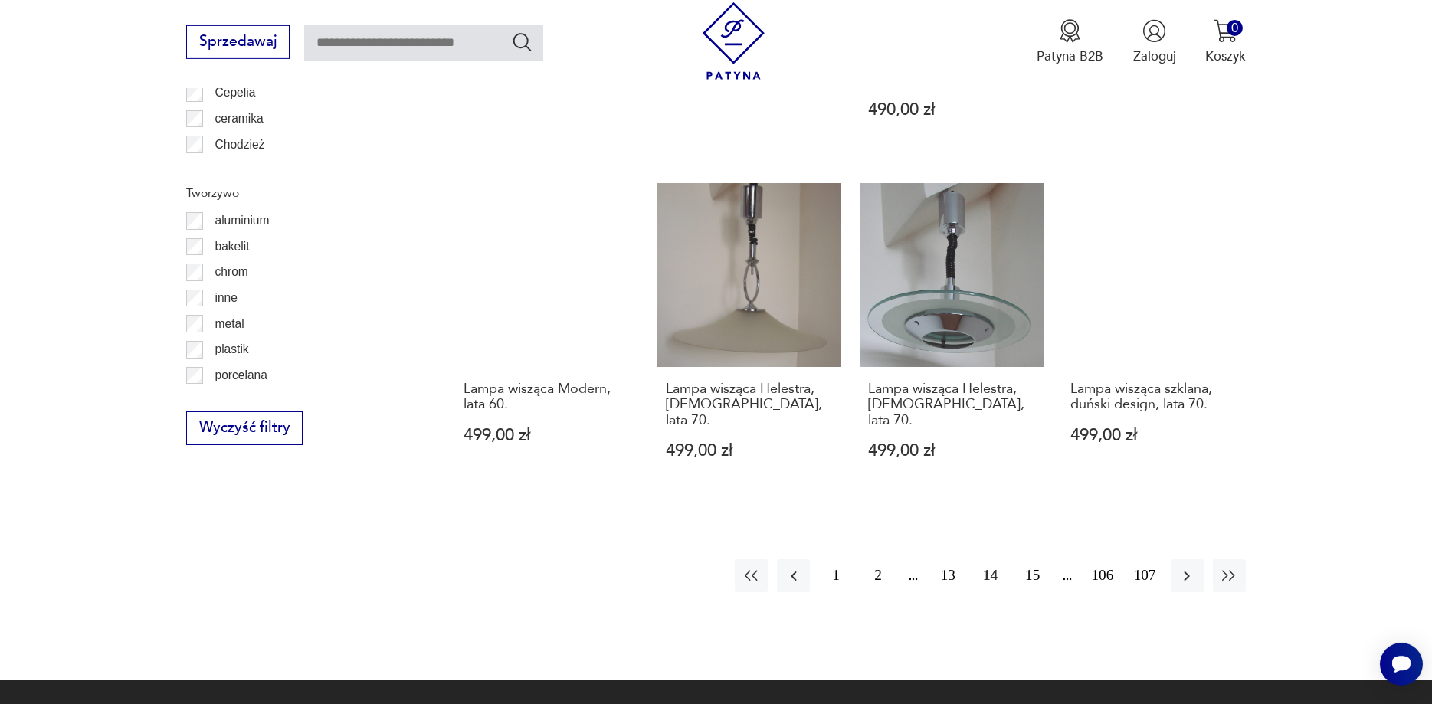
scroll to position [1628, 0]
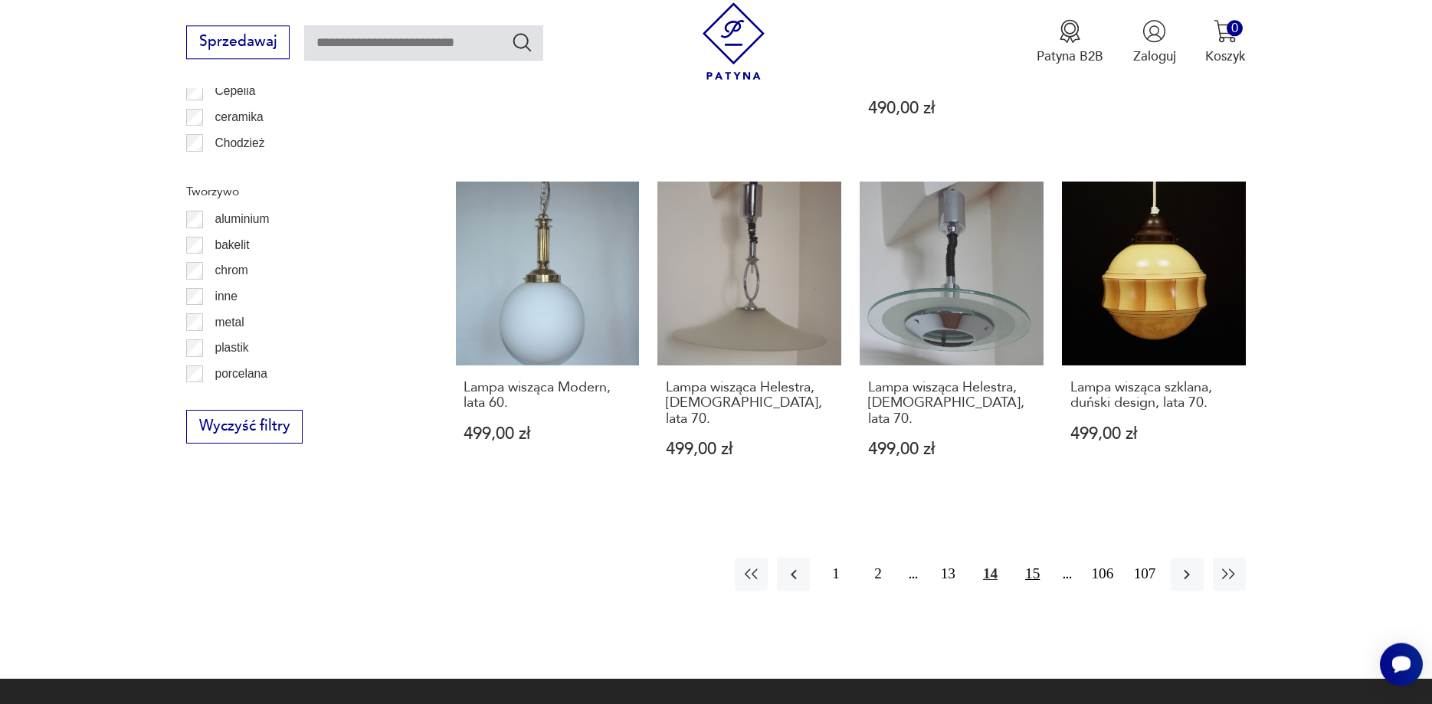
click at [1028, 558] on button "15" at bounding box center [1032, 574] width 33 height 33
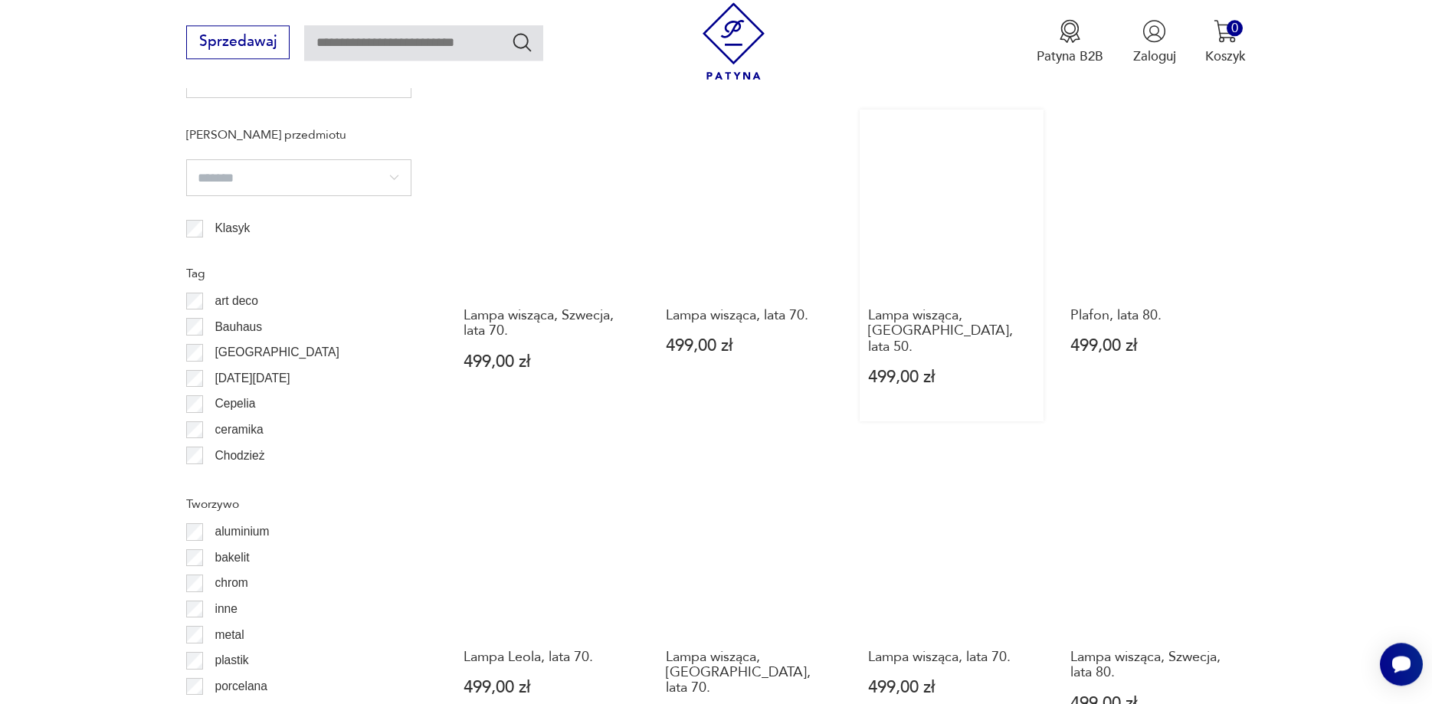
scroll to position [1550, 0]
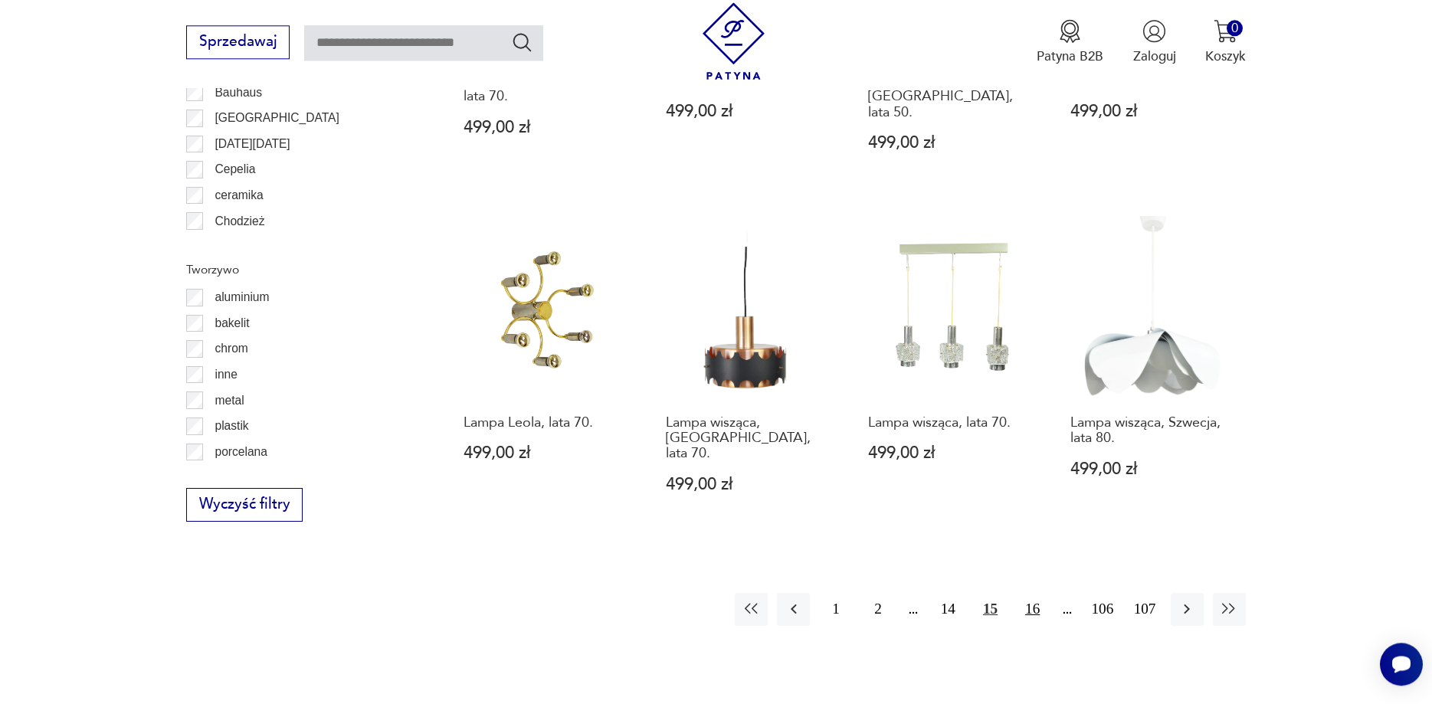
click at [1044, 593] on button "16" at bounding box center [1032, 609] width 33 height 33
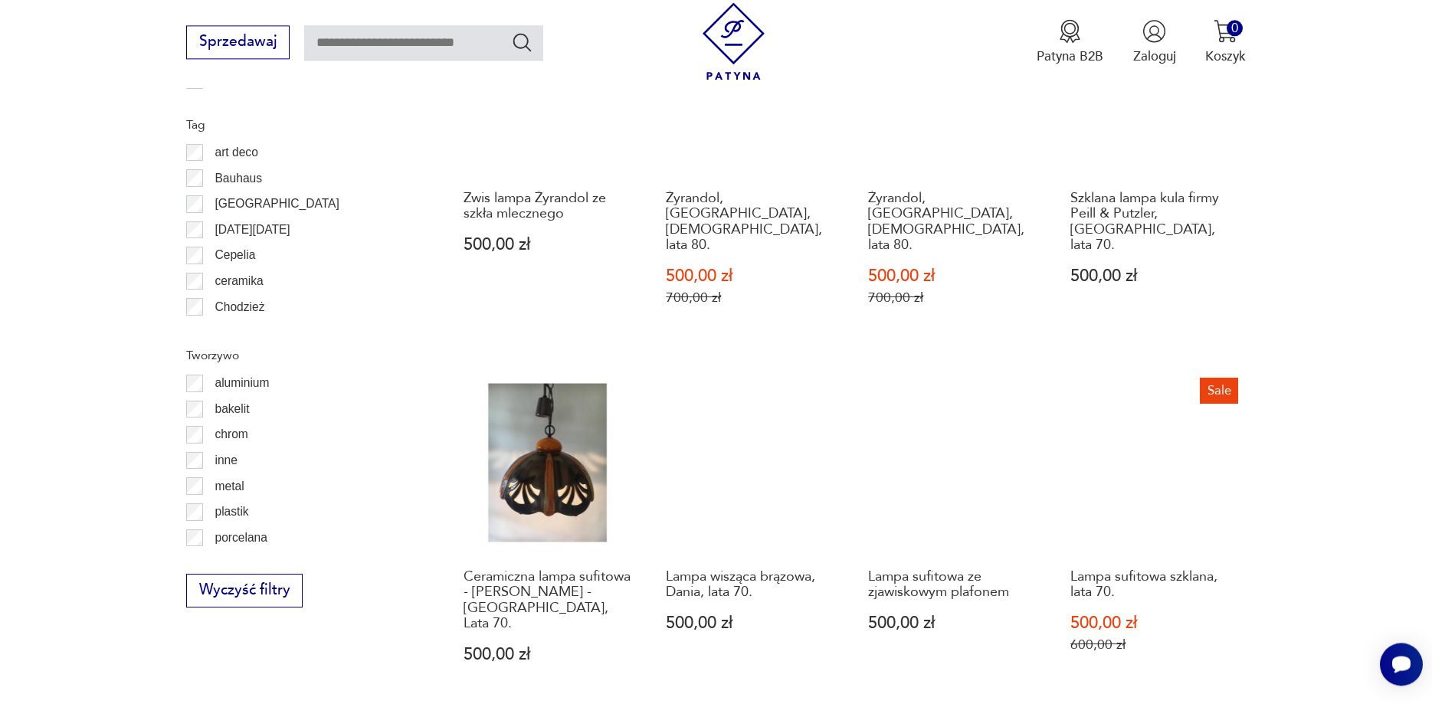
scroll to position [1785, 0]
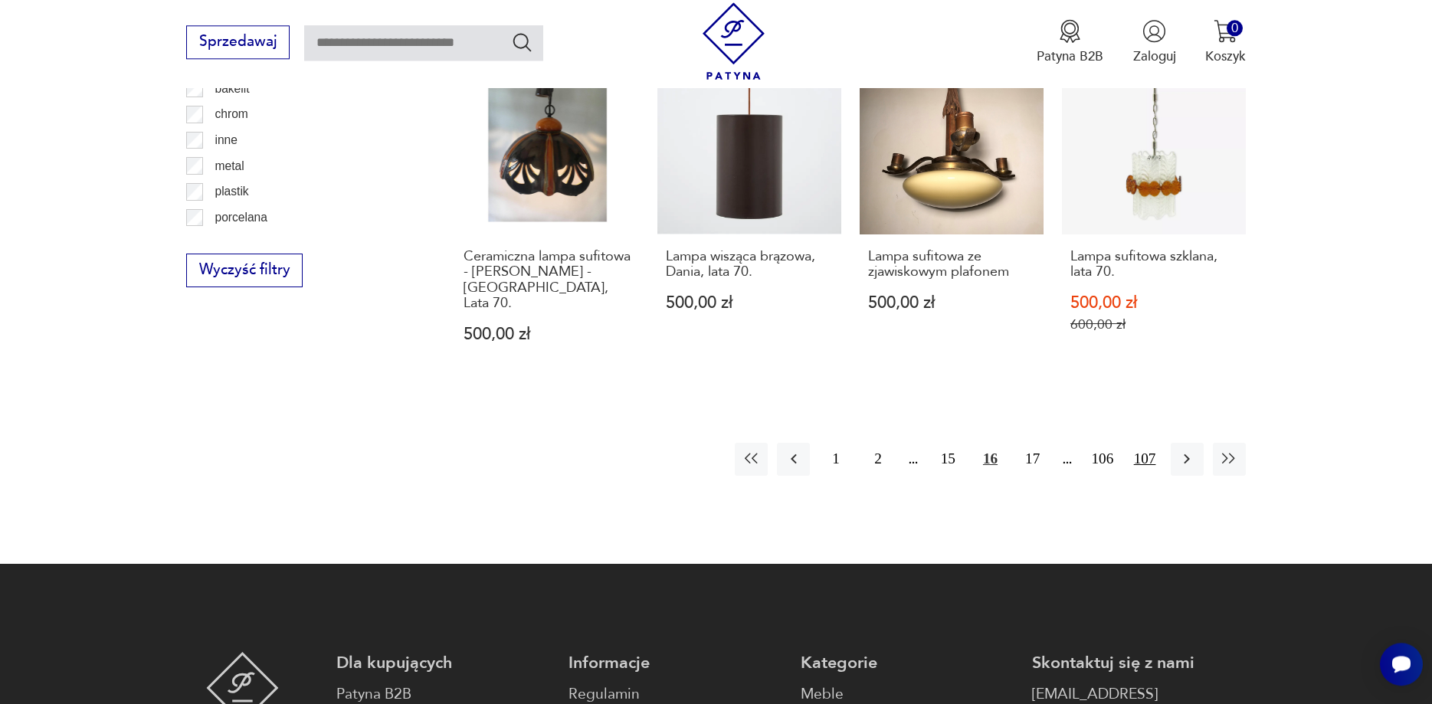
click at [1144, 443] on button "107" at bounding box center [1144, 459] width 33 height 33
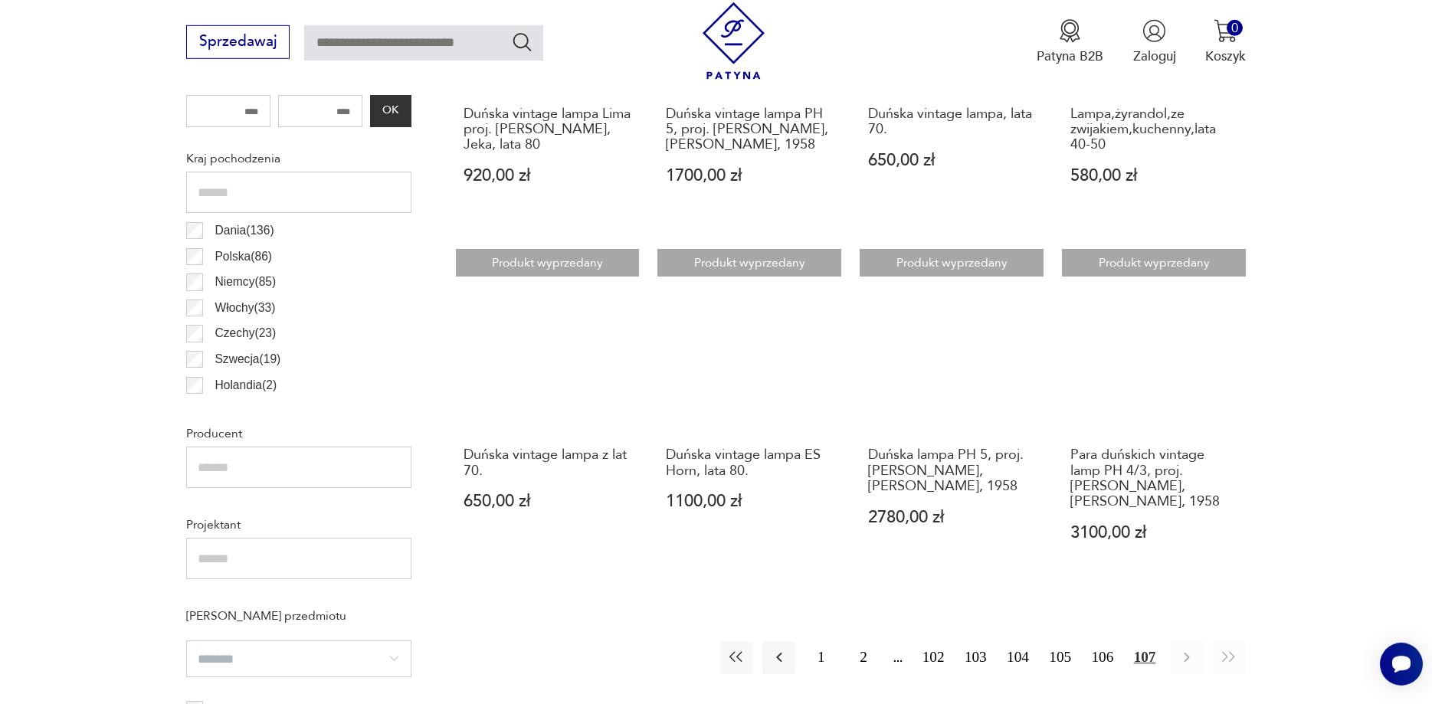
scroll to position [847, 0]
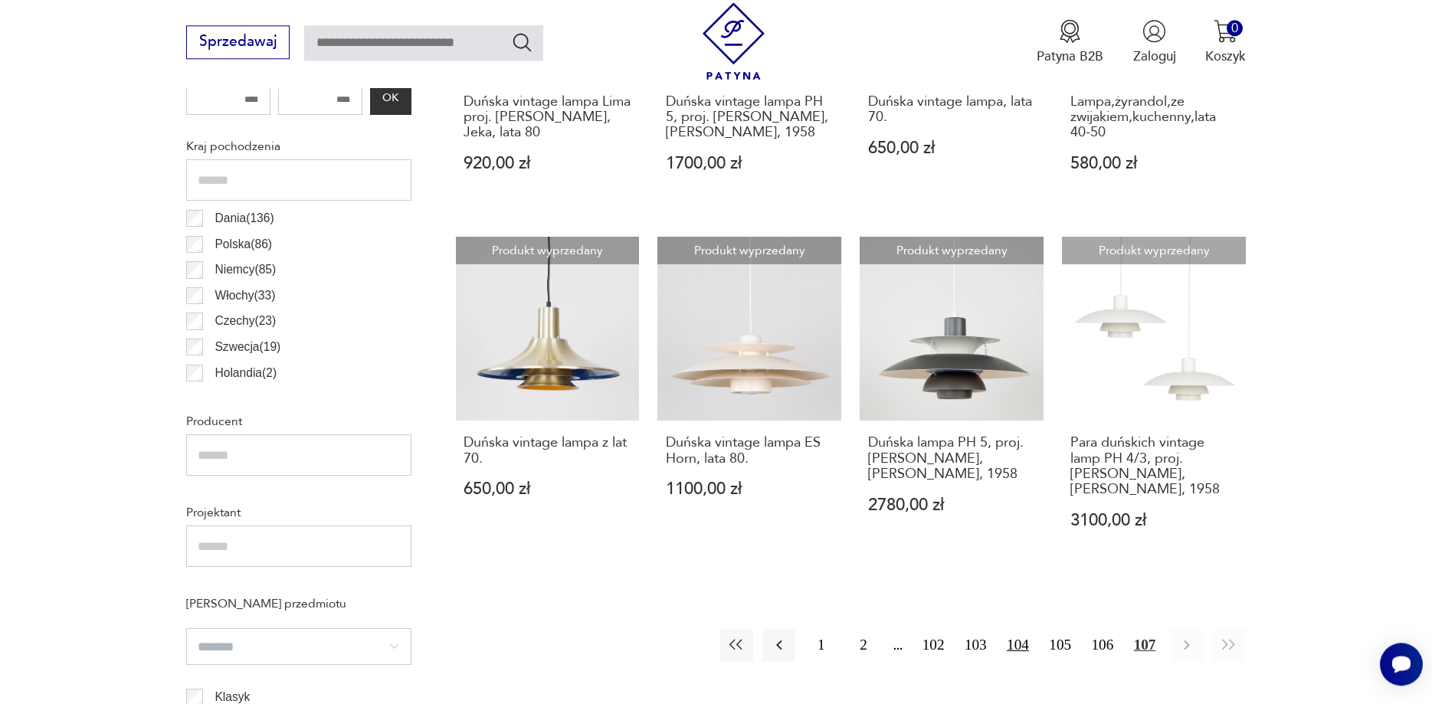
click at [1017, 656] on button "104" at bounding box center [1018, 645] width 33 height 33
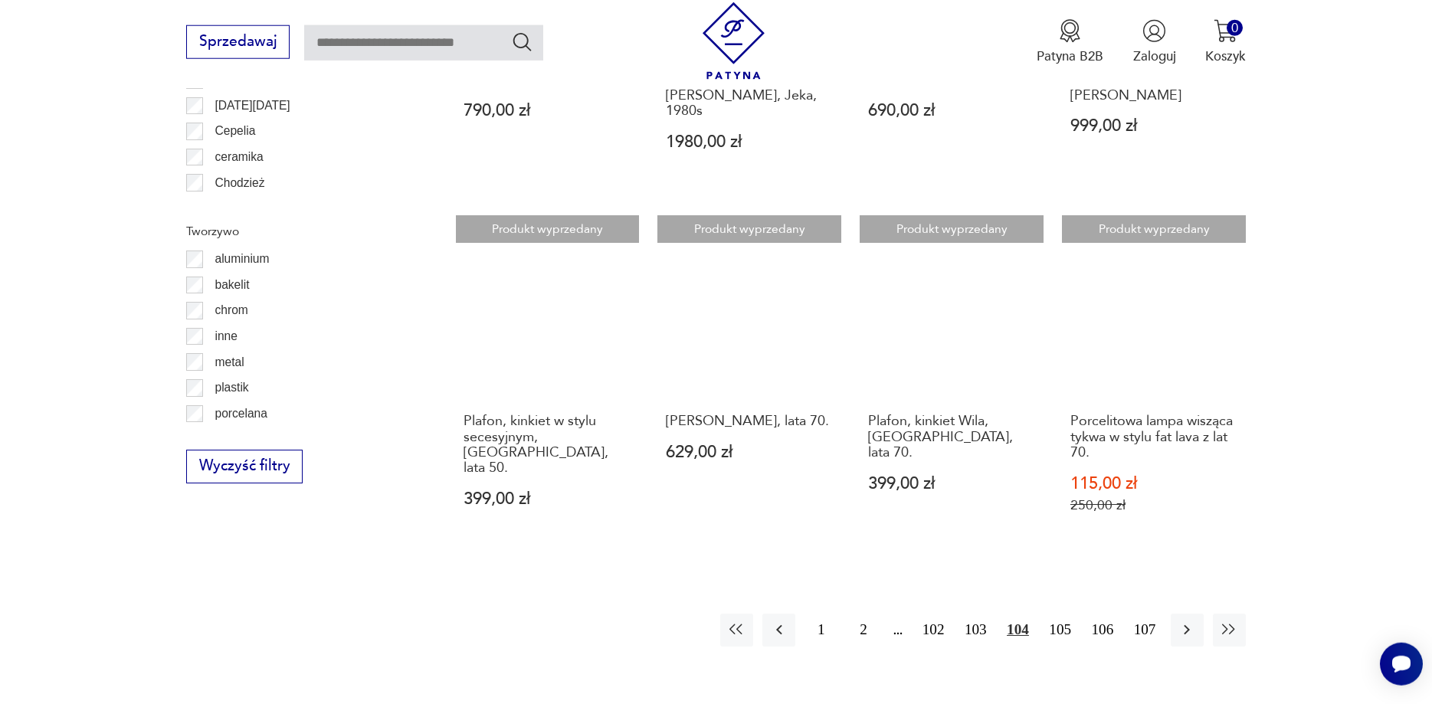
scroll to position [1785, 0]
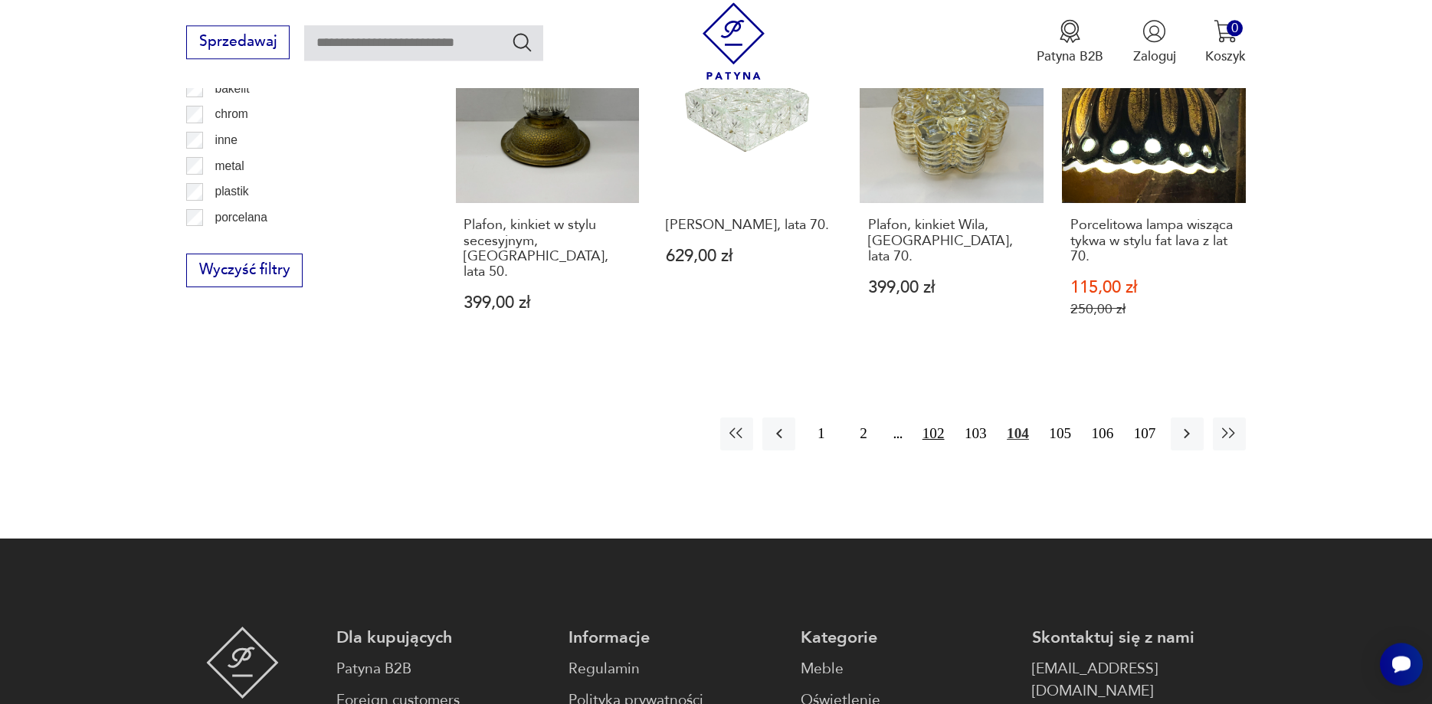
click at [925, 418] on button "102" at bounding box center [933, 434] width 33 height 33
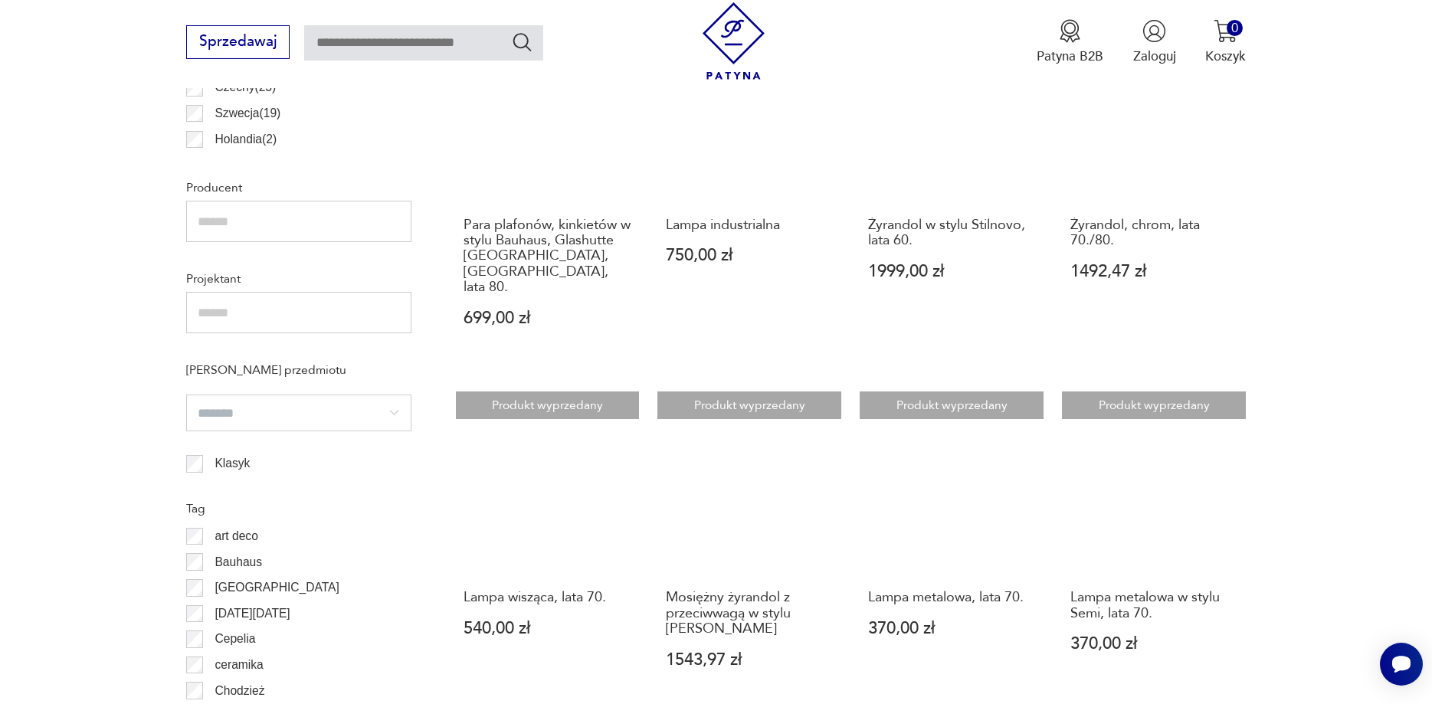
scroll to position [1081, 0]
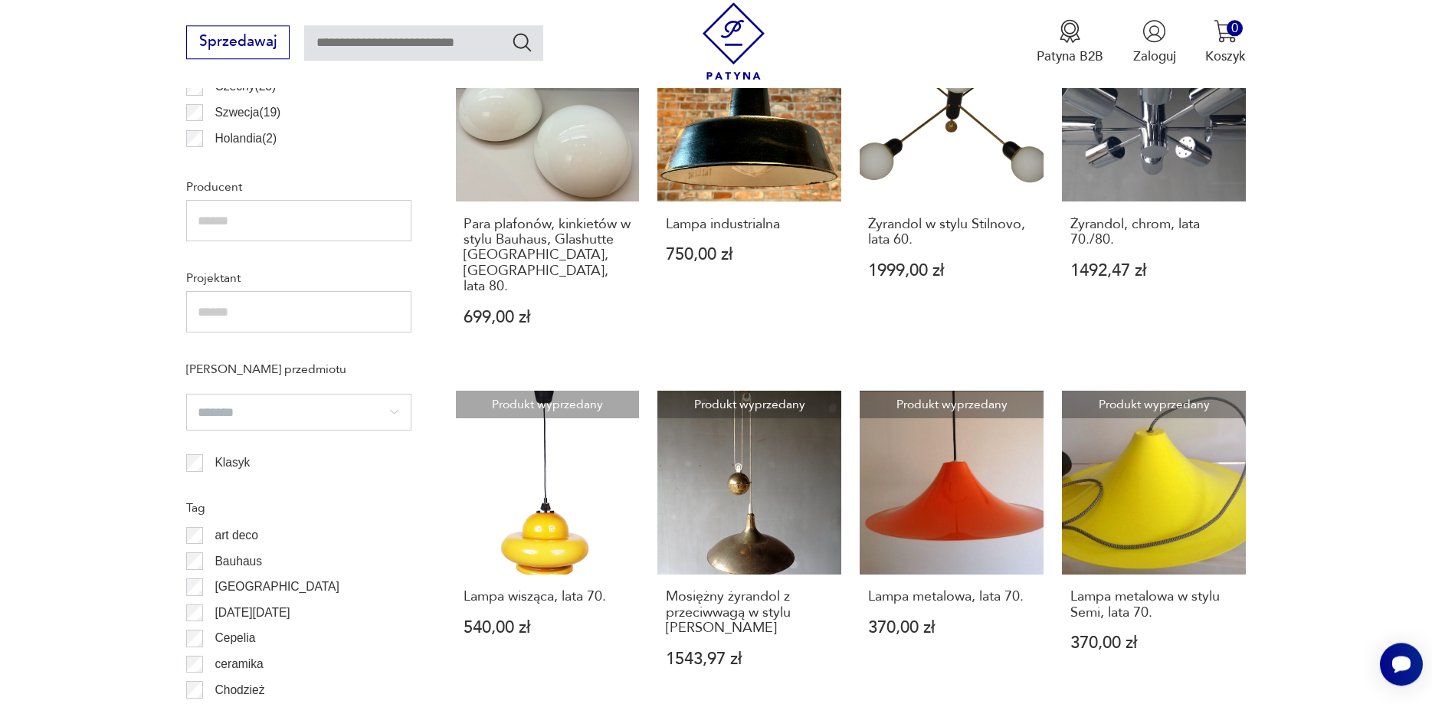
click at [328, 421] on input "search" at bounding box center [298, 412] width 225 height 37
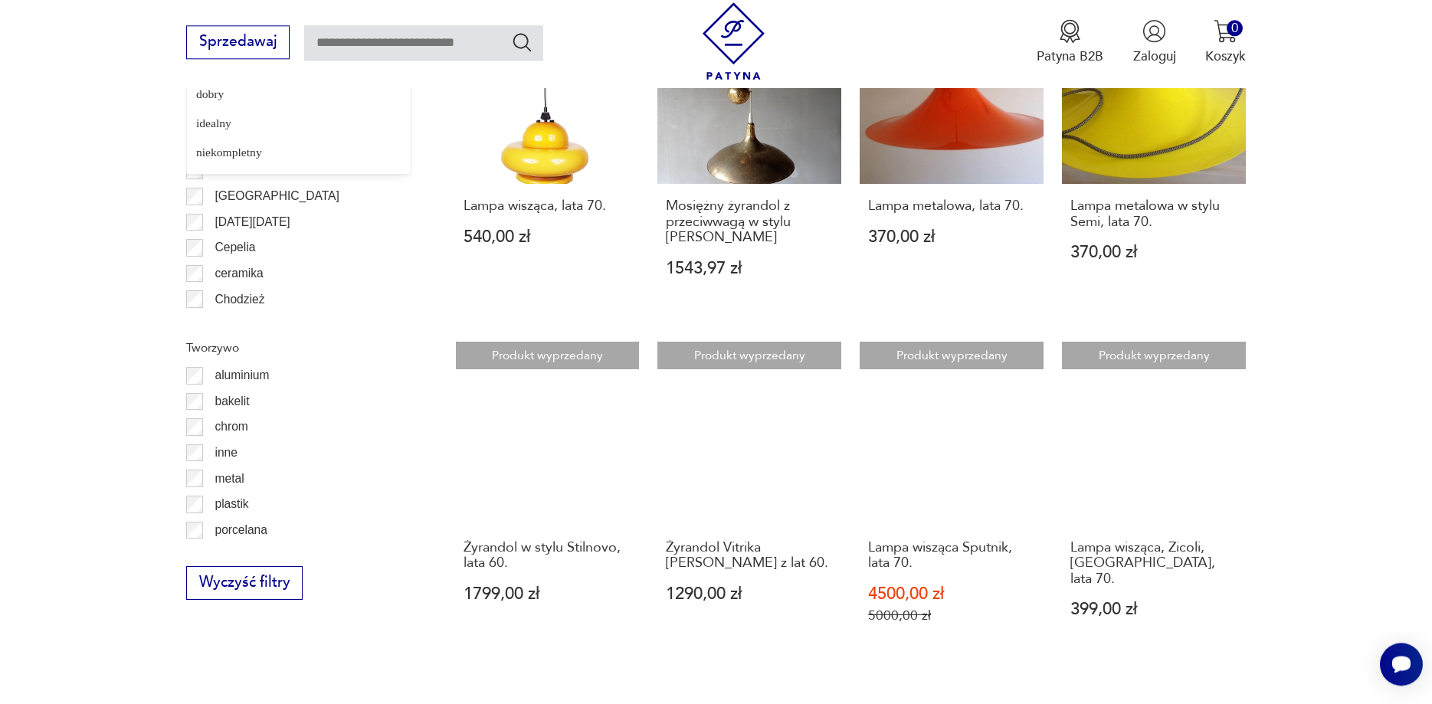
scroll to position [1785, 0]
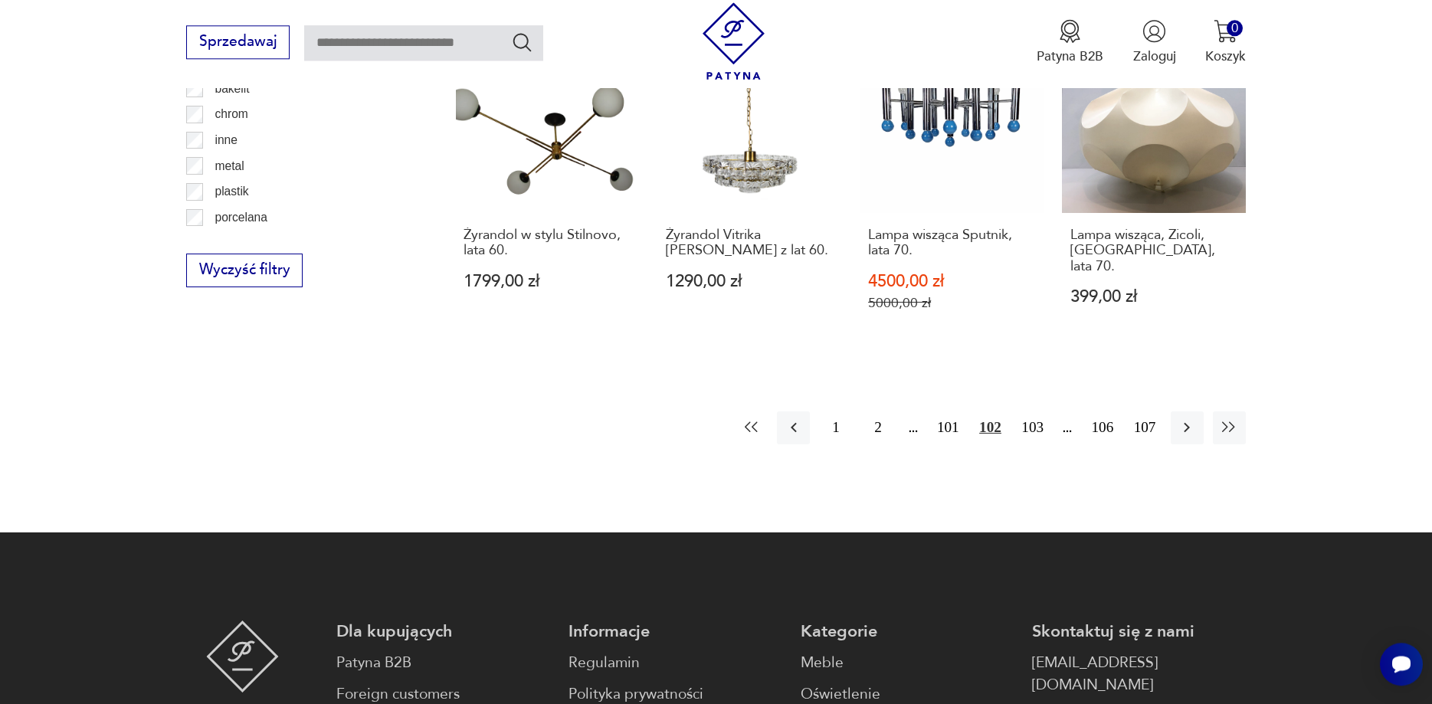
click at [749, 418] on icon "button" at bounding box center [752, 427] width 18 height 18
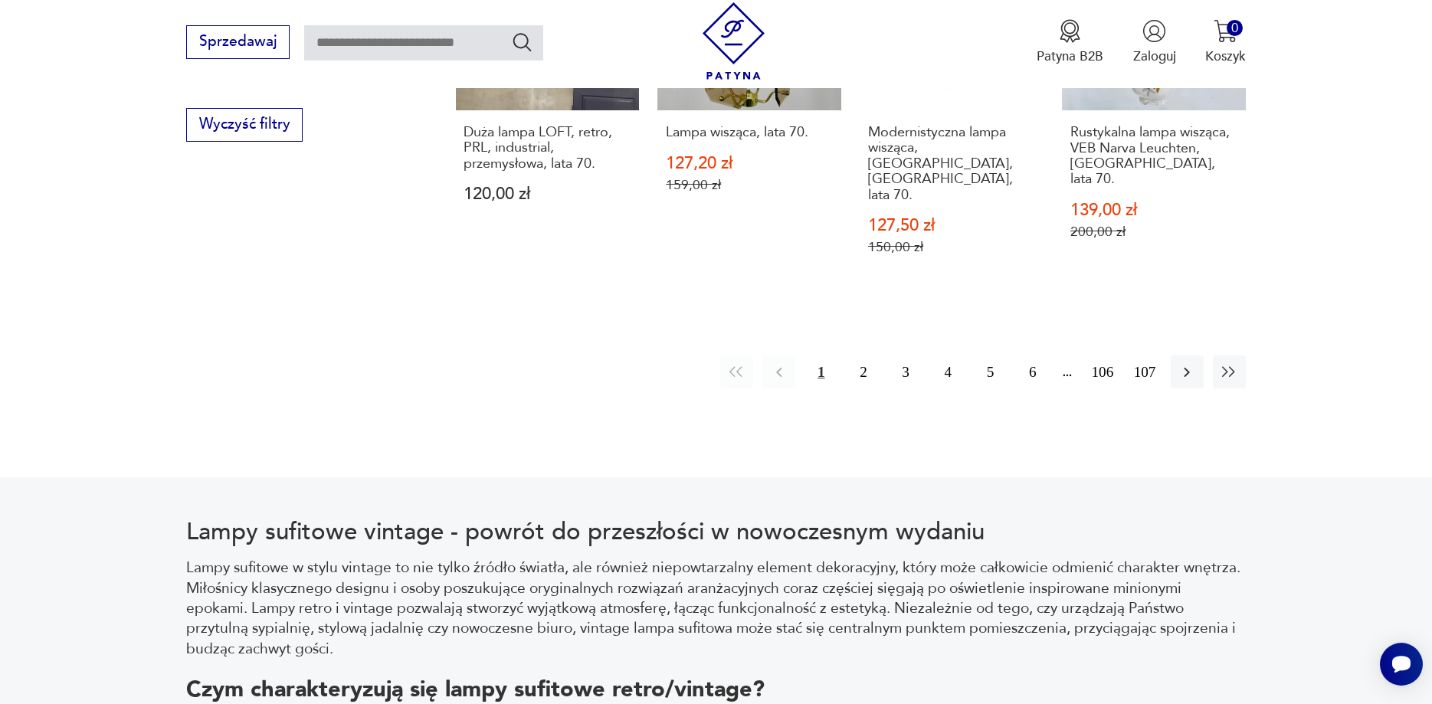
scroll to position [1863, 0]
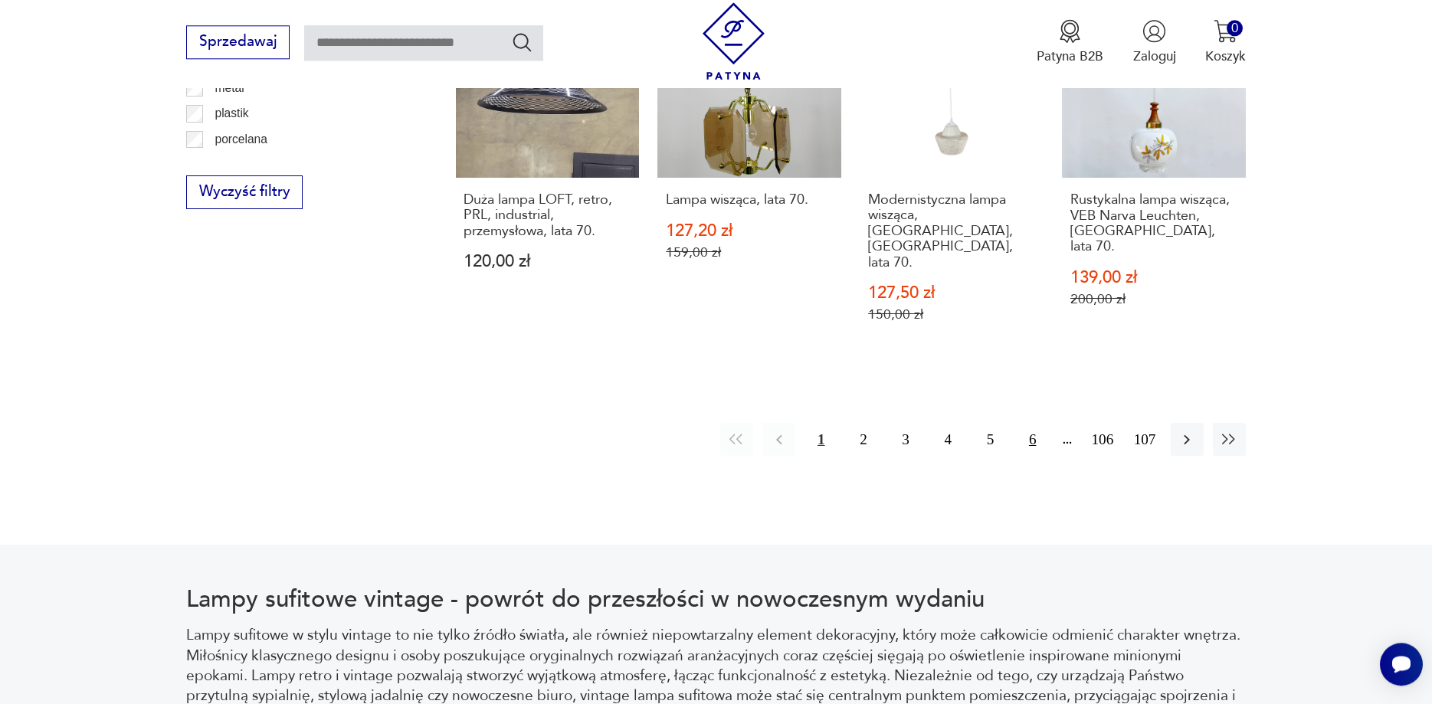
click at [1031, 423] on button "6" at bounding box center [1032, 439] width 33 height 33
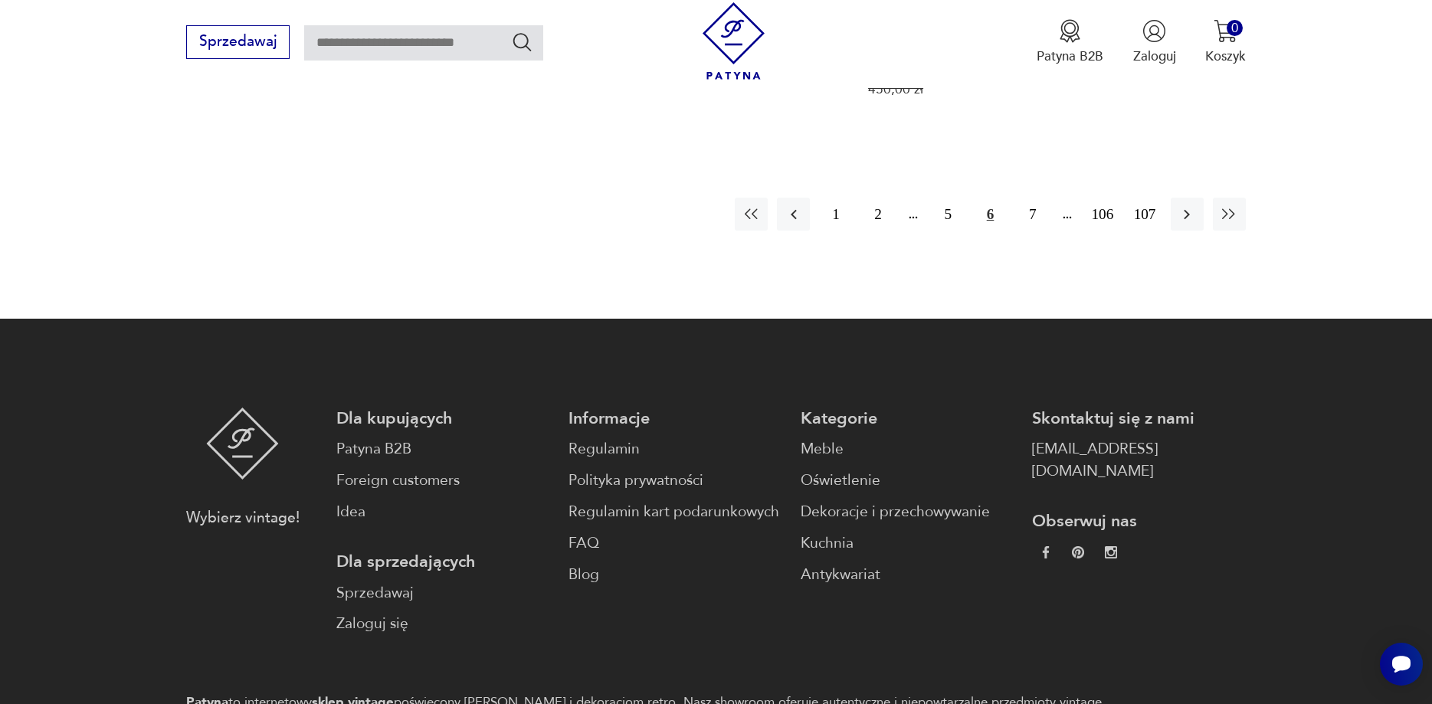
scroll to position [2097, 0]
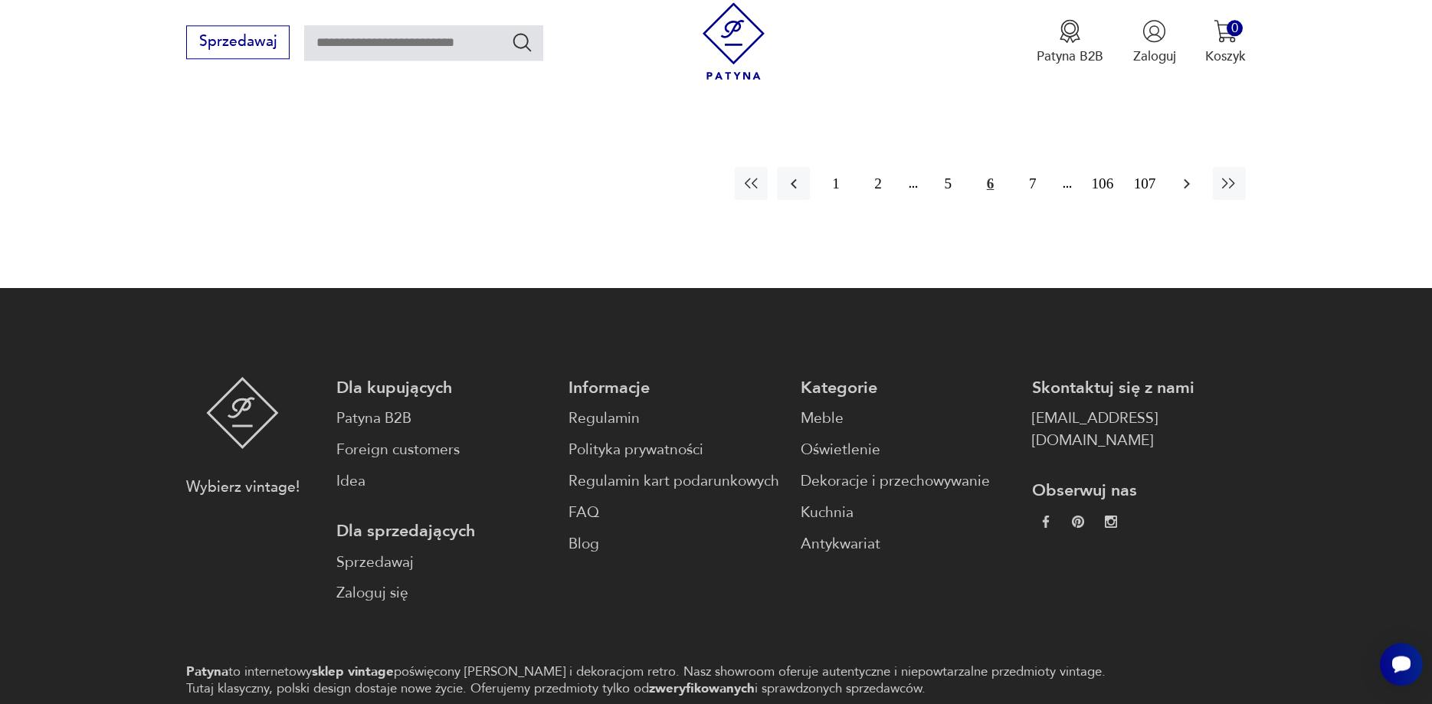
click at [1185, 175] on icon "button" at bounding box center [1187, 184] width 18 height 18
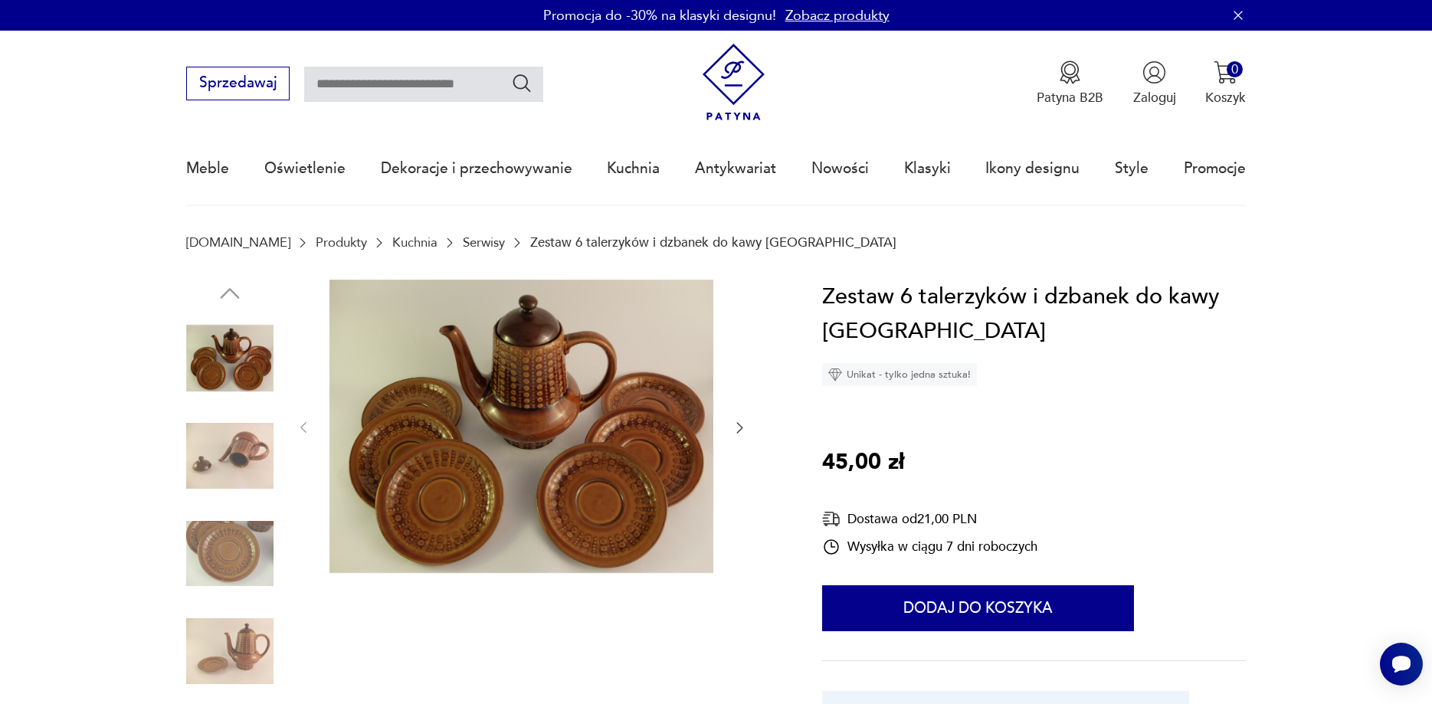
click at [234, 474] on img at bounding box center [229, 455] width 87 height 87
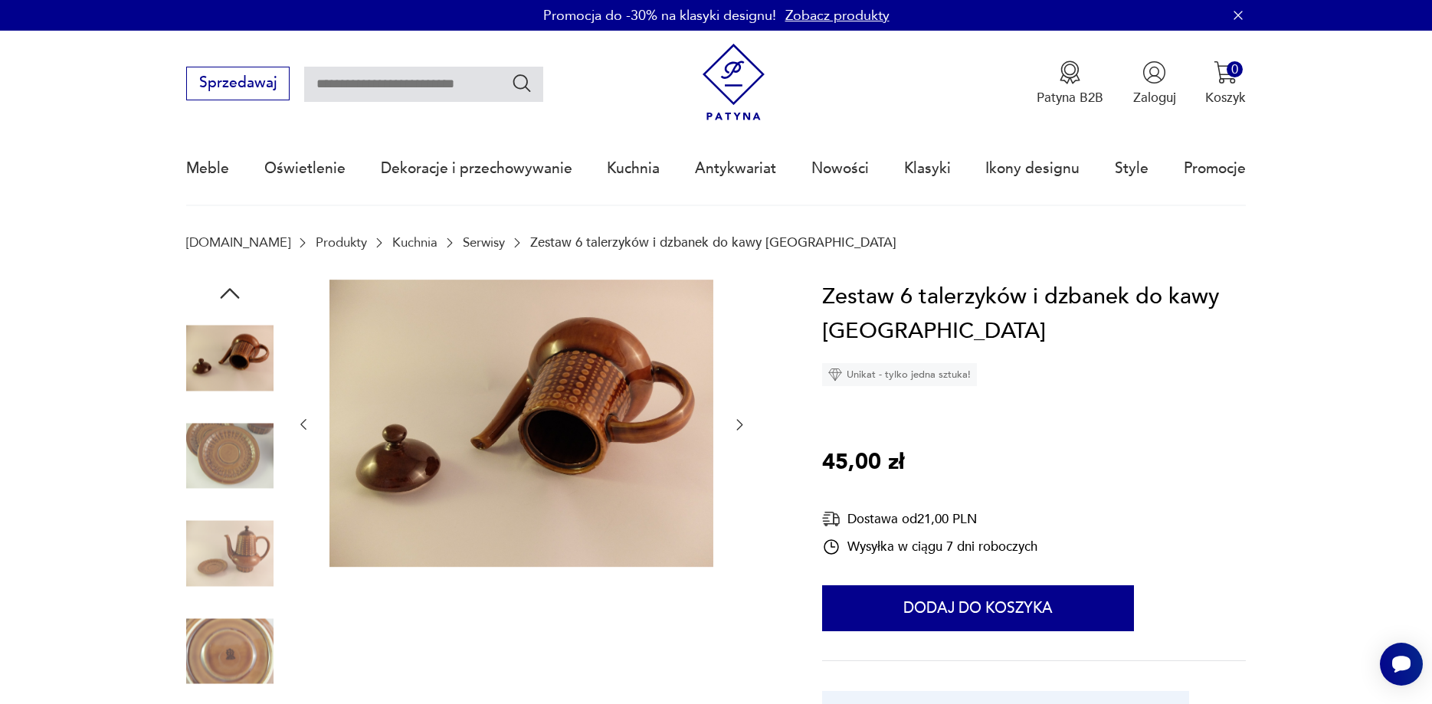
click at [232, 519] on img at bounding box center [229, 553] width 87 height 87
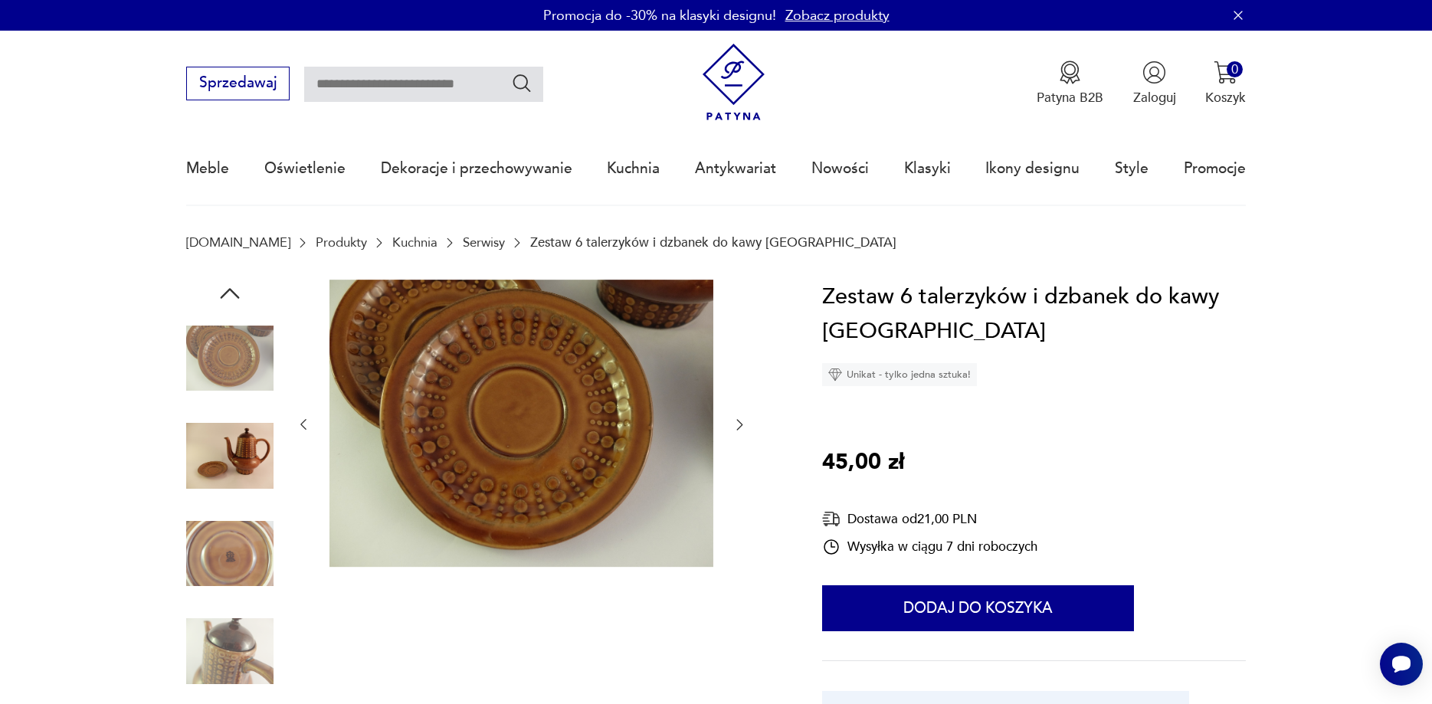
click at [238, 570] on img at bounding box center [229, 553] width 87 height 87
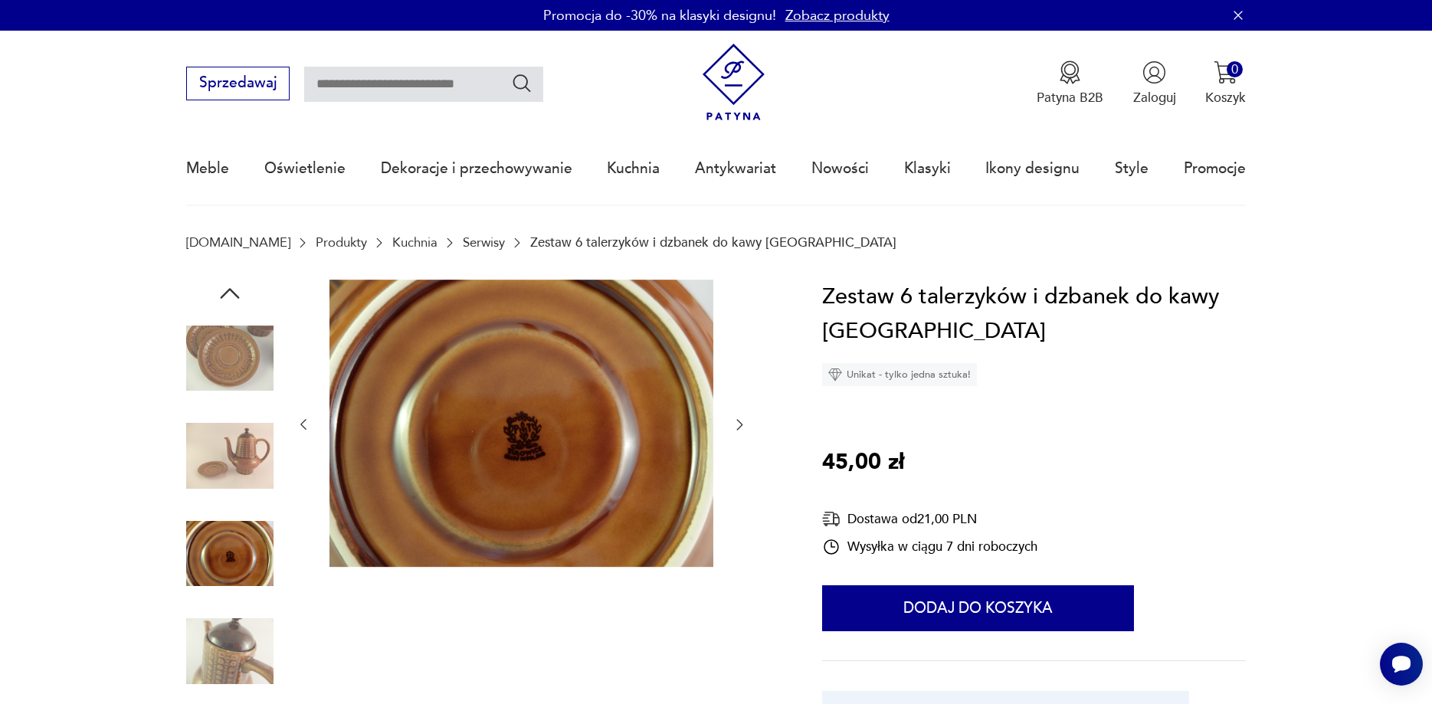
click at [234, 615] on img at bounding box center [229, 651] width 87 height 87
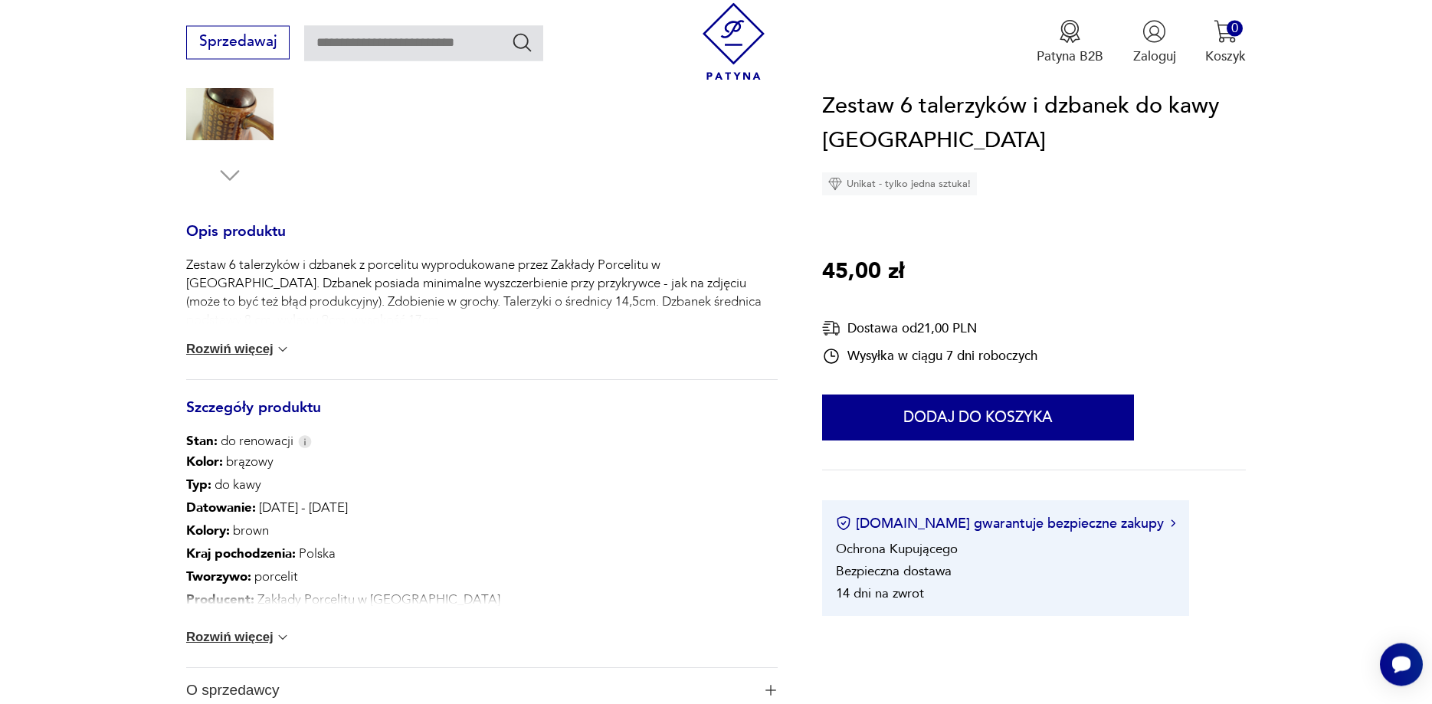
scroll to position [625, 0]
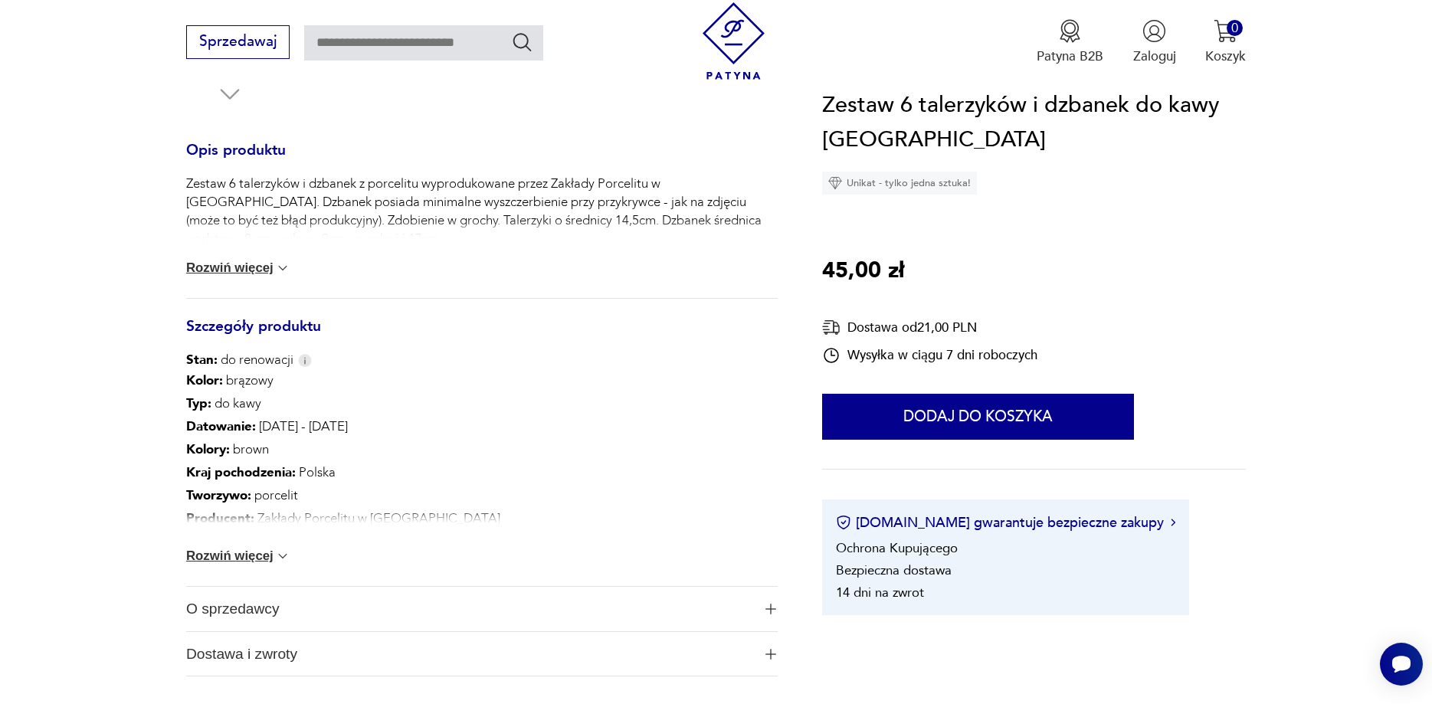
click at [282, 556] on img at bounding box center [282, 556] width 15 height 15
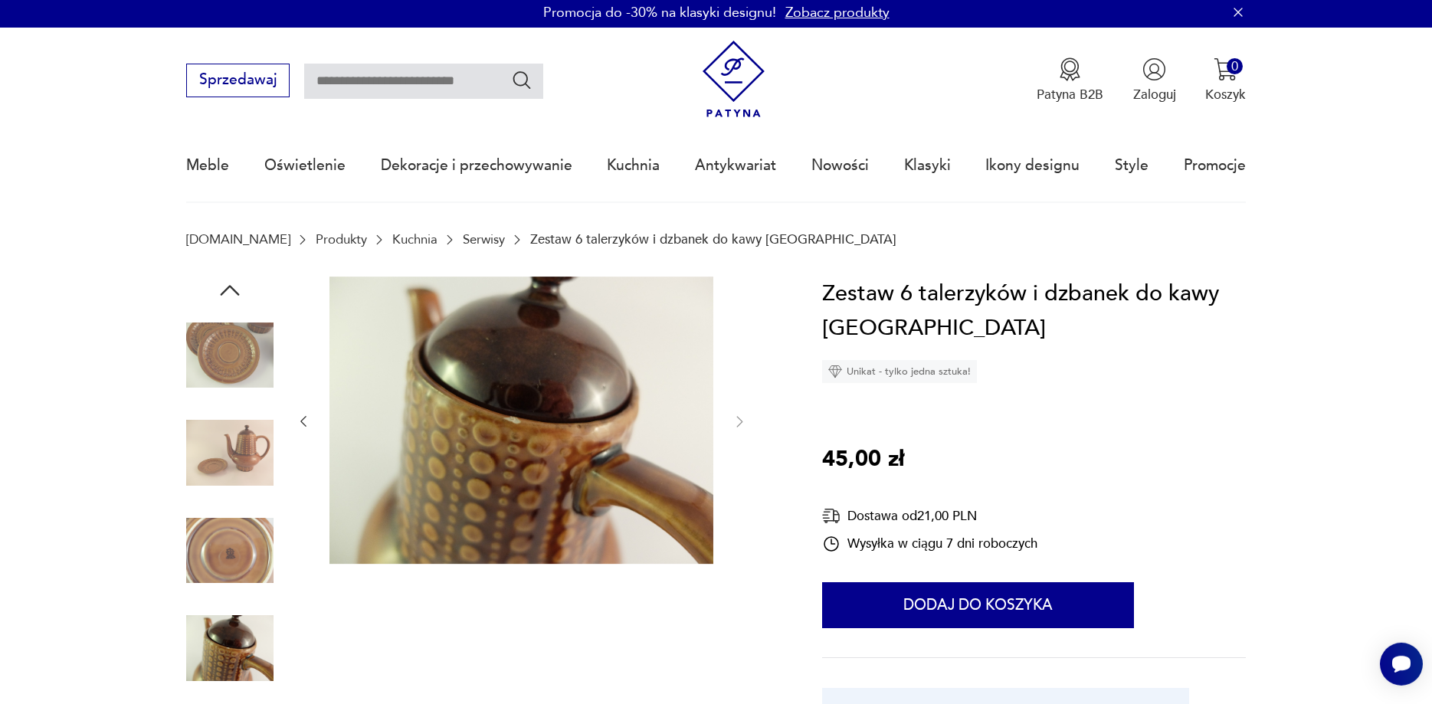
scroll to position [0, 0]
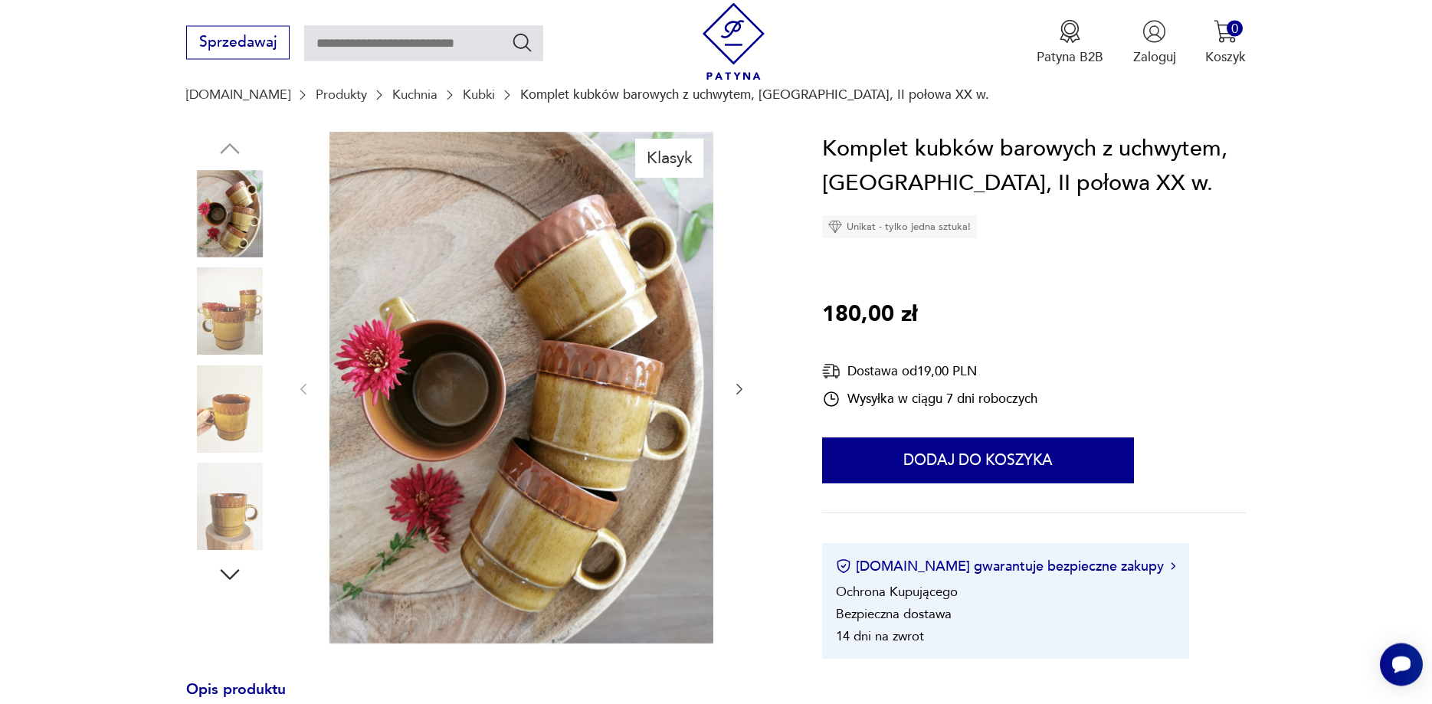
scroll to position [156, 0]
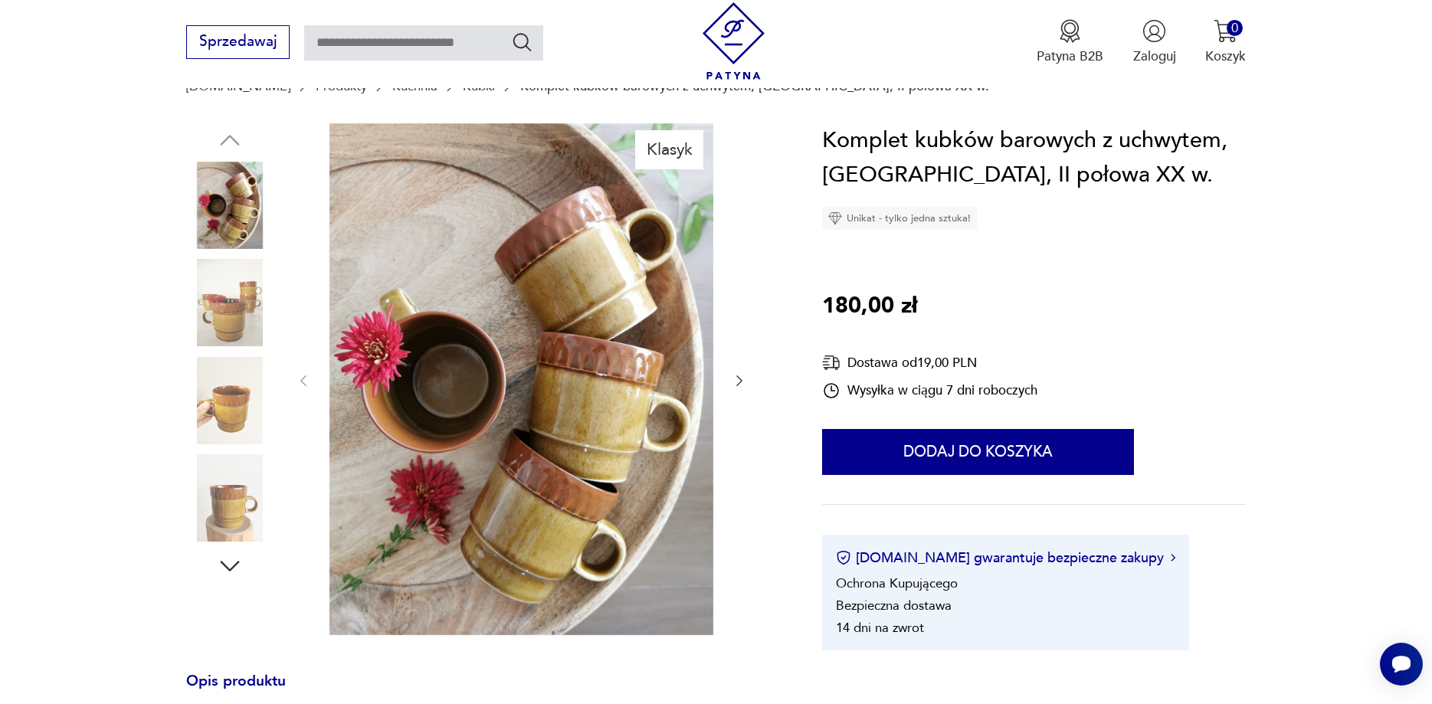
click at [240, 326] on img at bounding box center [229, 302] width 87 height 87
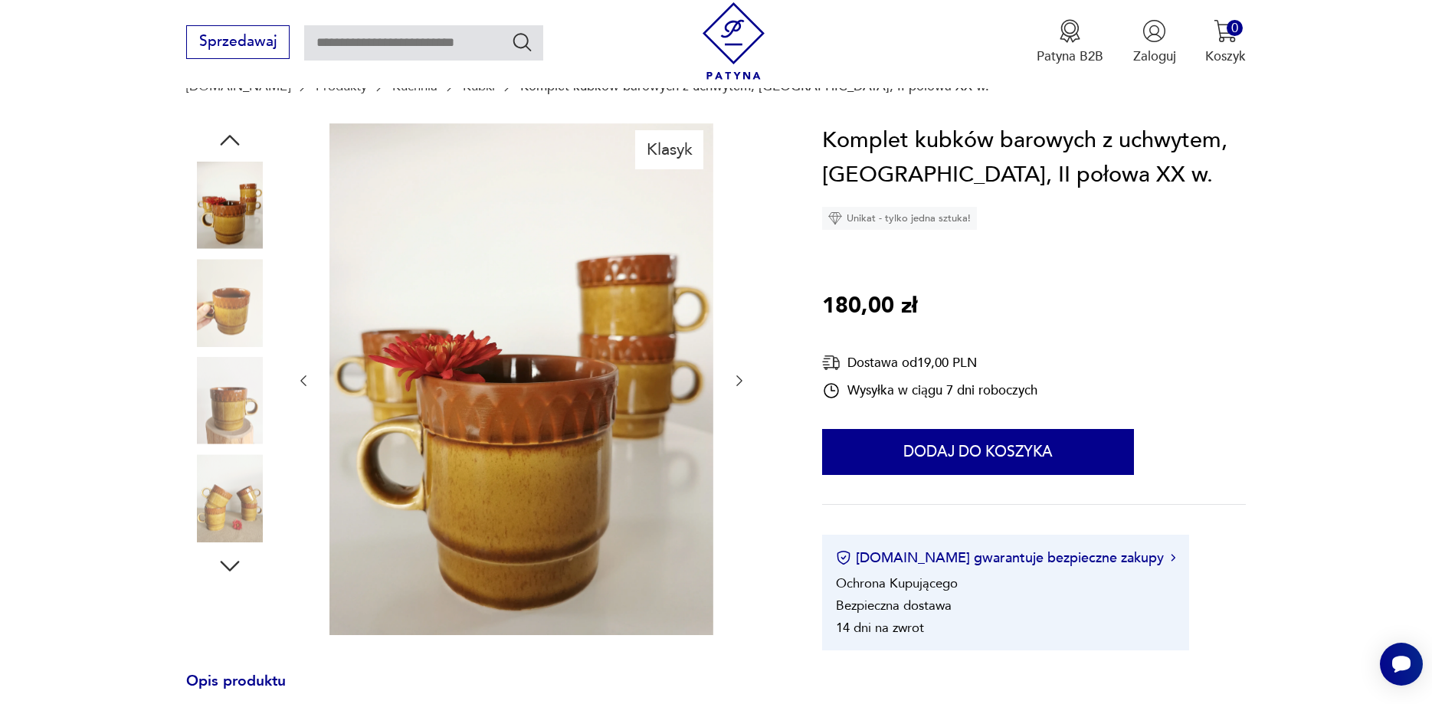
click at [240, 382] on img at bounding box center [229, 400] width 87 height 87
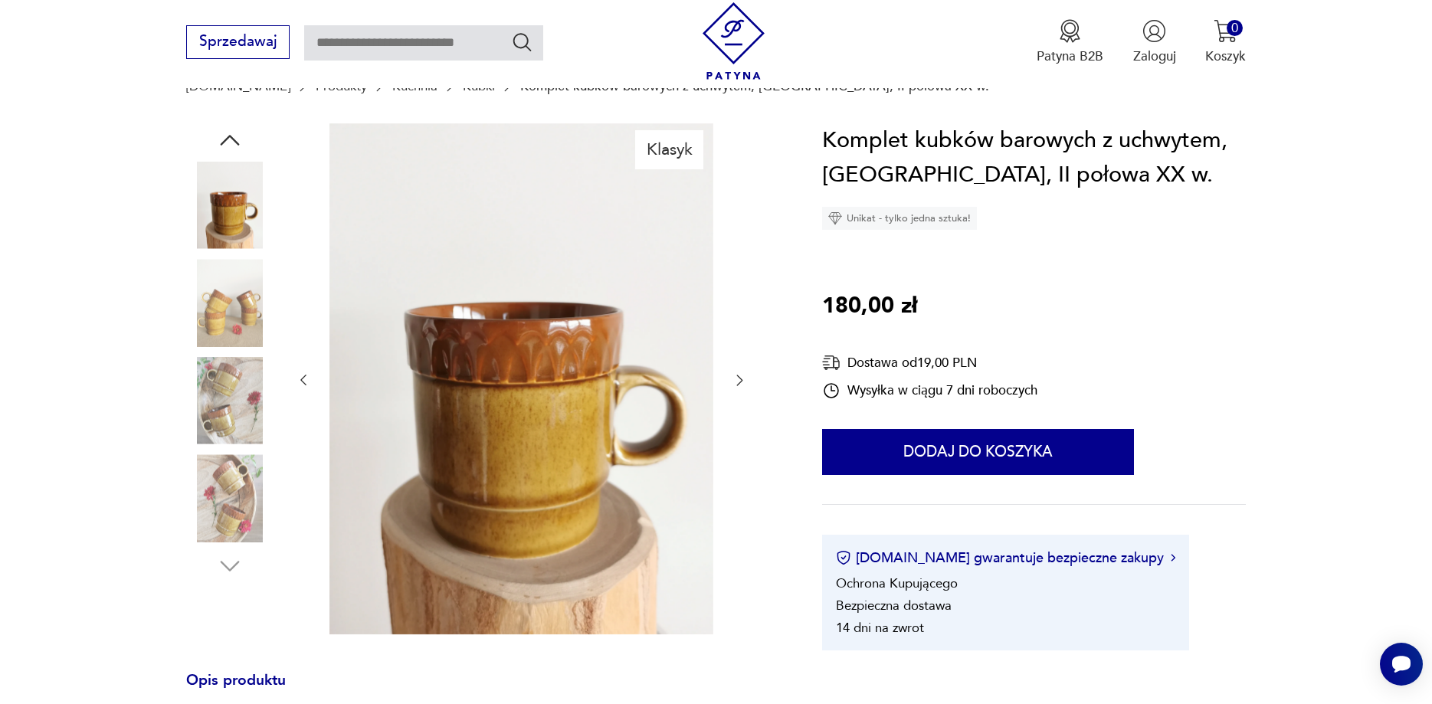
click at [254, 417] on img at bounding box center [229, 400] width 87 height 87
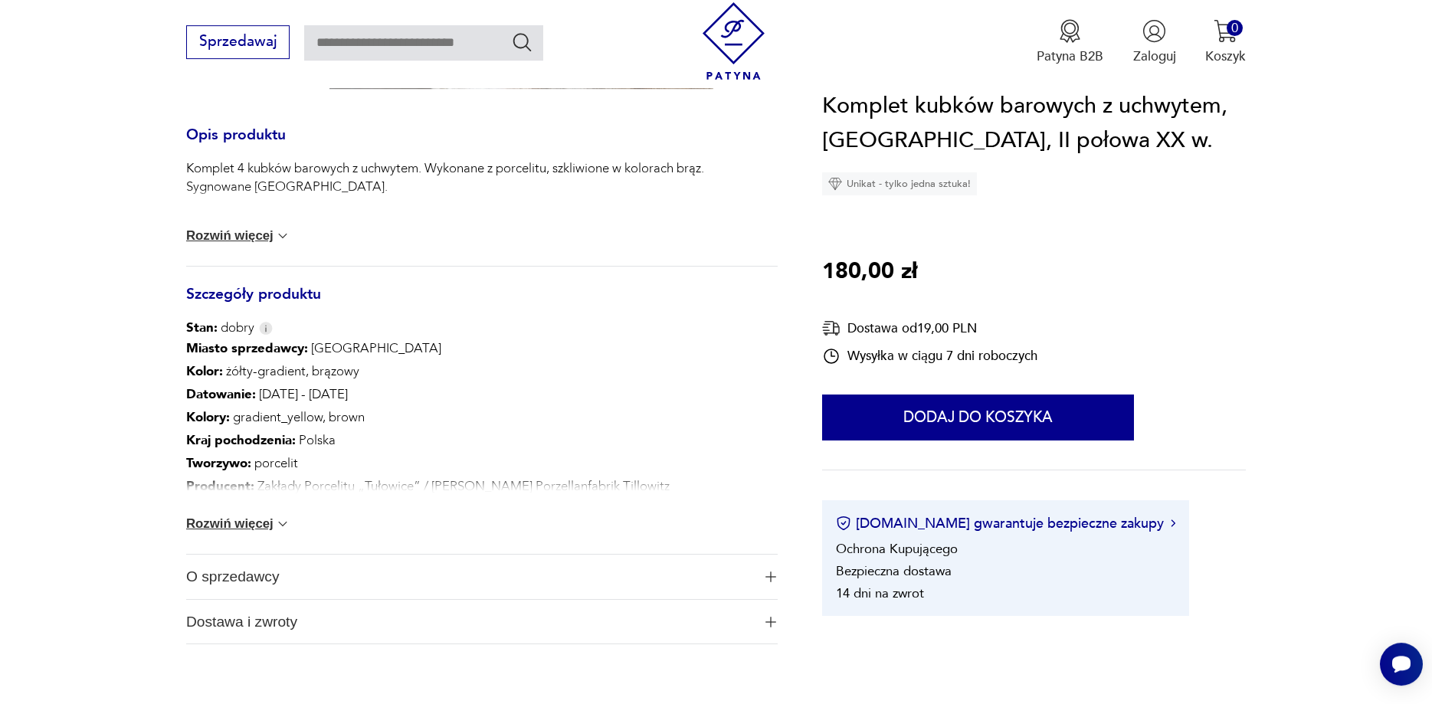
scroll to position [703, 0]
click at [239, 525] on button "Rozwiń więcej" at bounding box center [238, 523] width 104 height 15
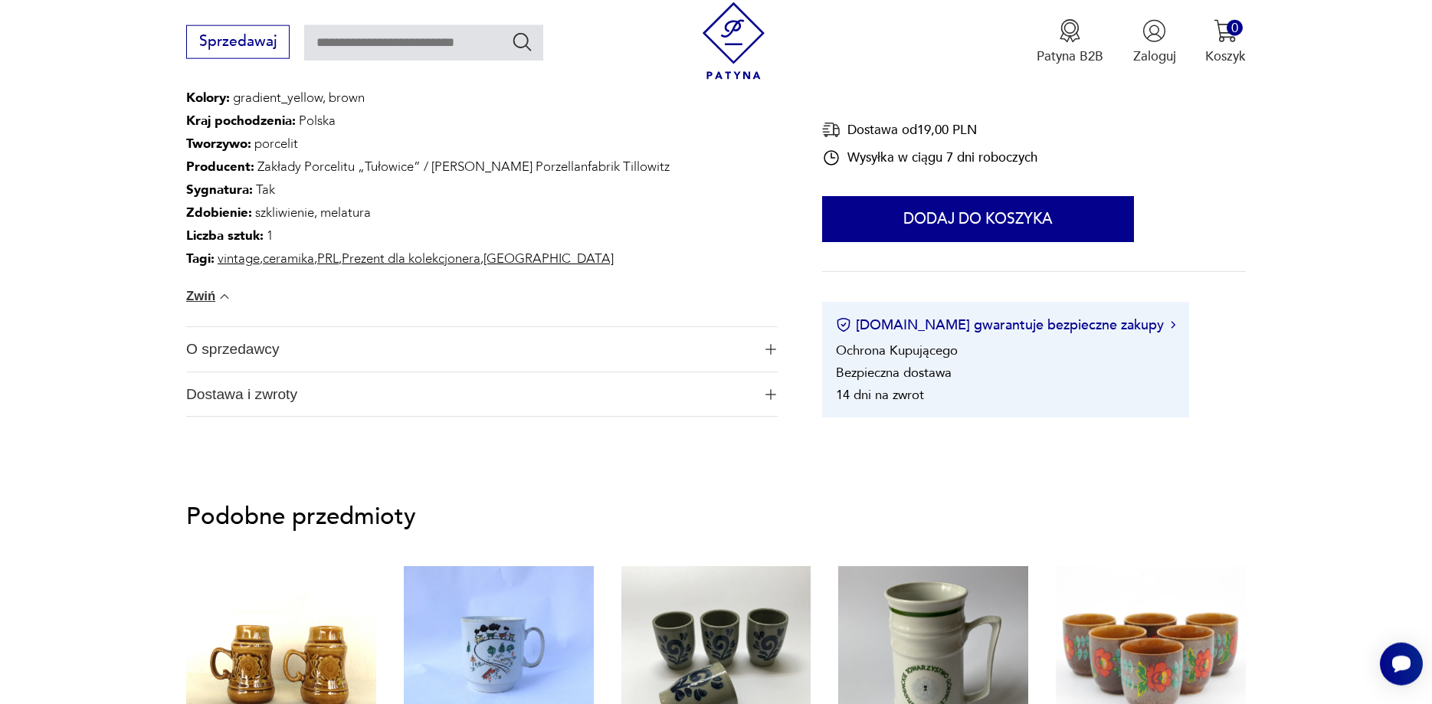
scroll to position [1094, 0]
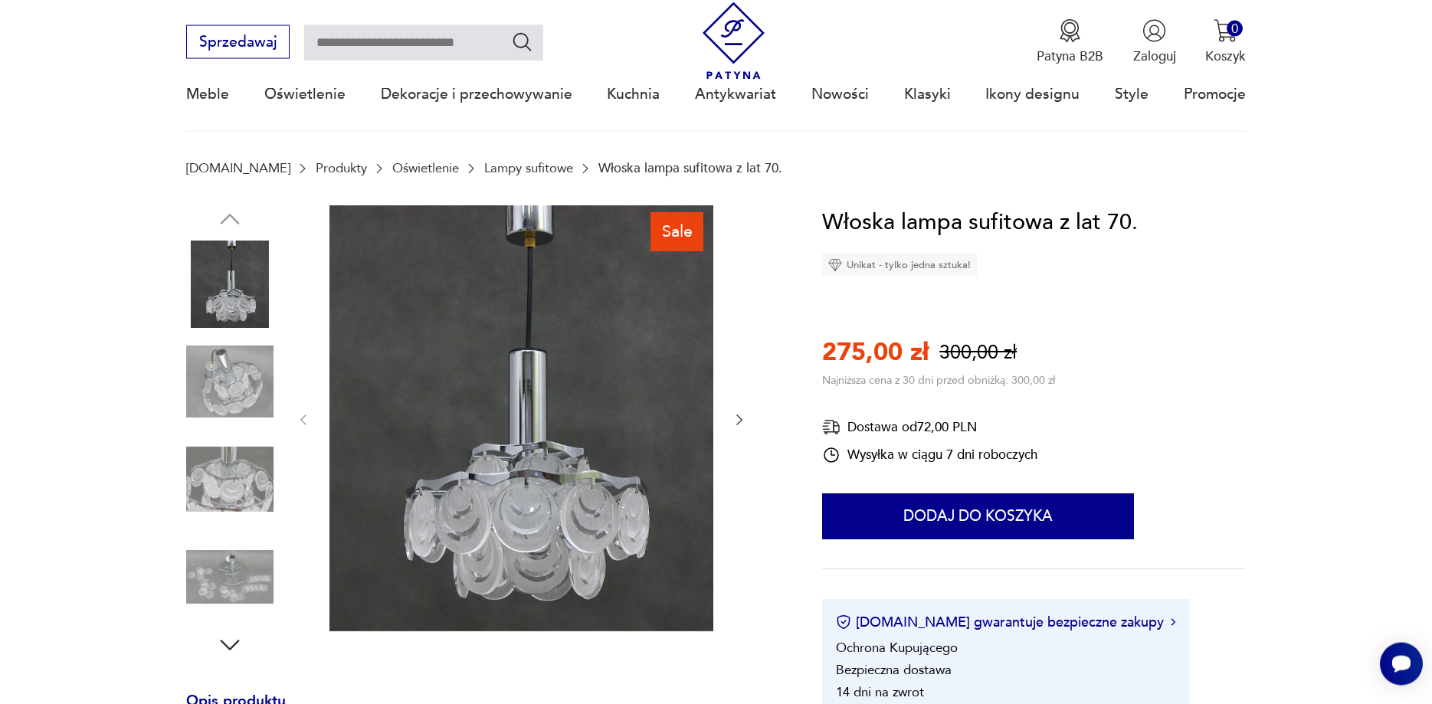
scroll to position [156, 0]
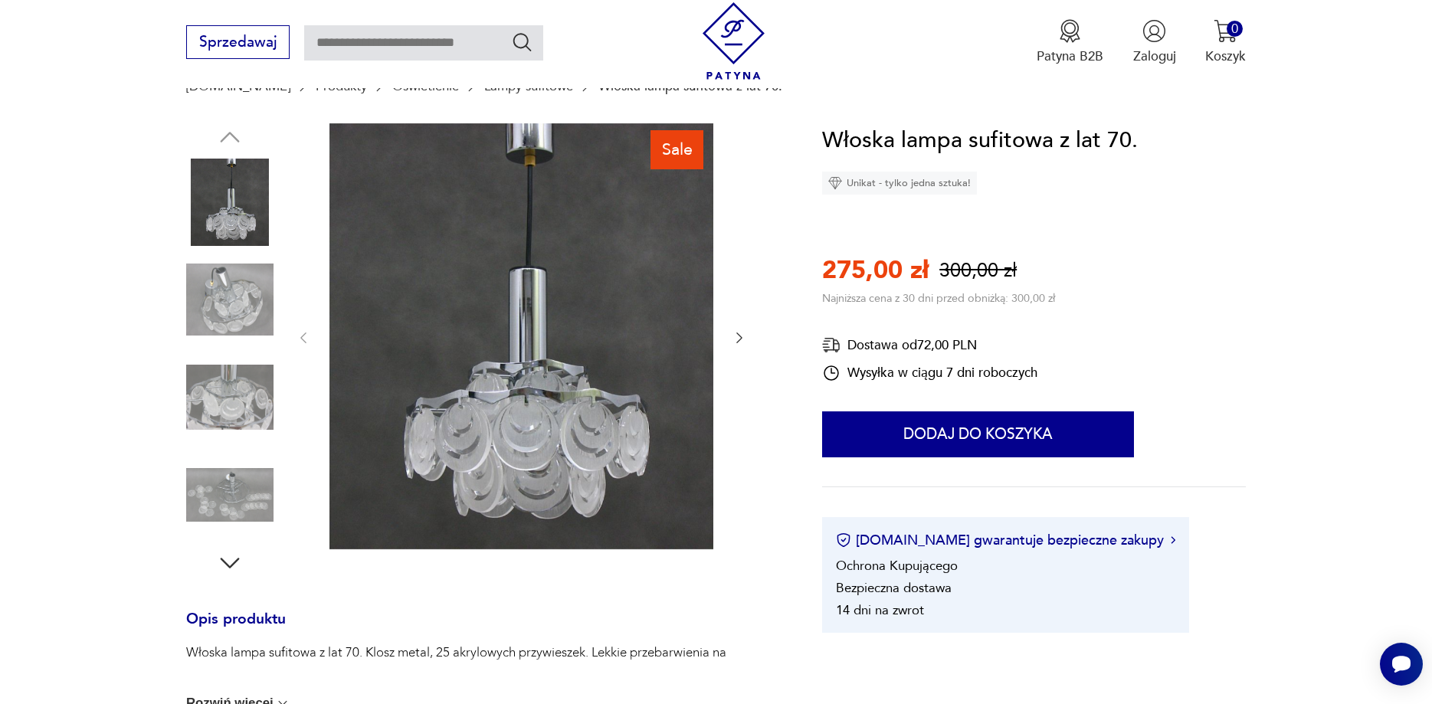
click at [740, 342] on icon "button" at bounding box center [739, 337] width 15 height 15
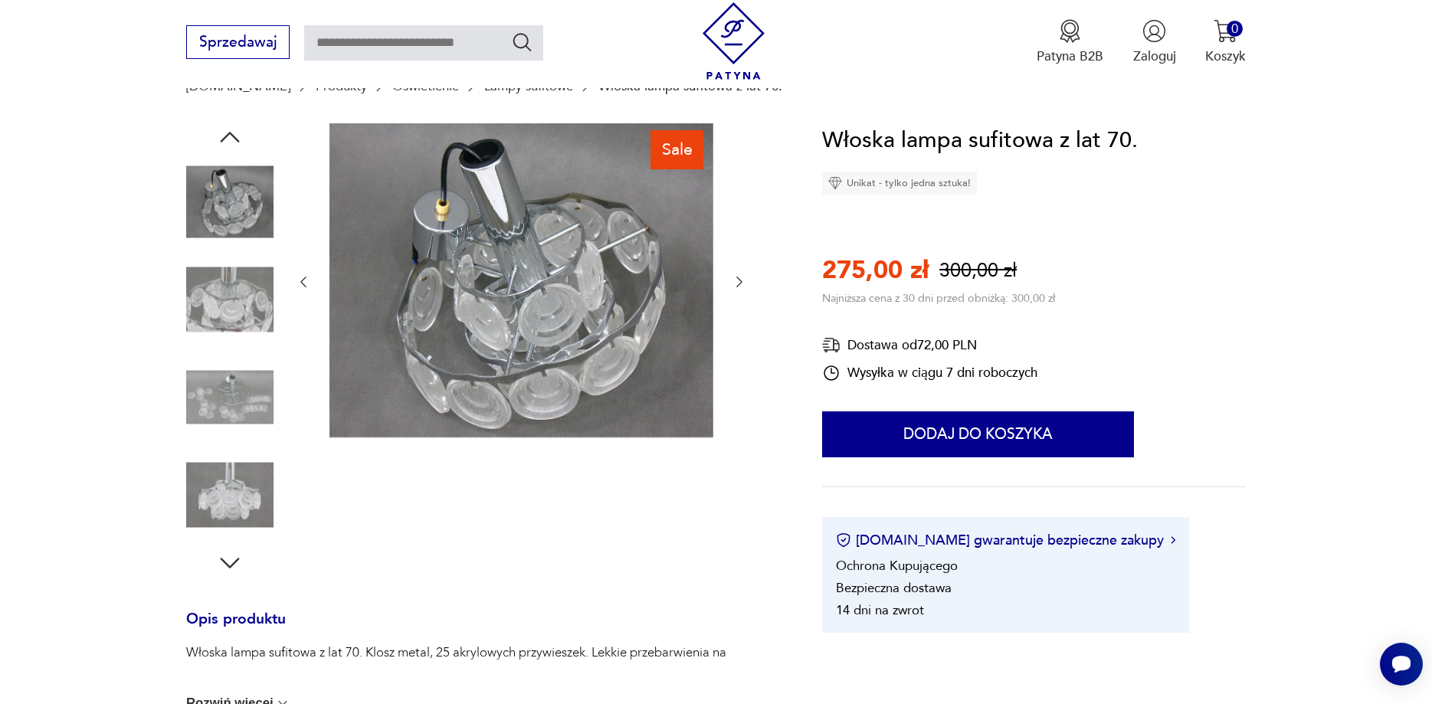
click at [740, 342] on div at bounding box center [522, 282] width 452 height 318
click at [263, 412] on img at bounding box center [229, 397] width 87 height 87
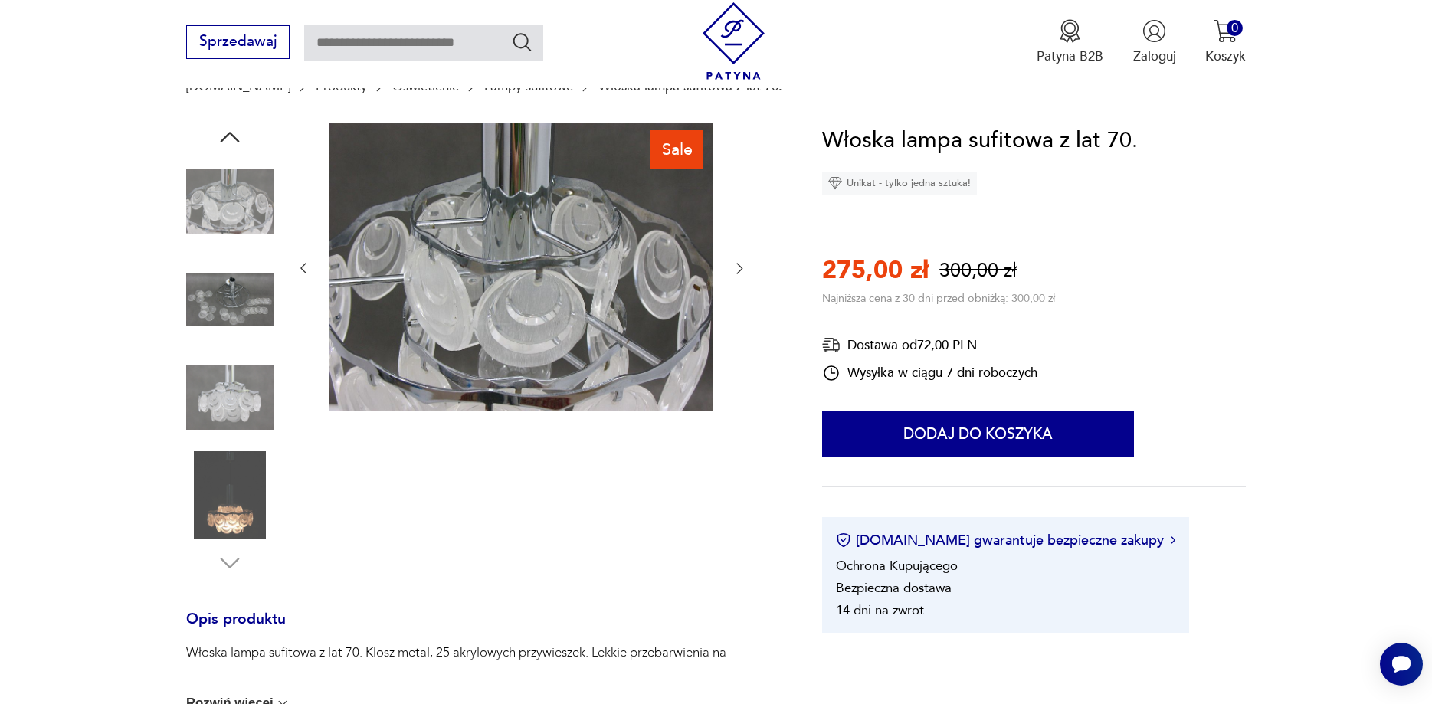
click at [232, 414] on img at bounding box center [229, 397] width 87 height 87
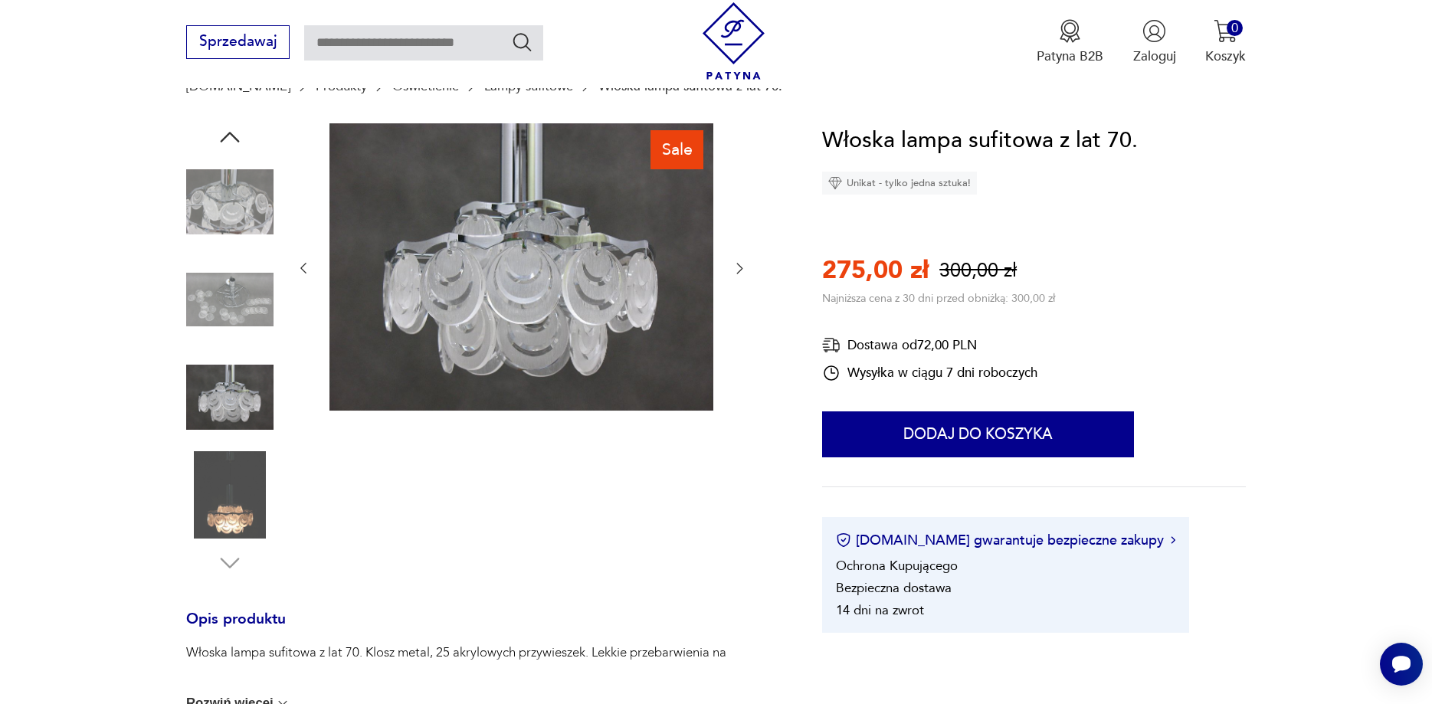
click at [247, 467] on img at bounding box center [229, 494] width 87 height 87
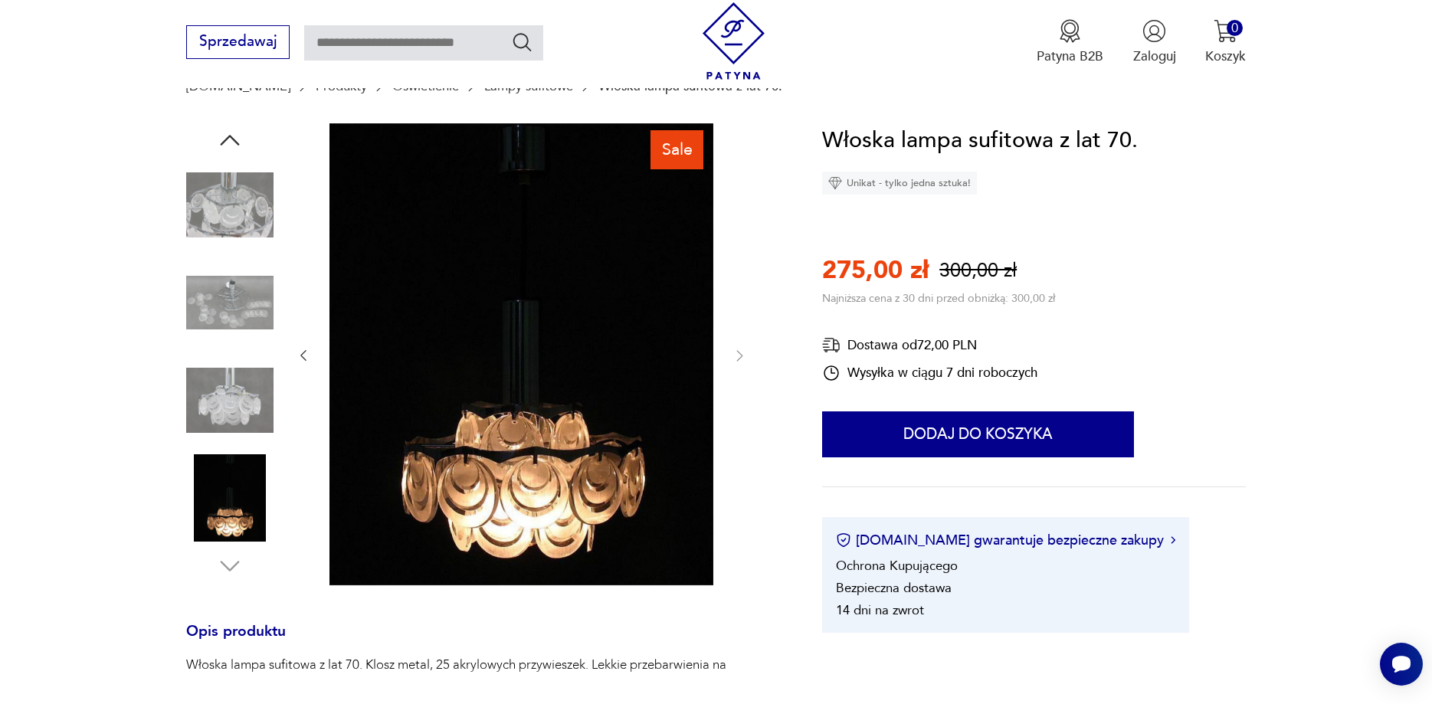
scroll to position [469, 0]
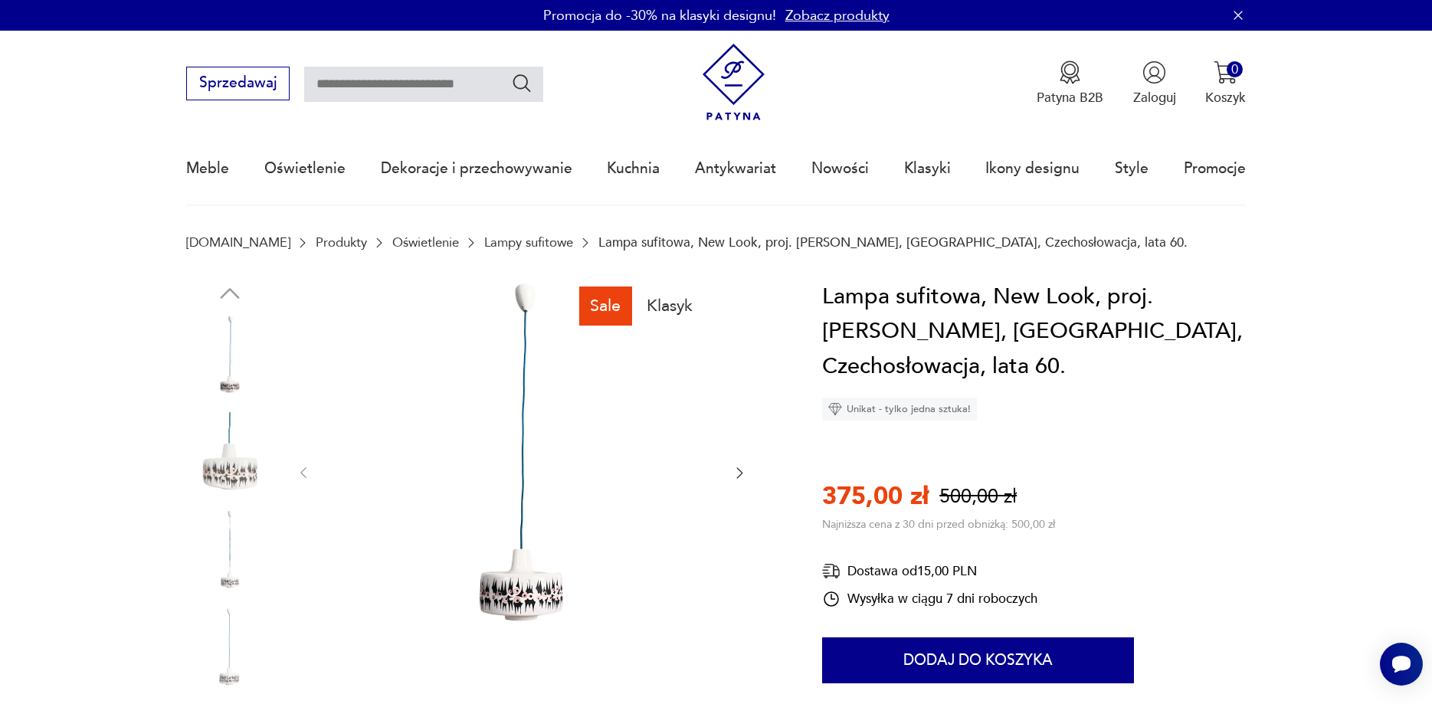
click at [224, 464] on img at bounding box center [229, 455] width 87 height 87
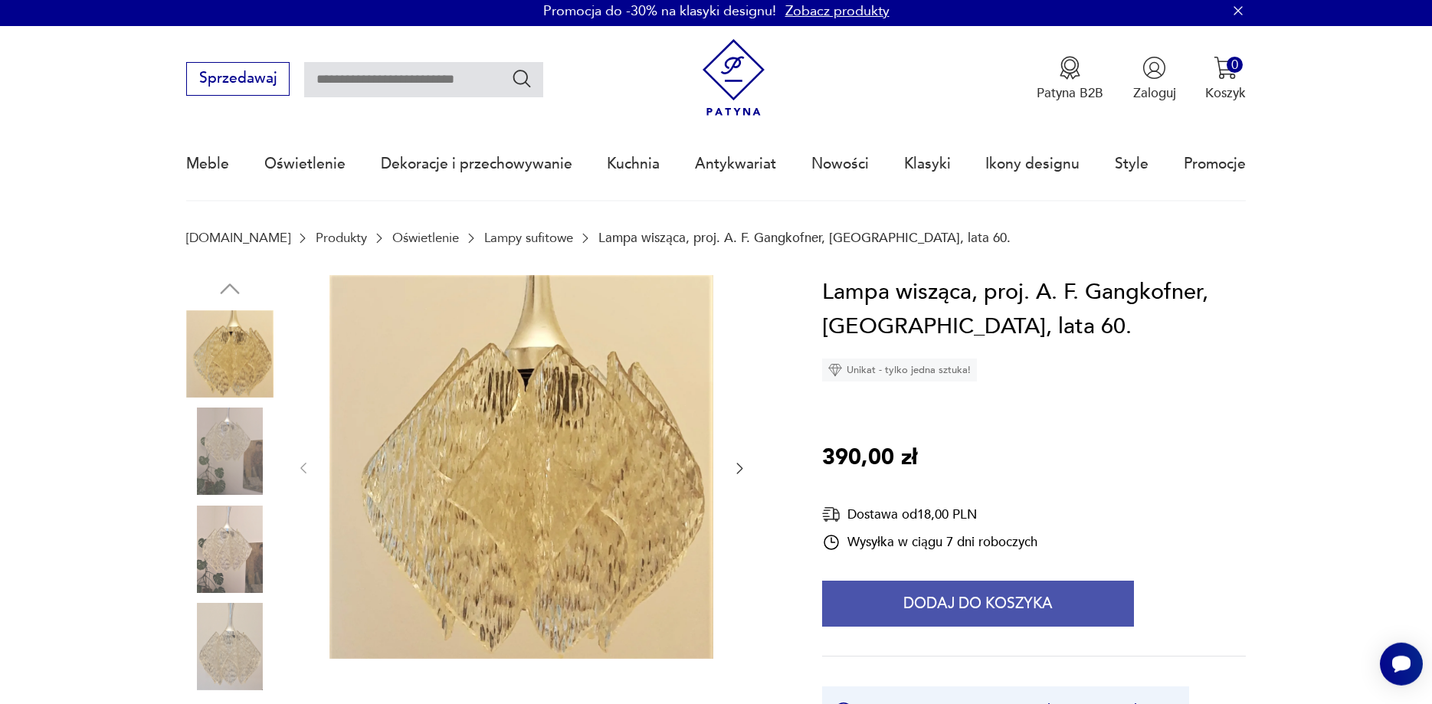
scroll to position [78, 0]
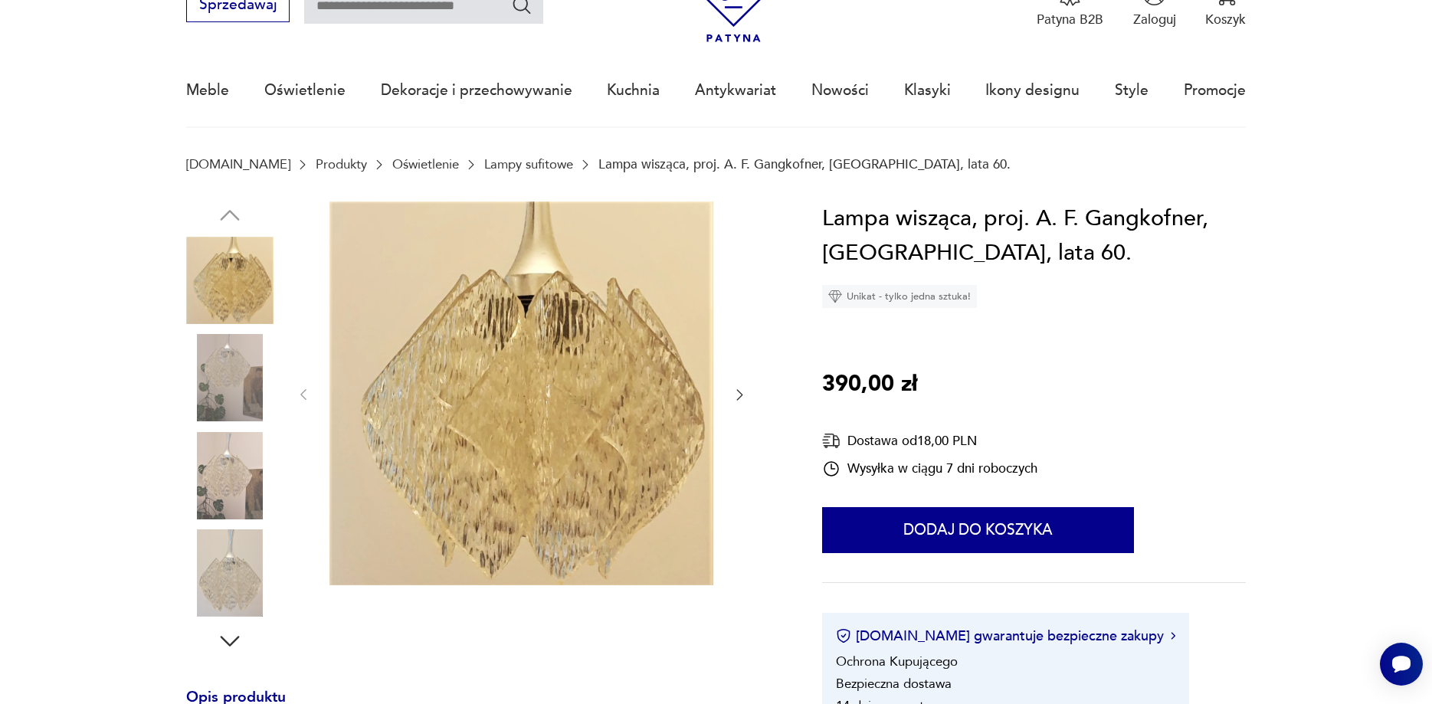
click at [254, 379] on img at bounding box center [229, 377] width 87 height 87
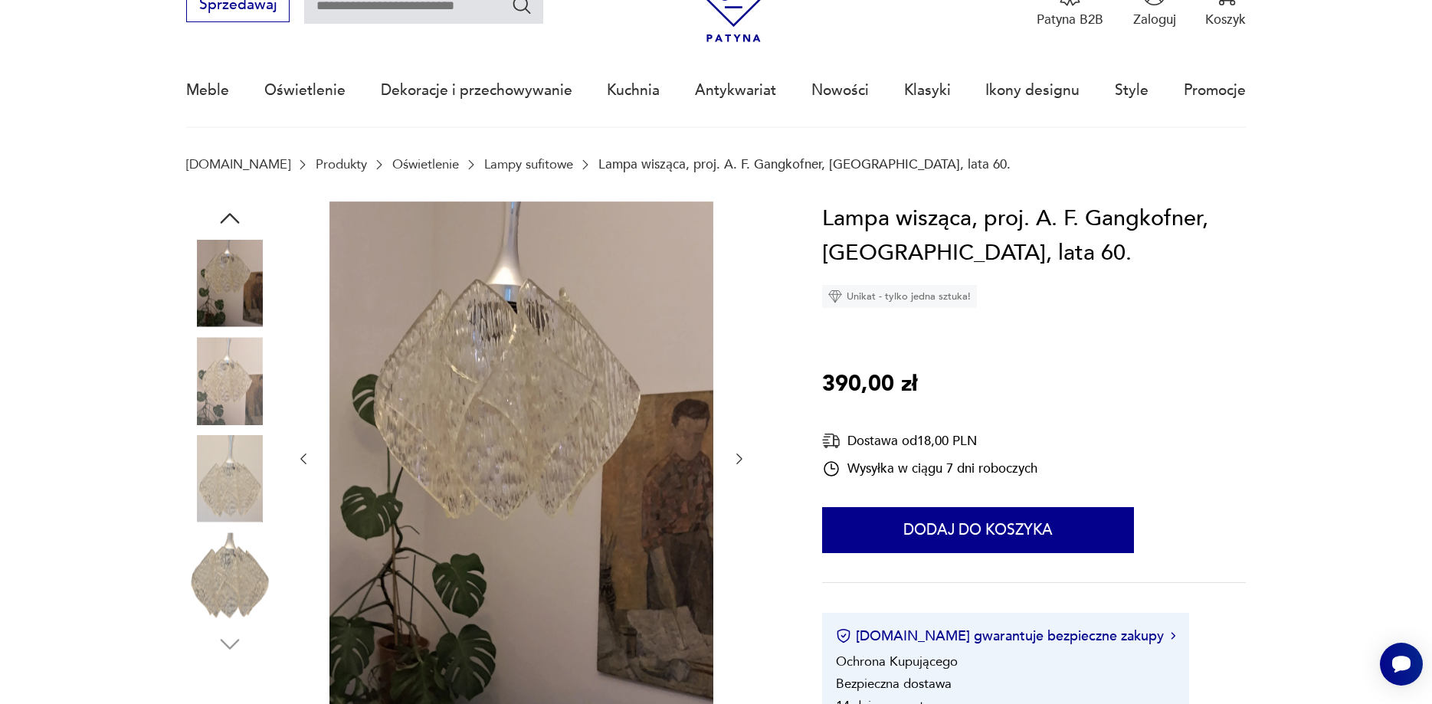
click at [230, 402] on img at bounding box center [229, 380] width 87 height 87
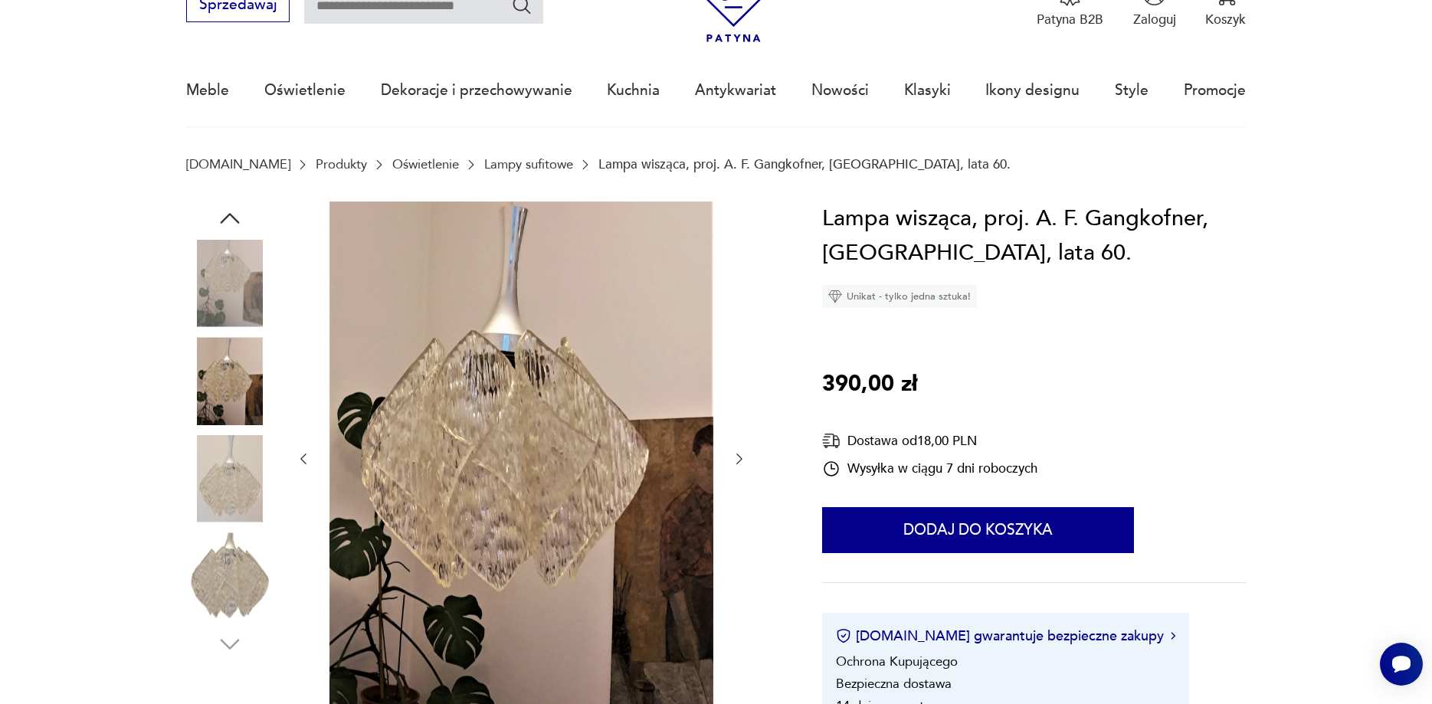
click at [226, 470] on img at bounding box center [229, 478] width 87 height 87
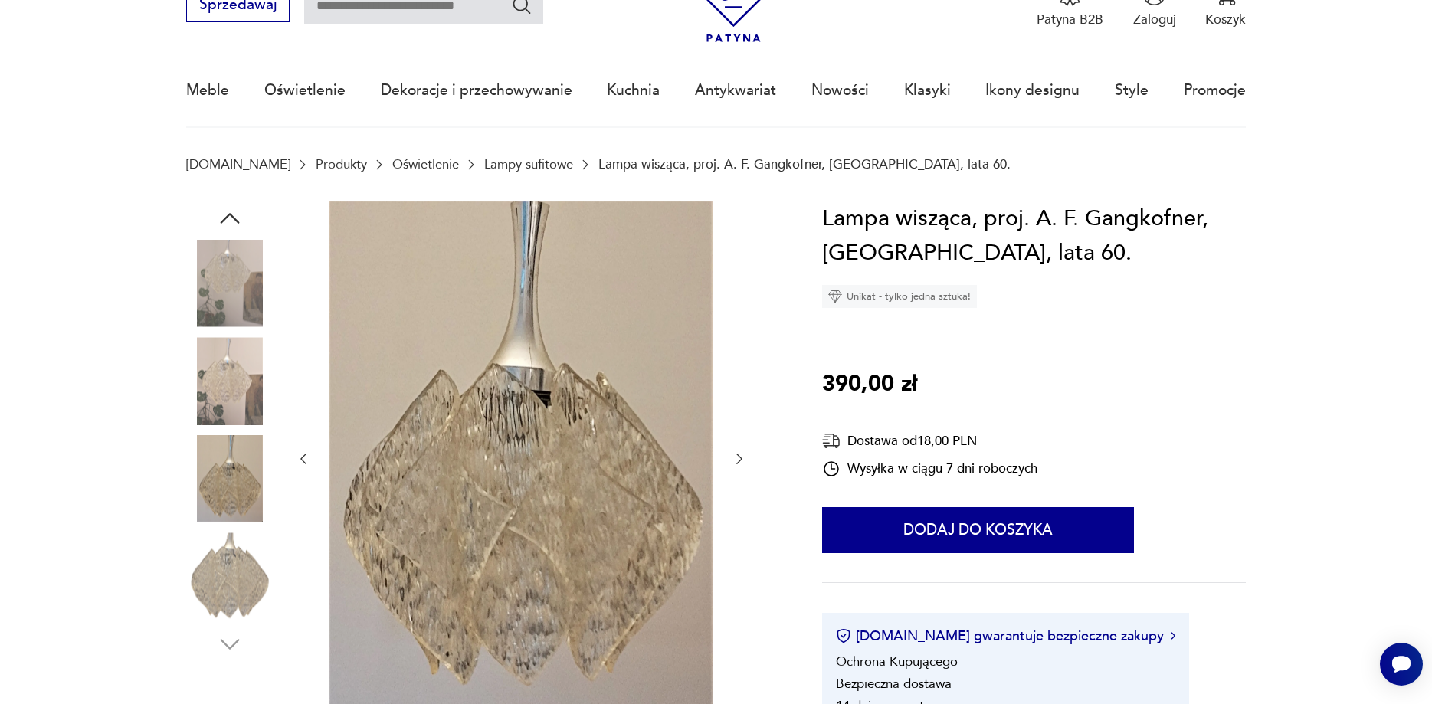
click at [228, 559] on img at bounding box center [229, 576] width 87 height 87
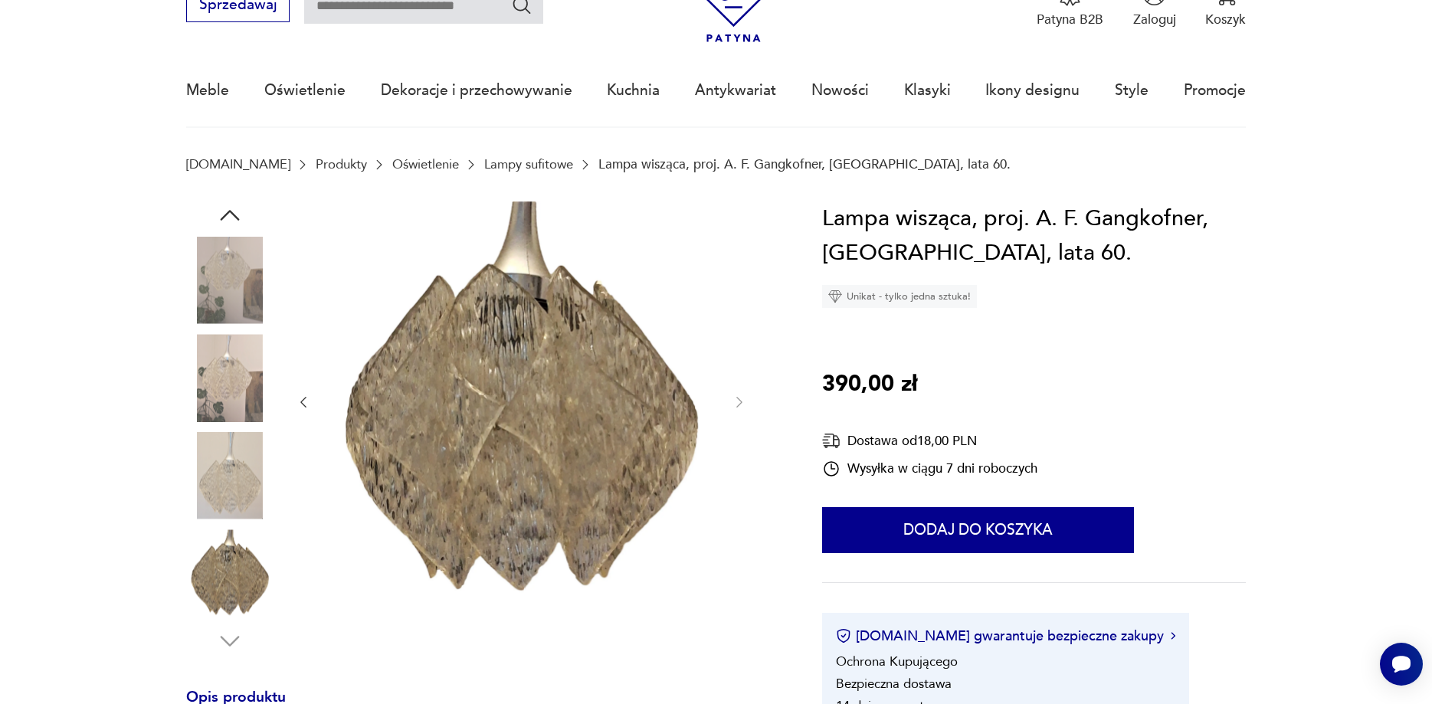
click at [238, 626] on div at bounding box center [229, 429] width 87 height 454
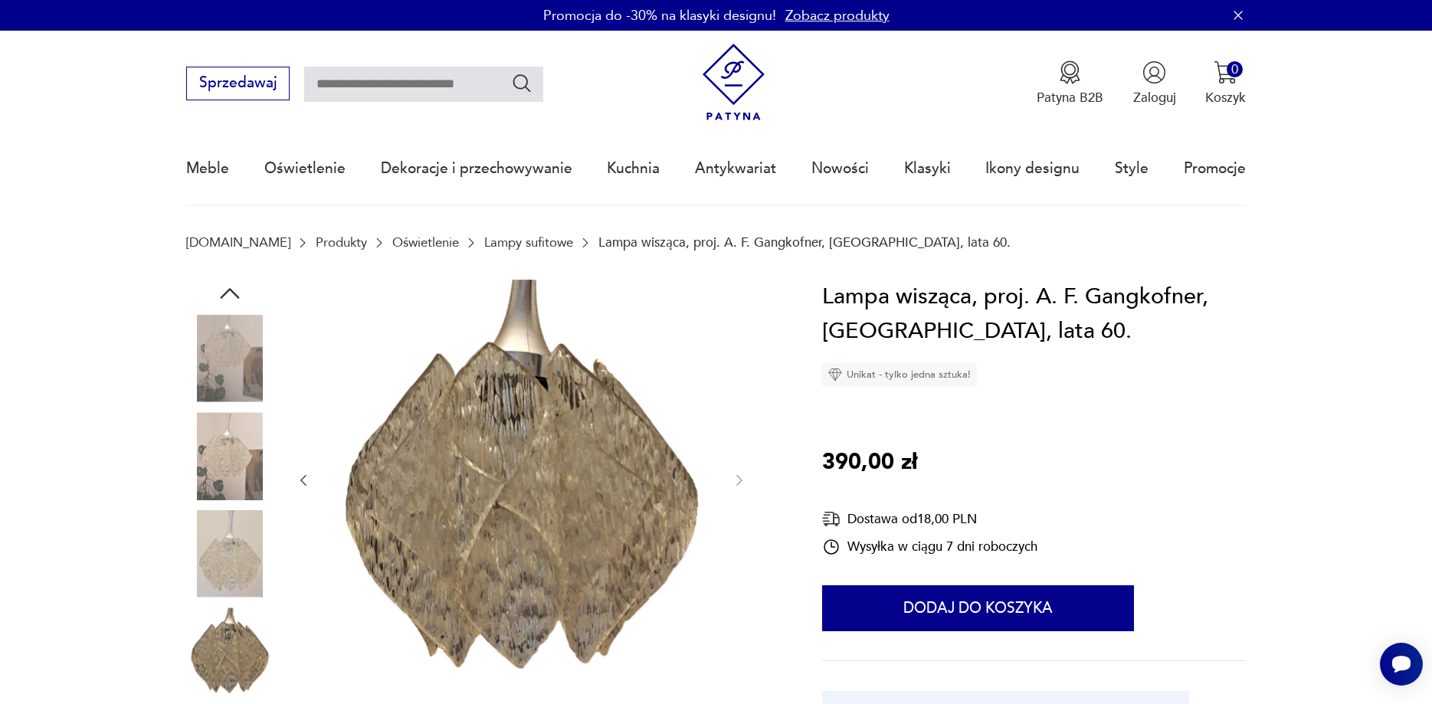
click at [225, 354] on img at bounding box center [229, 358] width 87 height 87
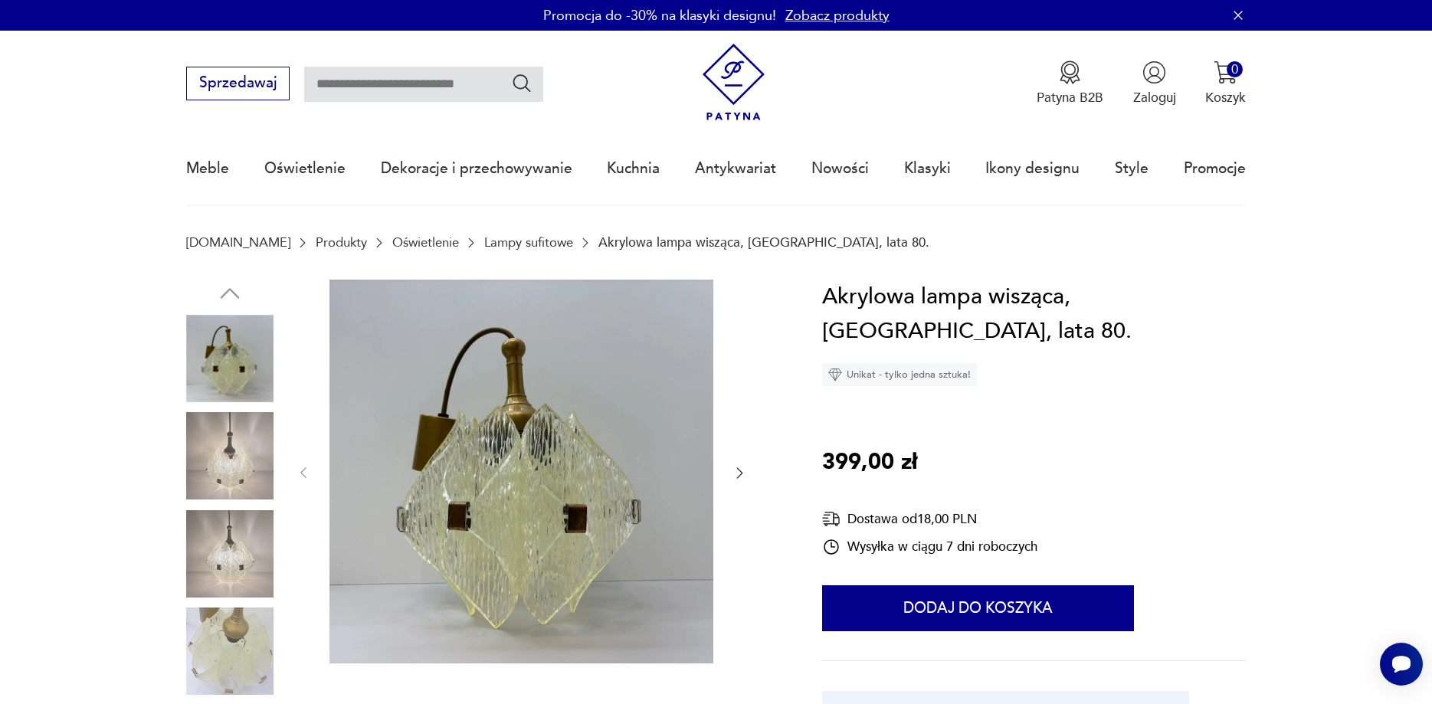
click at [737, 475] on icon "button" at bounding box center [739, 472] width 15 height 15
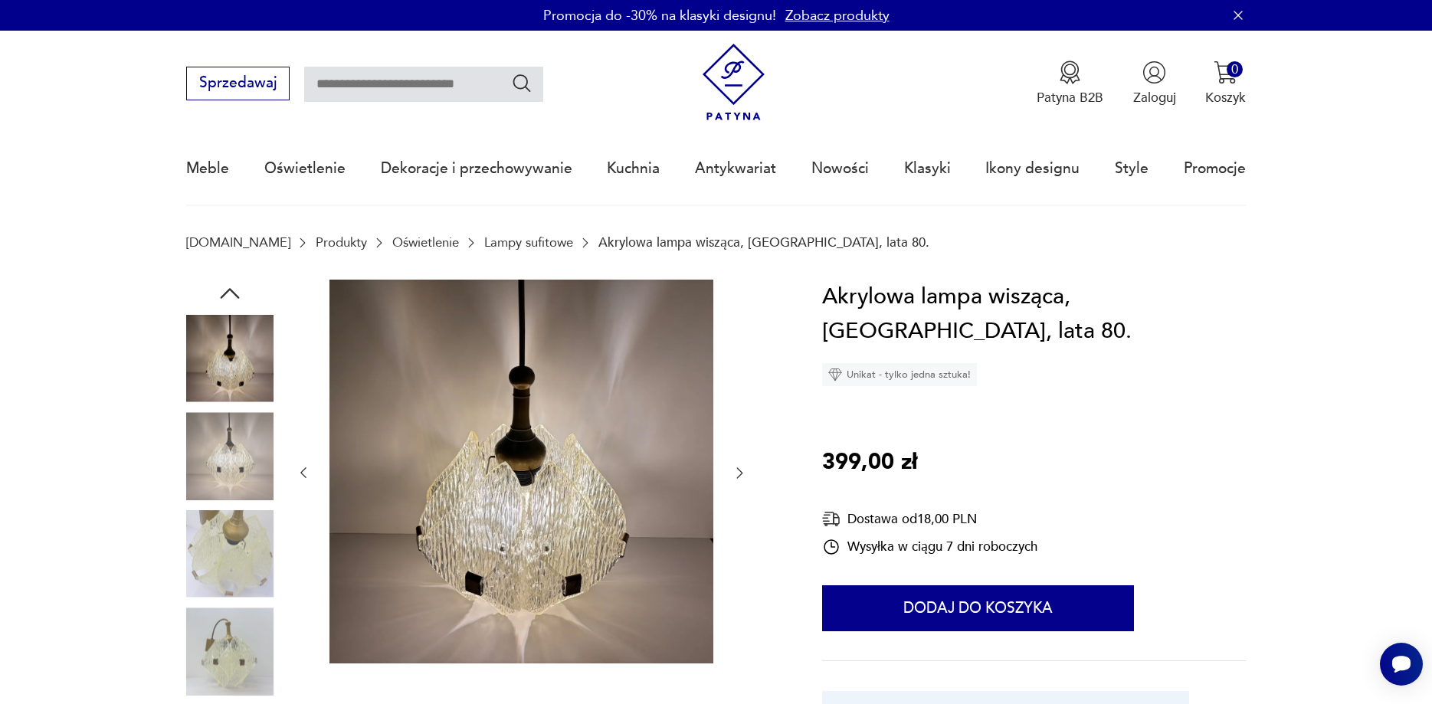
click at [739, 475] on icon "button" at bounding box center [739, 472] width 15 height 15
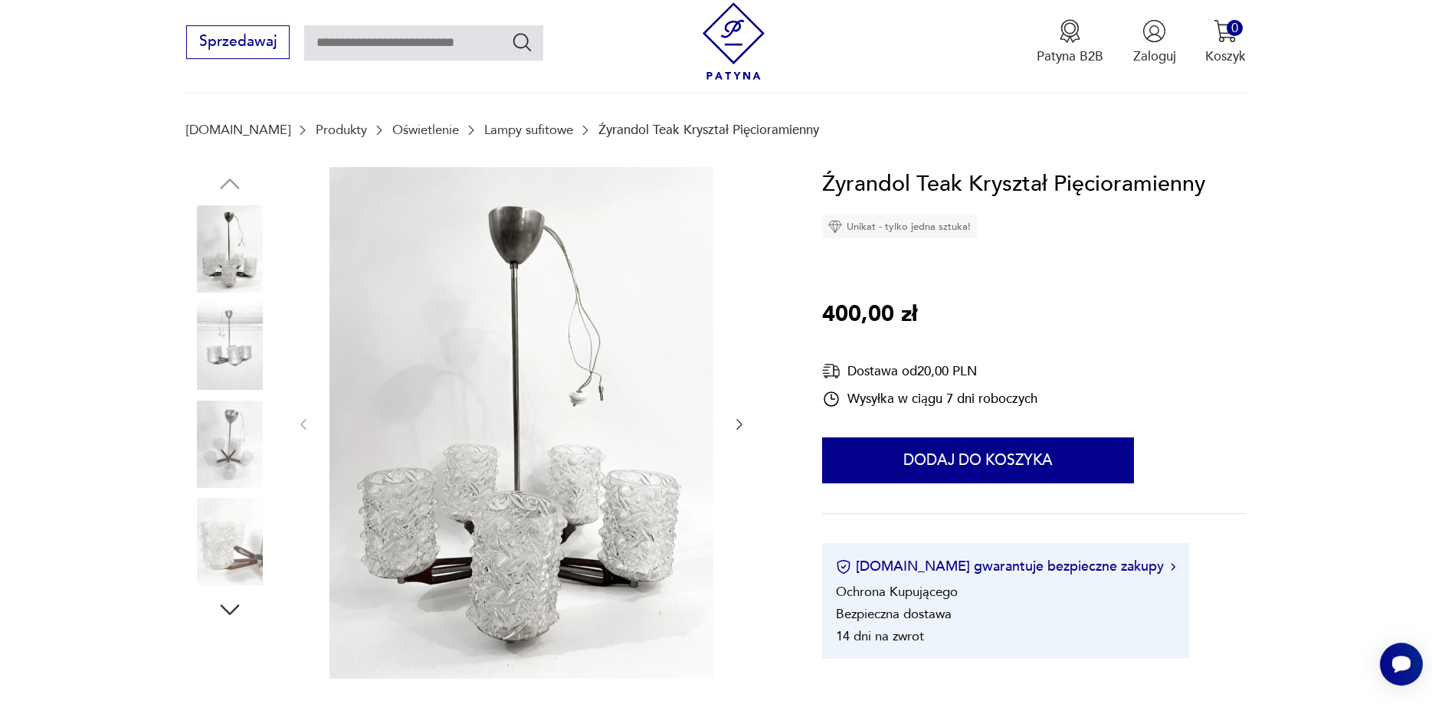
scroll to position [234, 0]
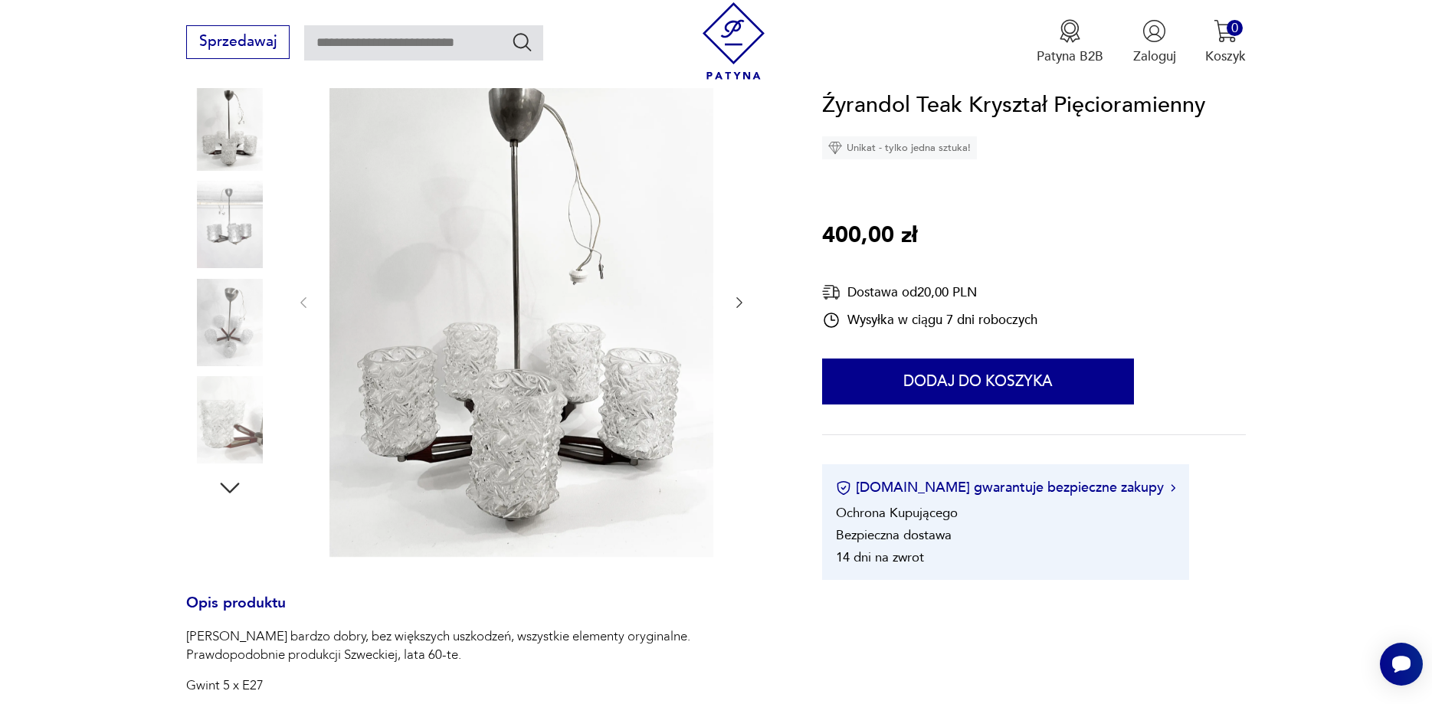
click at [743, 303] on icon "button" at bounding box center [739, 302] width 15 height 15
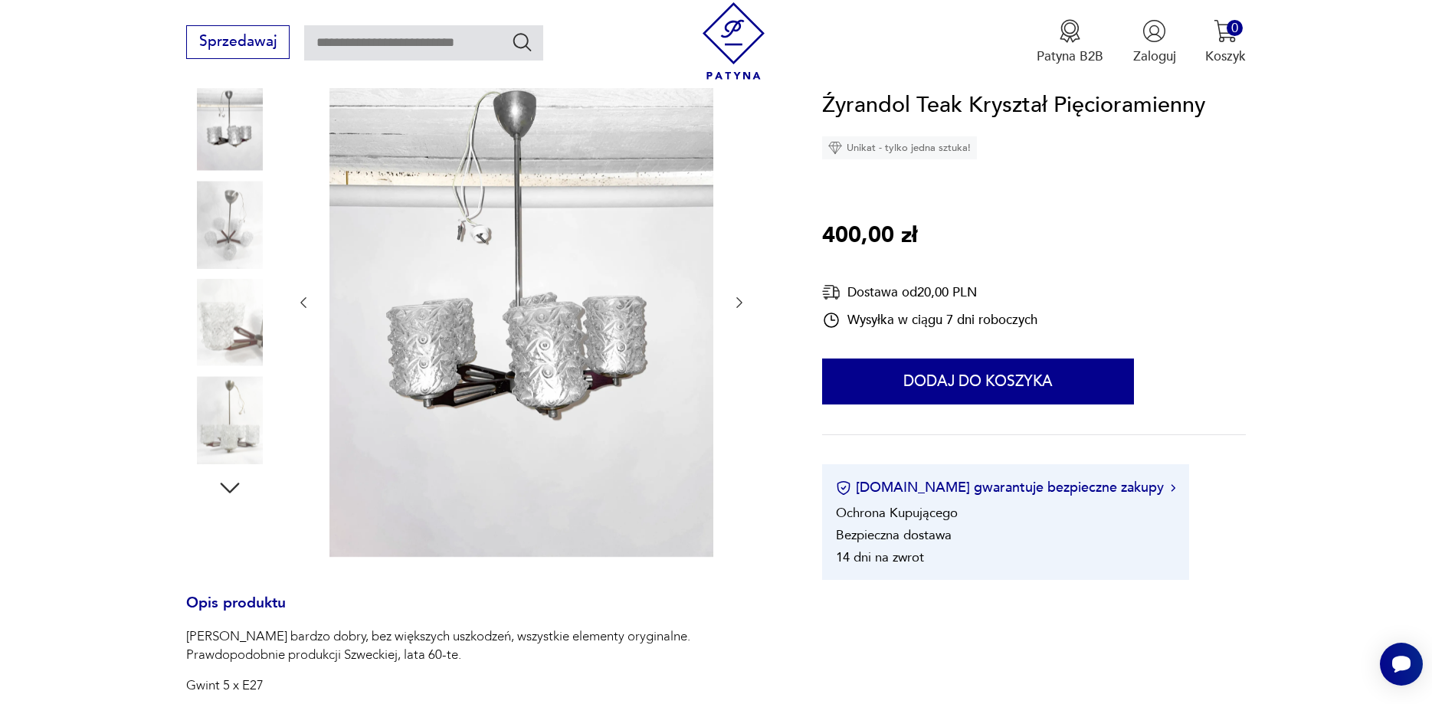
click at [743, 303] on icon "button" at bounding box center [739, 302] width 15 height 15
